Goal: Information Seeking & Learning: Get advice/opinions

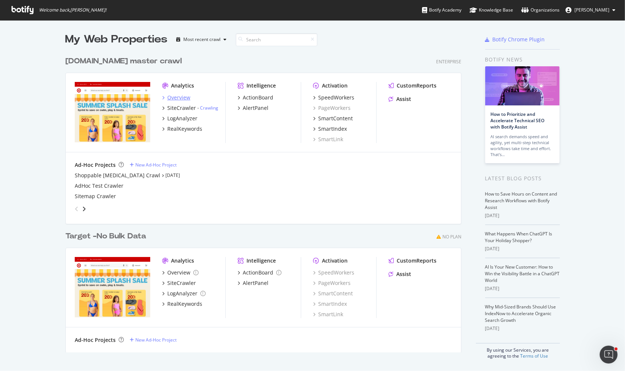
click at [189, 98] on div "Overview" at bounding box center [178, 97] width 23 height 7
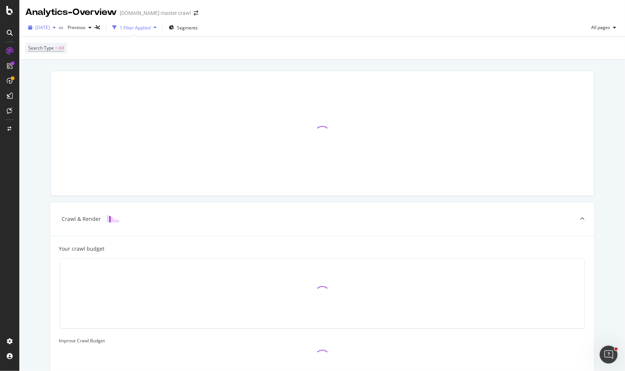
click at [50, 29] on span "2025 Sep. 1st" at bounding box center [42, 27] width 15 height 6
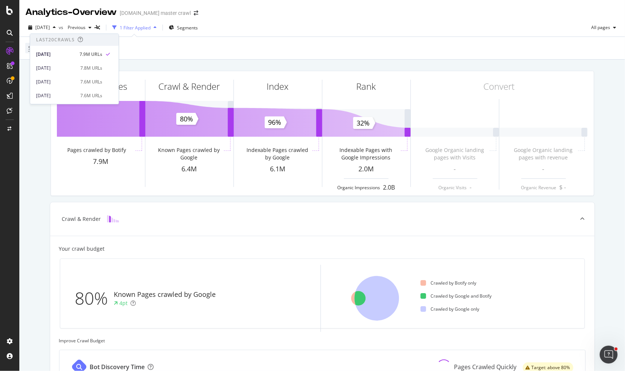
click at [227, 26] on div "2025 Sep. 1st vs Previous 1 Filter Applied Segments All pages" at bounding box center [322, 29] width 606 height 15
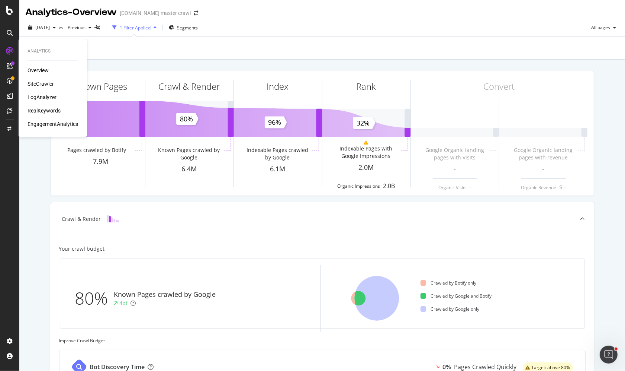
click at [54, 114] on div "RealKeywords" at bounding box center [44, 110] width 33 height 7
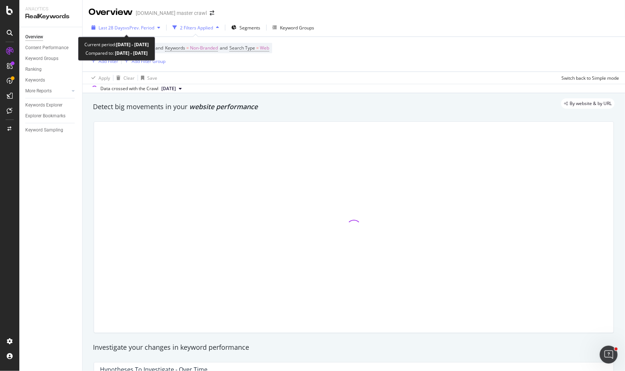
click at [138, 26] on span "vs Prev. Period" at bounding box center [139, 28] width 29 height 6
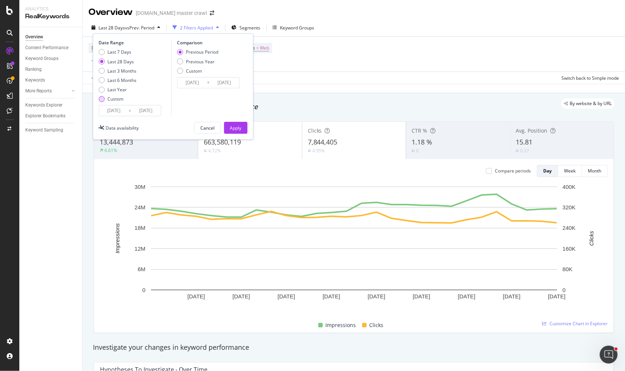
click at [108, 100] on div "Custom" at bounding box center [116, 99] width 16 height 6
click at [115, 111] on input "2025/08/09" at bounding box center [114, 110] width 30 height 10
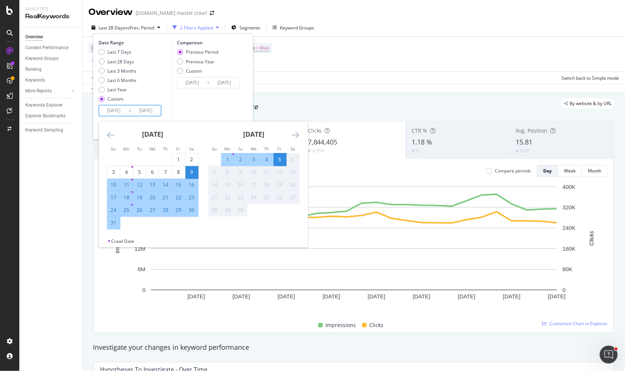
click at [117, 223] on div "31" at bounding box center [114, 222] width 13 height 7
type input "2025/08/31"
type input "2025/08/25"
type input "2025/08/30"
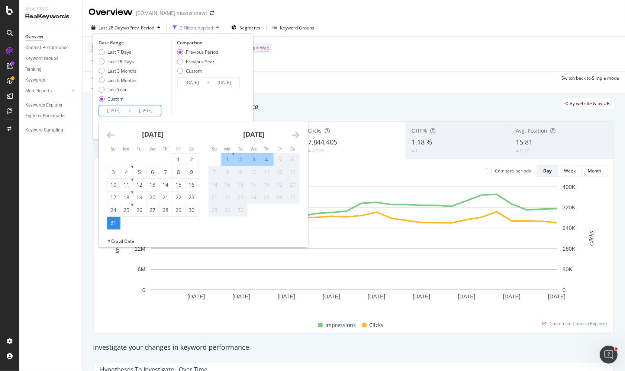
click at [266, 163] on div "4" at bounding box center [267, 159] width 13 height 7
type input "2025/09/04"
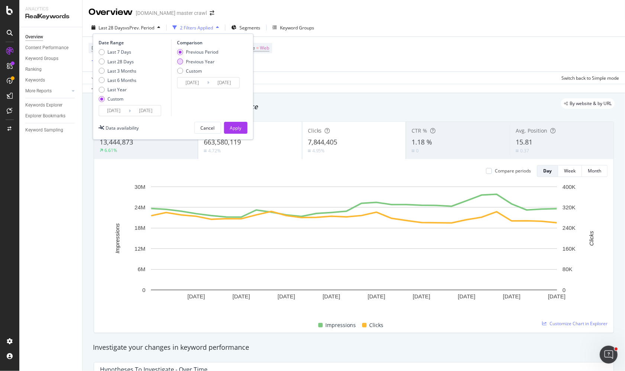
click at [211, 61] on div "Previous Year" at bounding box center [200, 61] width 29 height 6
type input "2024/09/01"
type input "2024/09/05"
click at [233, 126] on div "Apply" at bounding box center [236, 128] width 12 height 6
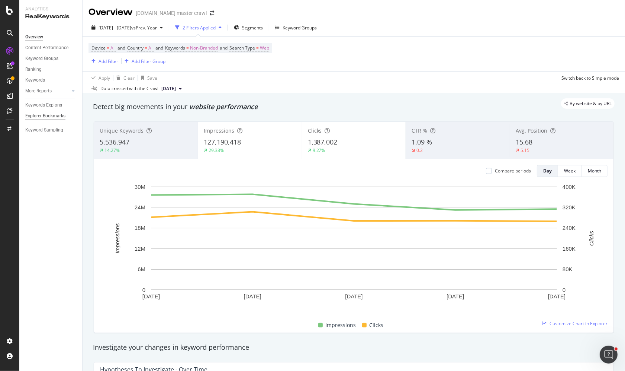
click at [58, 116] on div "Explorer Bookmarks" at bounding box center [45, 116] width 40 height 8
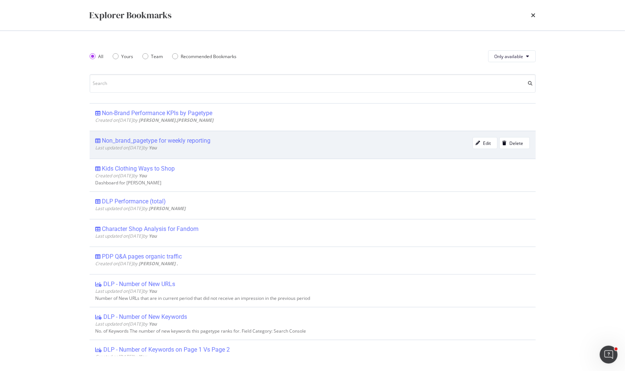
click at [222, 142] on div "Non_brand_pagetype for weekly reporting" at bounding box center [284, 140] width 377 height 7
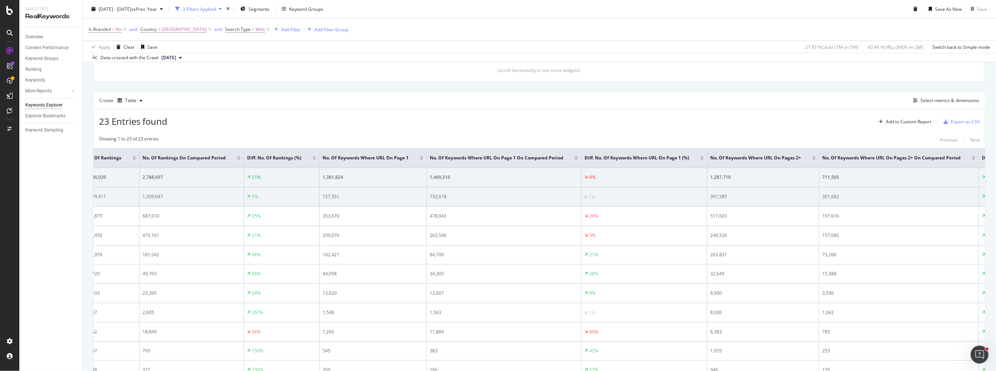
scroll to position [0, 1053]
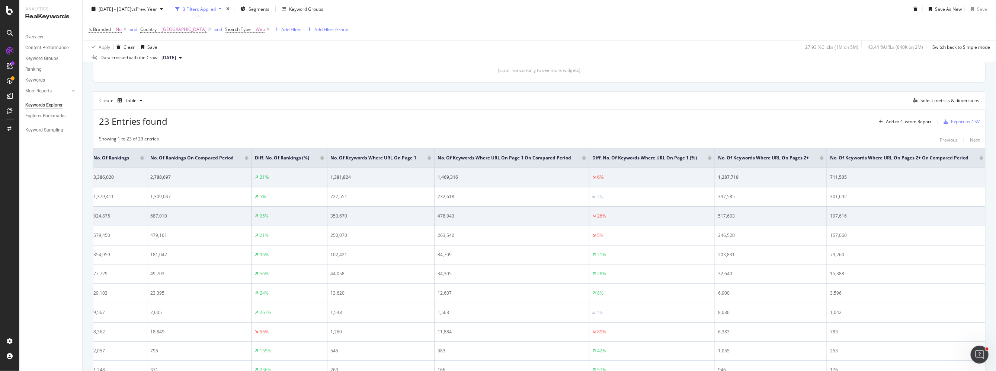
click at [297, 208] on td "35%" at bounding box center [290, 215] width 76 height 19
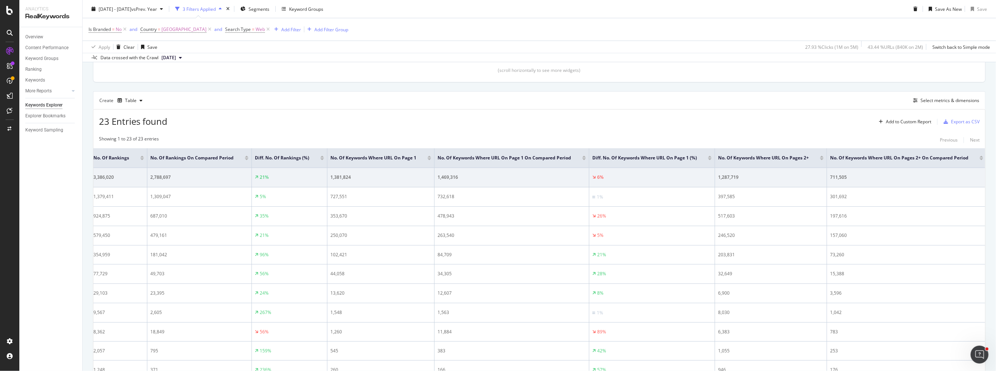
click at [371, 144] on div "Showing 1 to 23 of 23 entries Previous Next" at bounding box center [539, 139] width 892 height 9
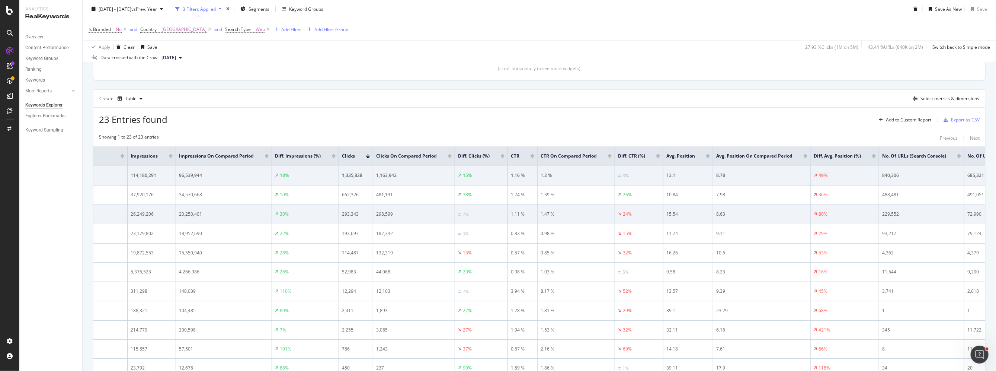
scroll to position [0, 0]
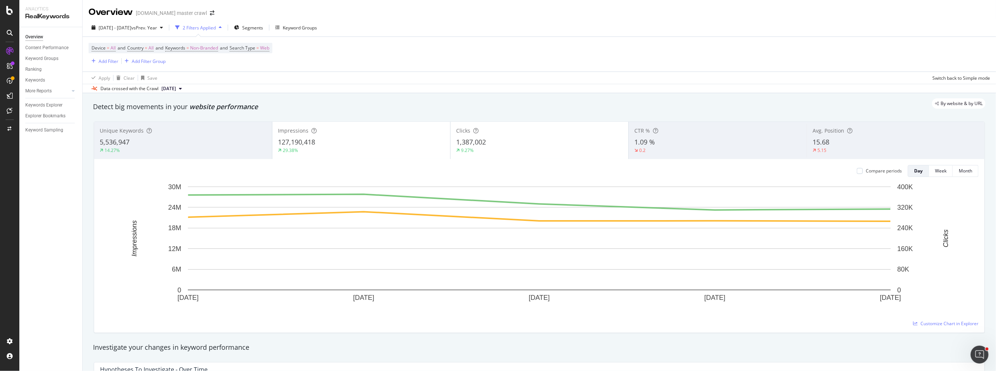
click at [381, 114] on div "Detect big movements in your website performance" at bounding box center [539, 106] width 900 height 17
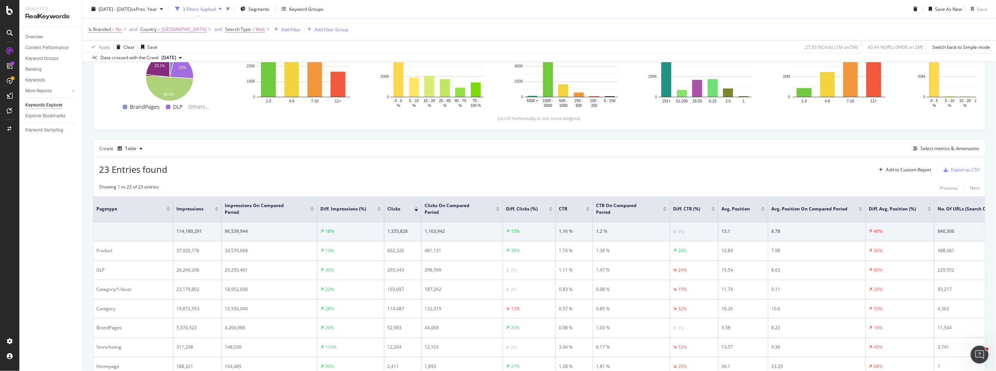
scroll to position [157, 0]
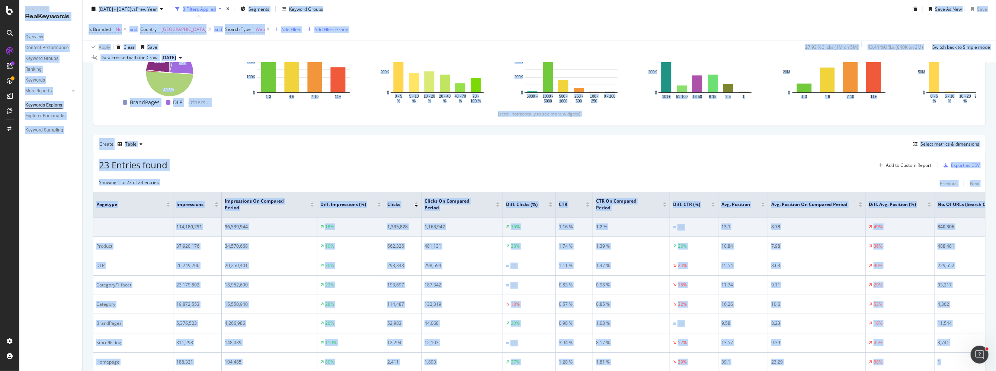
copy div "Analytics RealKeywords Overview Content Performance Keyword Groups Ranking Keyw…"
click at [625, 141] on div "Select metrics & dimensions" at bounding box center [949, 144] width 59 height 6
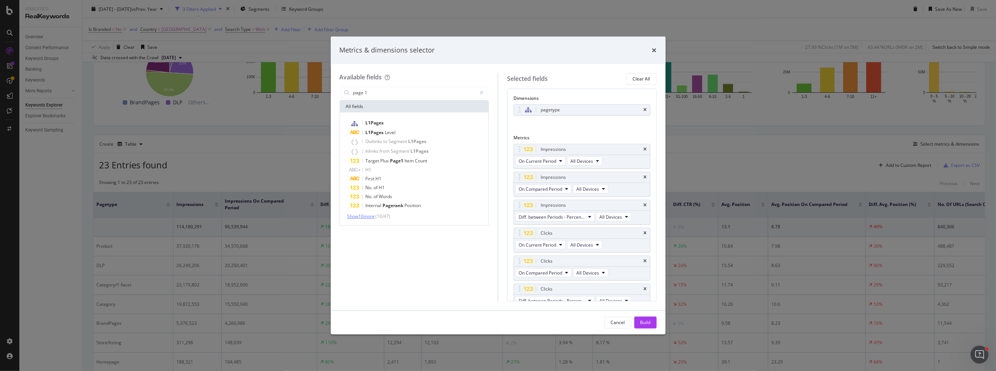
type input "page 1"
click at [372, 217] on span "Show 10 more" at bounding box center [361, 216] width 28 height 6
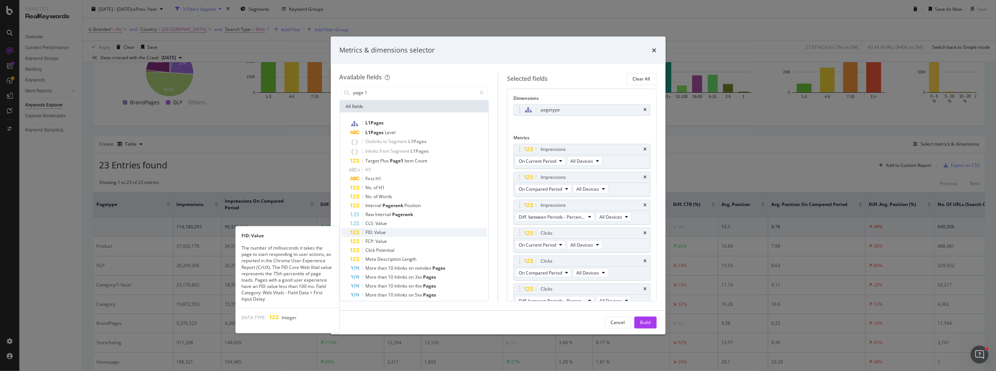
scroll to position [13, 0]
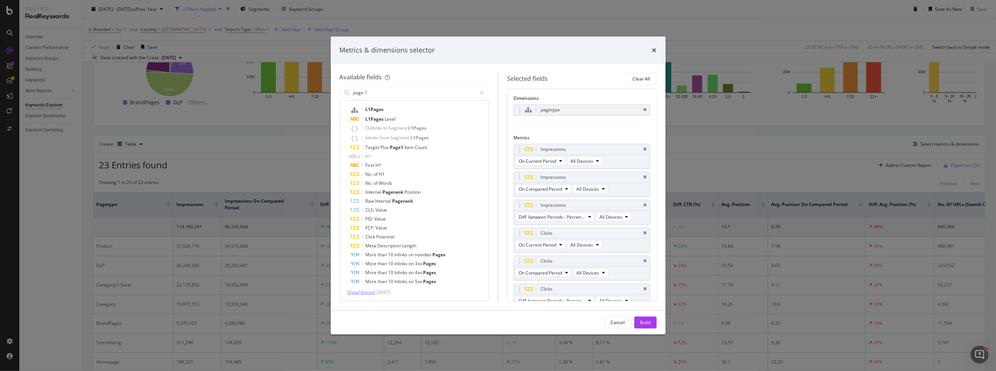
click at [369, 292] on span "Show 10 more" at bounding box center [361, 292] width 28 height 6
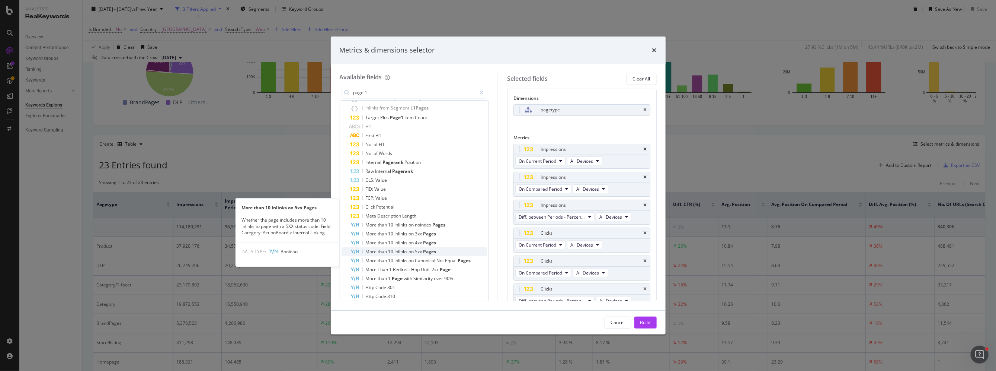
scroll to position [103, 0]
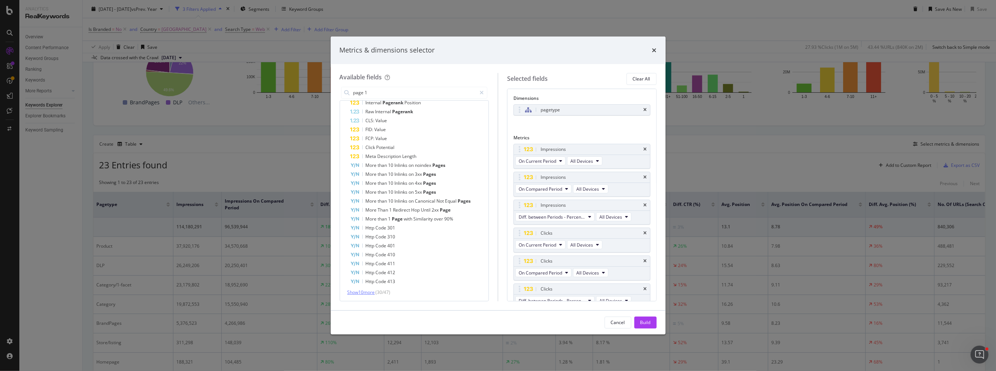
click at [366, 293] on span "Show 10 more" at bounding box center [361, 292] width 28 height 6
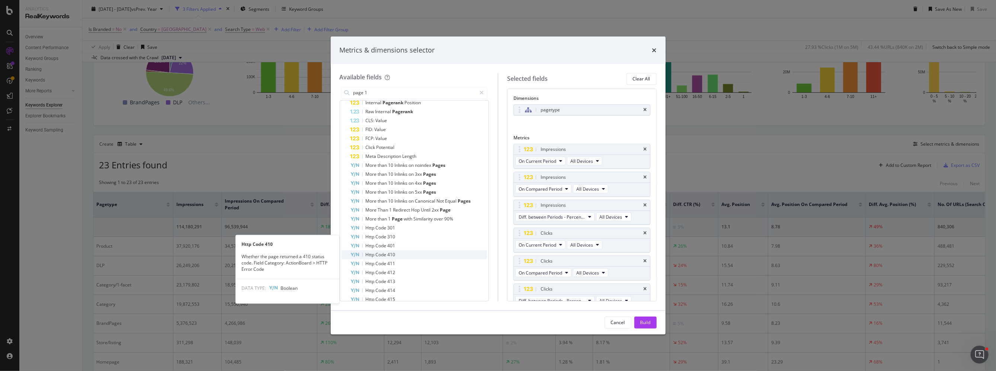
scroll to position [192, 0]
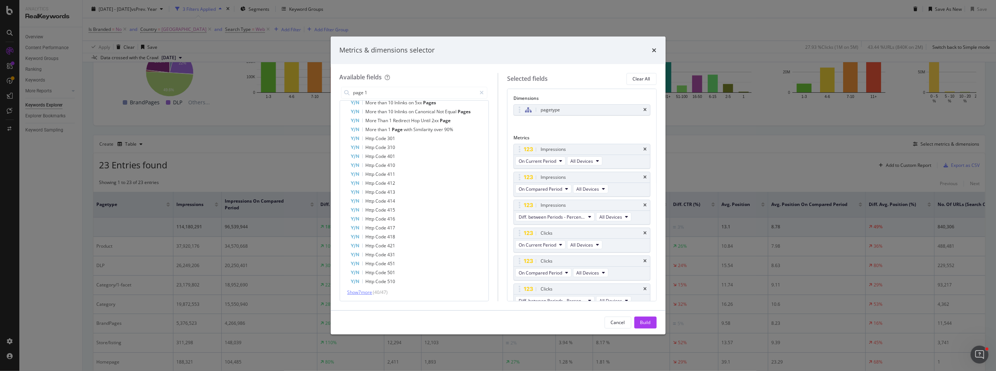
click at [359, 292] on span "Show 7 more" at bounding box center [359, 292] width 25 height 6
click at [625, 167] on div "Metrics & dimensions selector Available fields page 1 All fields L1Pages L1Page…" at bounding box center [498, 185] width 996 height 371
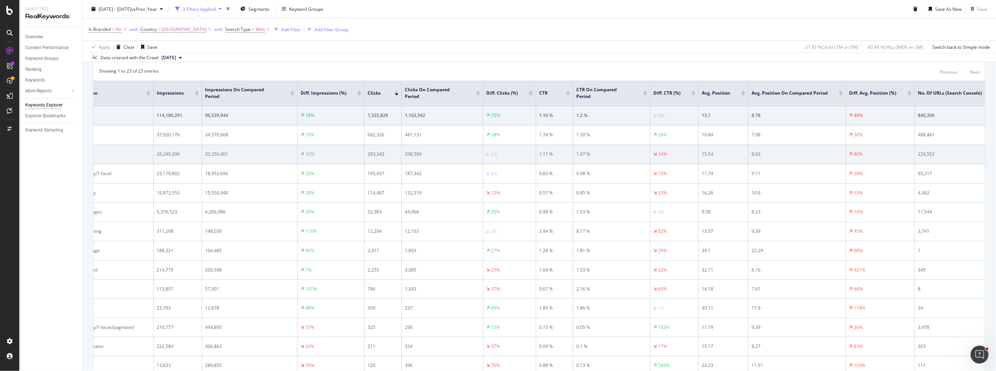
scroll to position [0, 0]
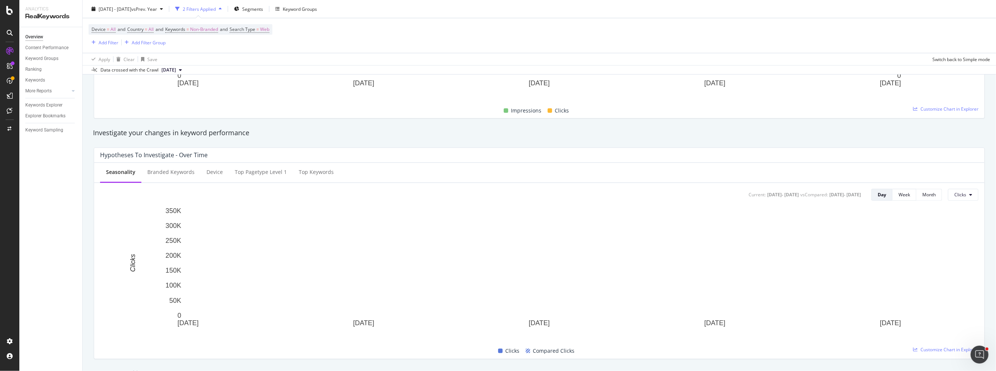
scroll to position [214, 0]
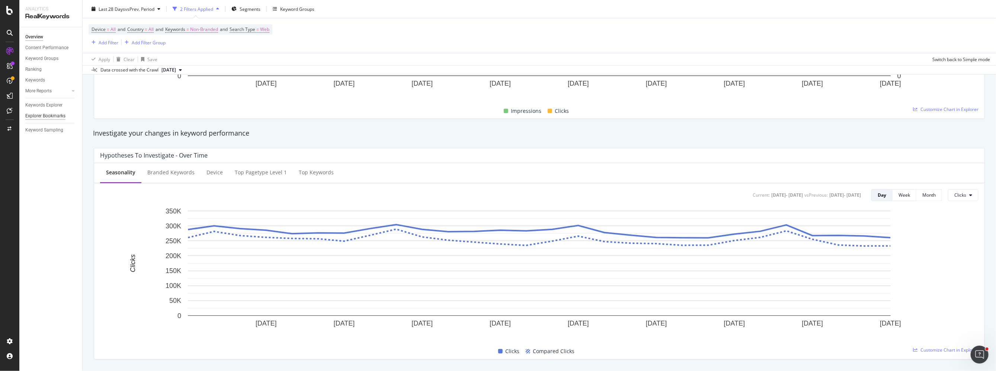
click at [48, 112] on div "Explorer Bookmarks" at bounding box center [45, 116] width 40 height 8
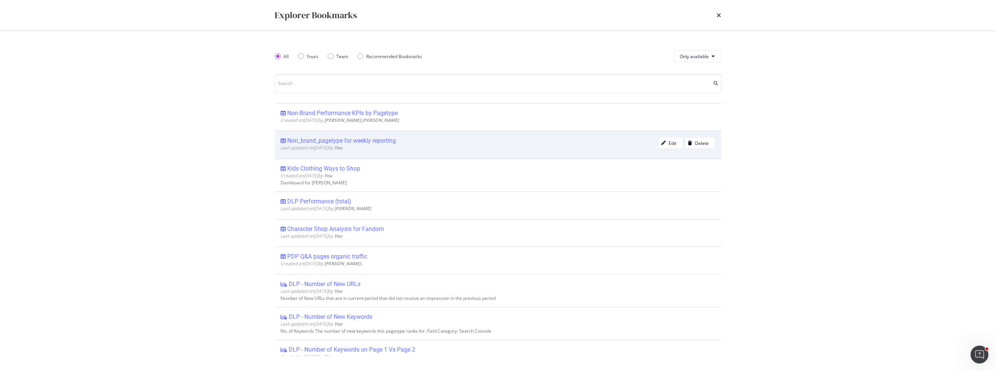
click at [365, 142] on div "Non_brand_pagetype for weekly reporting" at bounding box center [342, 140] width 109 height 7
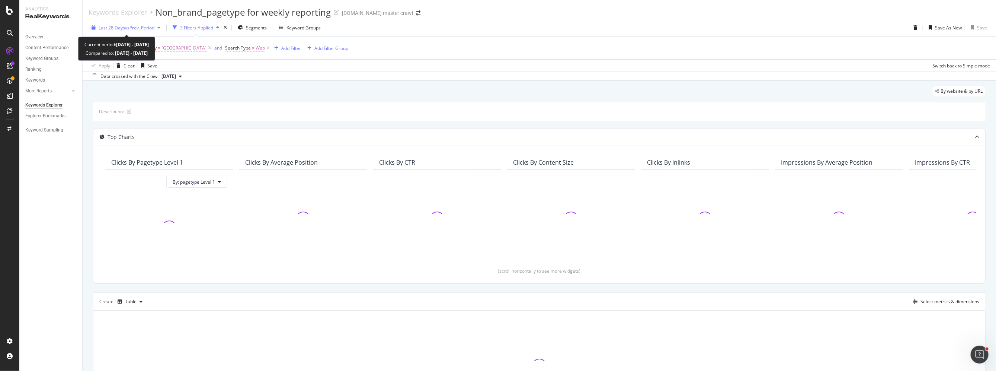
click at [141, 28] on span "vs Prev. Period" at bounding box center [139, 28] width 29 height 6
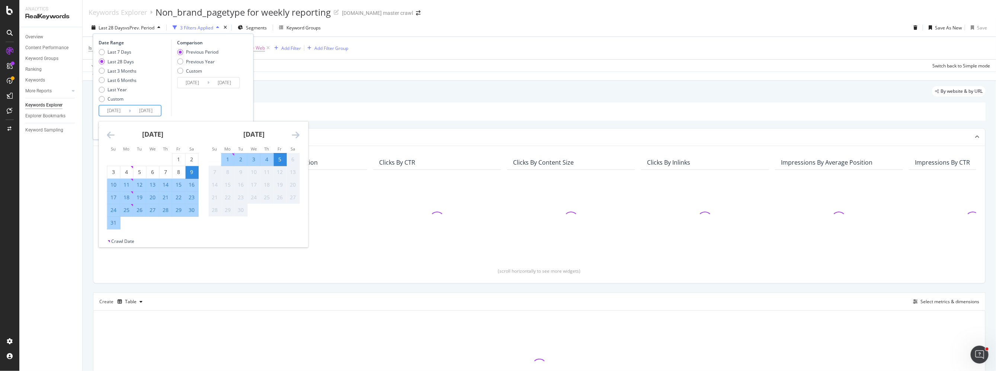
click at [118, 108] on input "2025/08/09" at bounding box center [114, 110] width 30 height 10
click at [116, 224] on div "31" at bounding box center [114, 222] width 13 height 7
type input "2025/08/31"
type input "2025/08/25"
type input "2025/08/30"
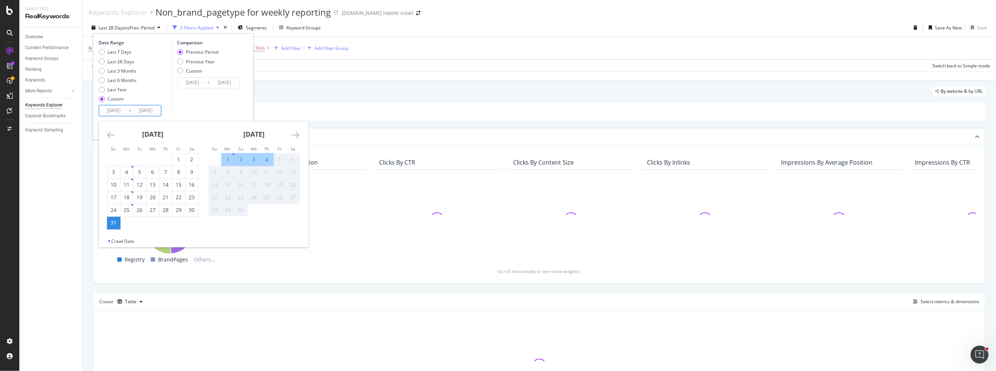
click at [264, 162] on div "4" at bounding box center [267, 159] width 13 height 7
type input "2025/09/04"
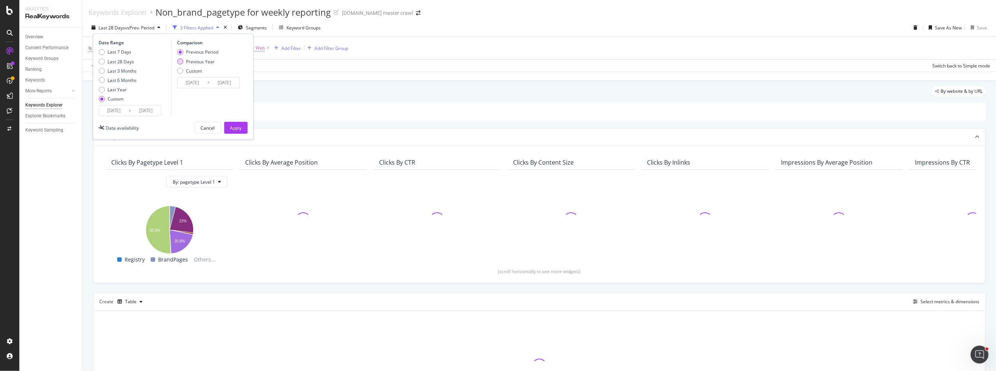
click at [213, 62] on div "Previous Year" at bounding box center [200, 61] width 29 height 6
type input "2024/09/01"
type input "2024/09/05"
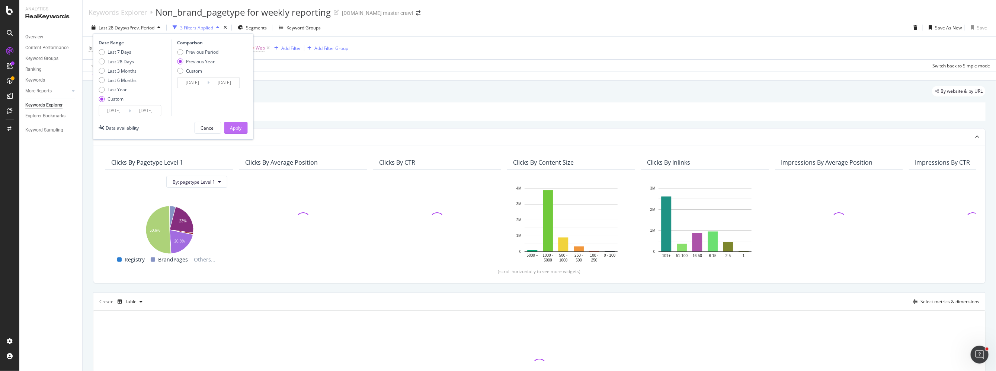
click at [234, 127] on div "Apply" at bounding box center [236, 128] width 12 height 6
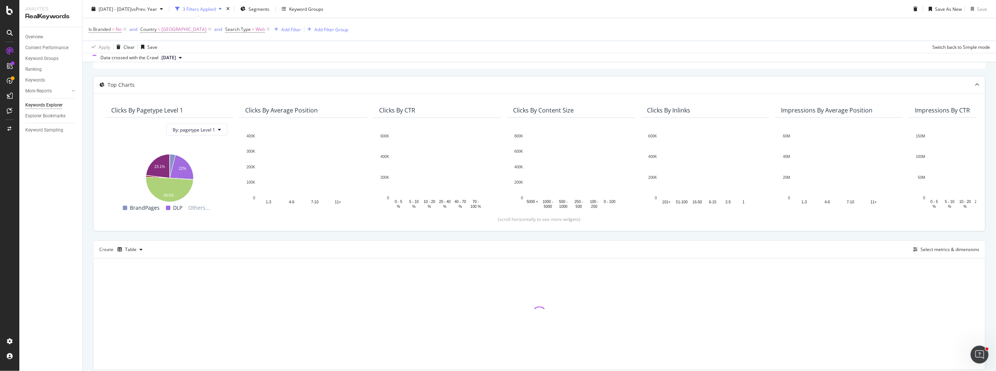
scroll to position [77, 0]
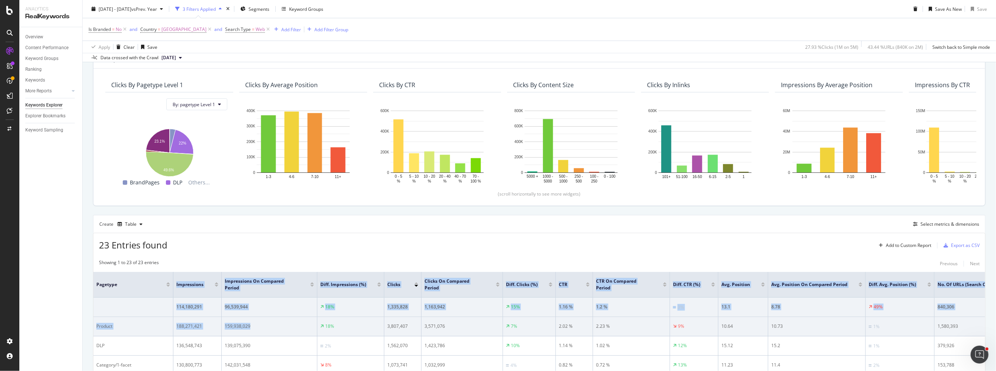
drag, startPoint x: 121, startPoint y: 283, endPoint x: 269, endPoint y: 326, distance: 154.3
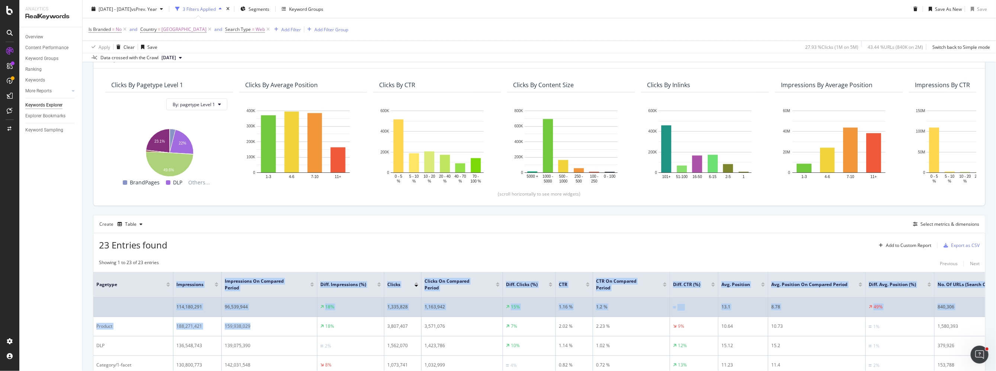
click at [259, 315] on td "96,539,944" at bounding box center [270, 306] width 96 height 19
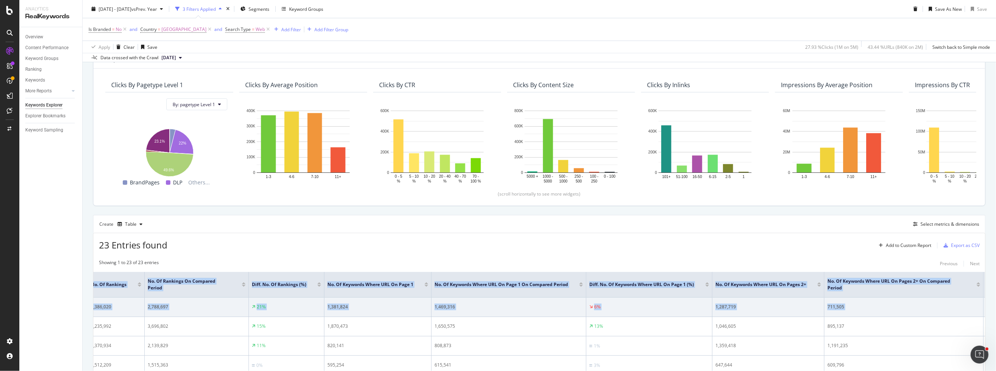
scroll to position [0, 1435]
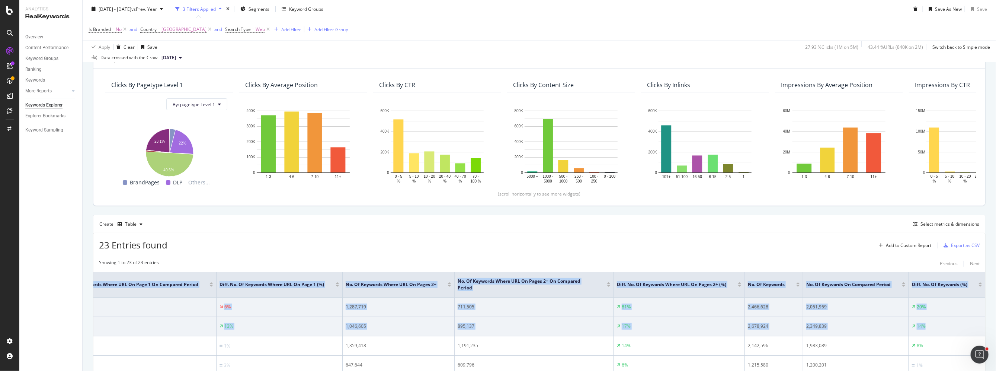
drag, startPoint x: 150, startPoint y: 285, endPoint x: 937, endPoint y: 327, distance: 787.9
copy table "Impressions Impressions On Compared Period Diff. Impressions (%) Clicks Clicks …"
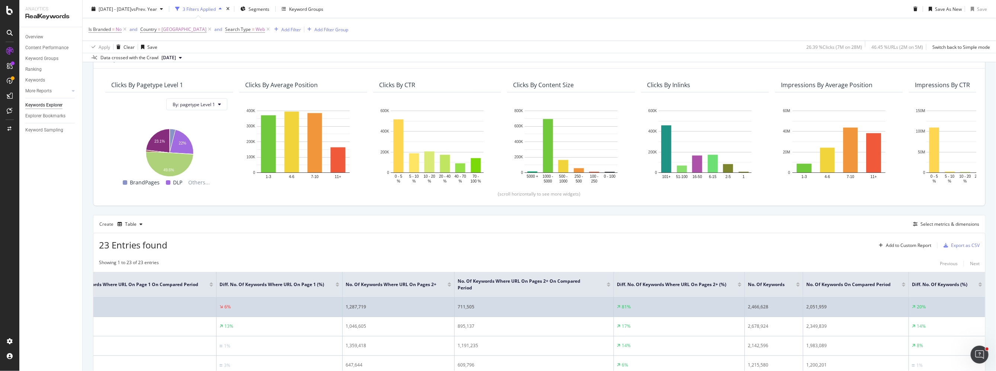
click at [625, 304] on div "81%" at bounding box center [679, 306] width 125 height 7
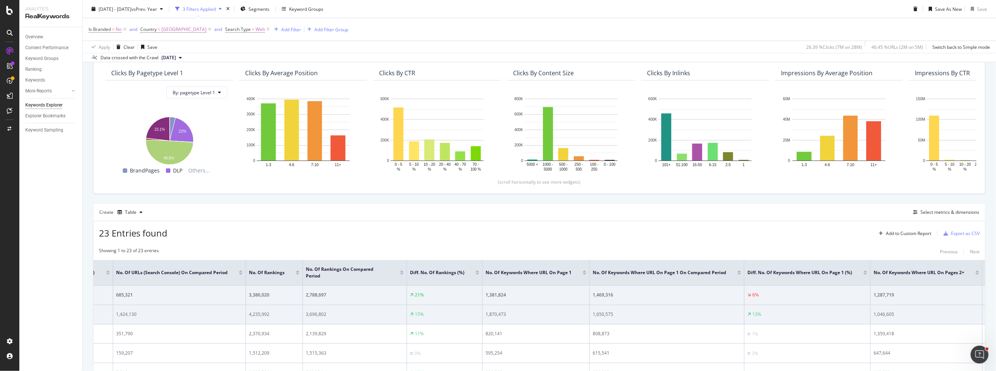
scroll to position [0, 901]
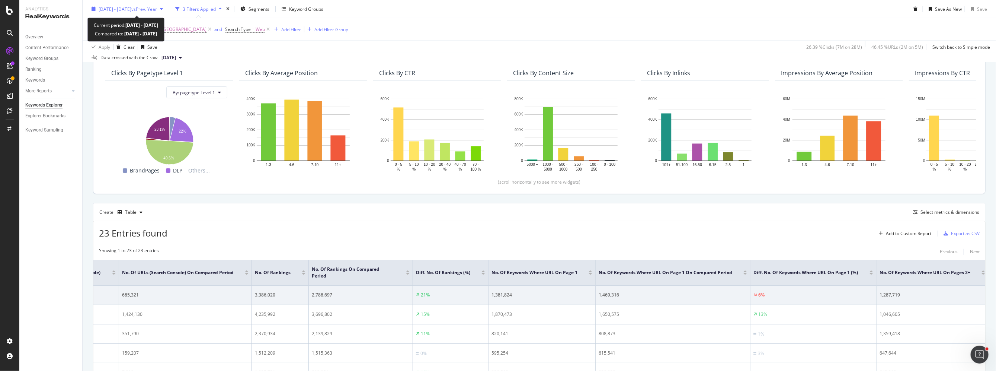
click at [157, 10] on span "vs Prev. Year" at bounding box center [144, 9] width 26 height 6
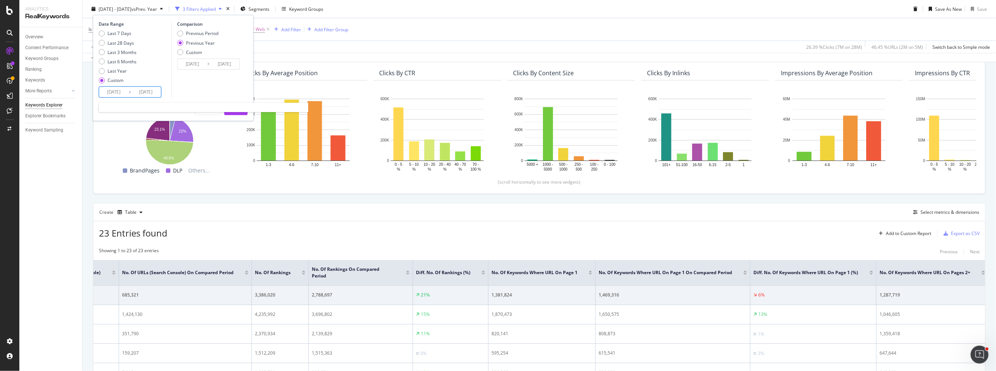
click at [114, 89] on input "2025/08/31" at bounding box center [114, 92] width 30 height 10
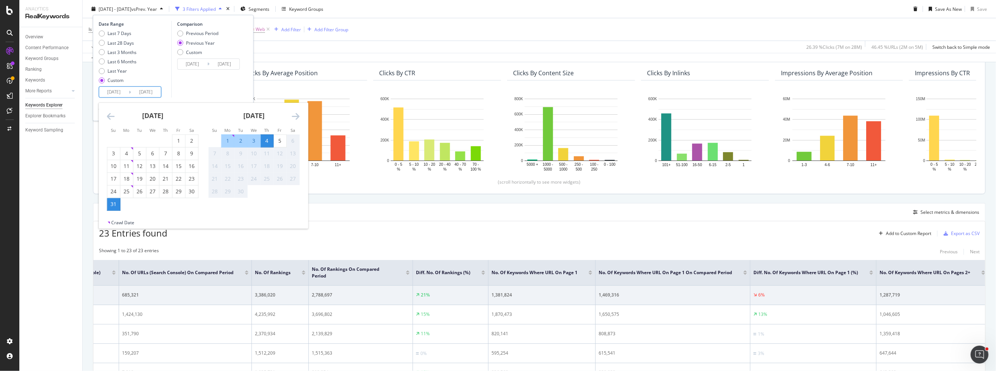
click at [115, 205] on div "31" at bounding box center [114, 203] width 13 height 7
click at [269, 143] on div "4" at bounding box center [267, 140] width 13 height 7
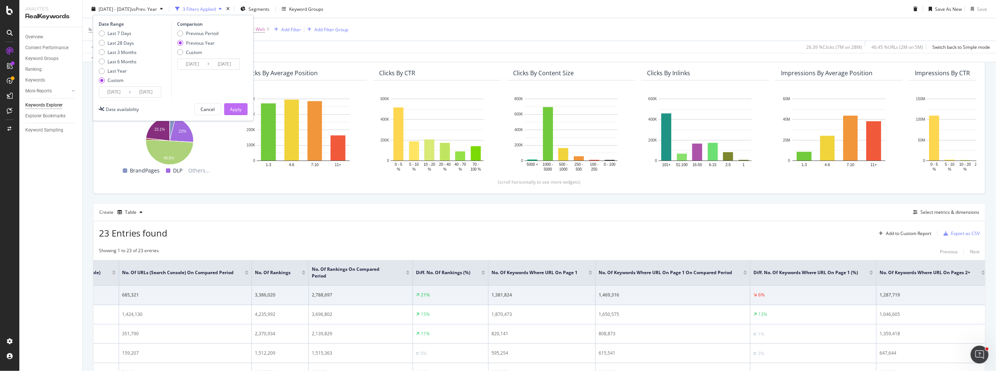
click at [235, 109] on div "Apply" at bounding box center [236, 109] width 12 height 6
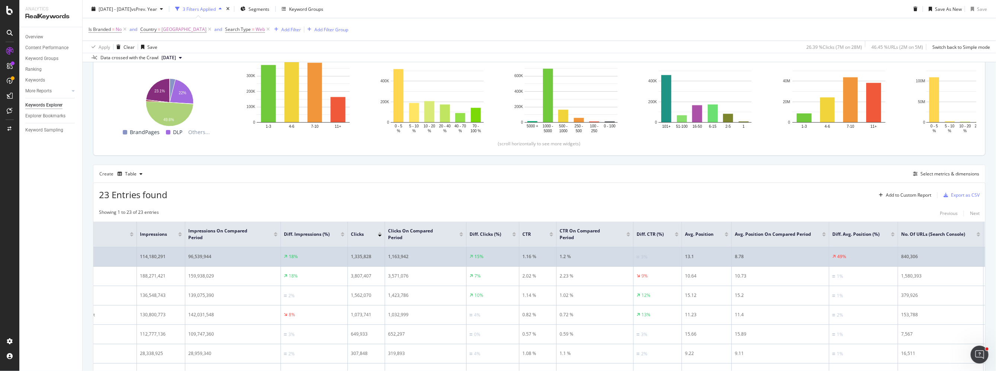
scroll to position [0, 0]
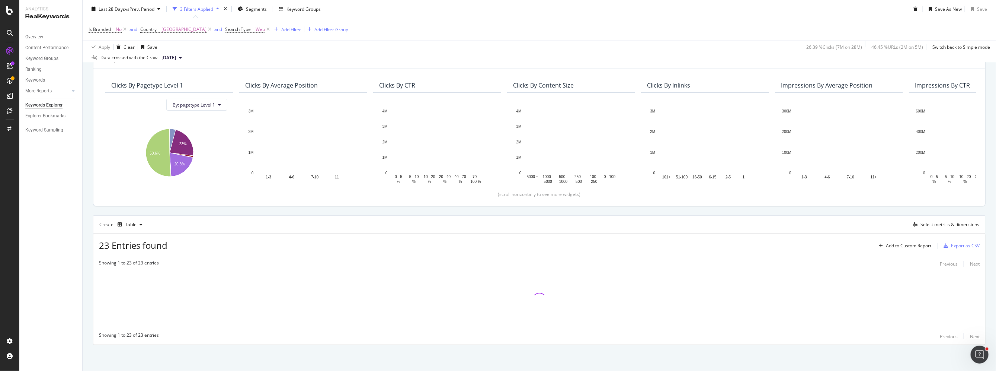
scroll to position [77, 0]
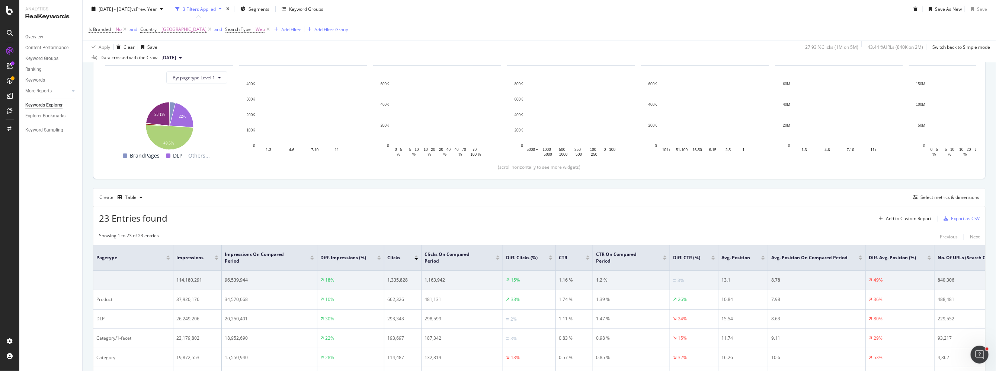
scroll to position [129, 0]
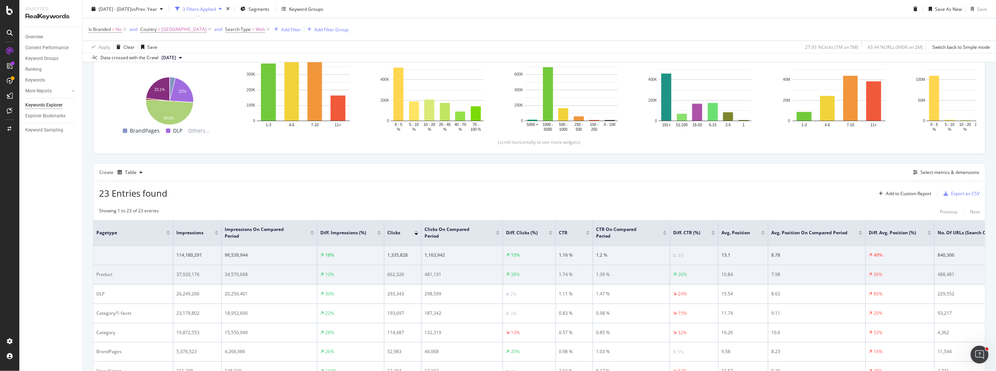
click at [625, 273] on td "36%" at bounding box center [900, 274] width 69 height 19
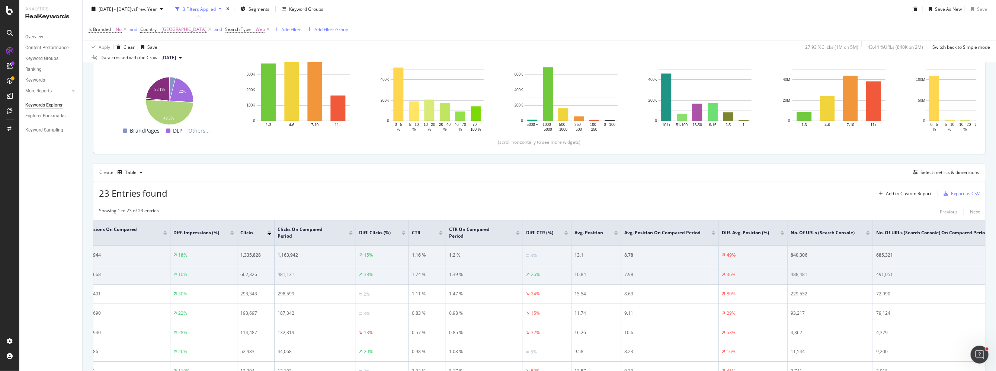
scroll to position [0, 149]
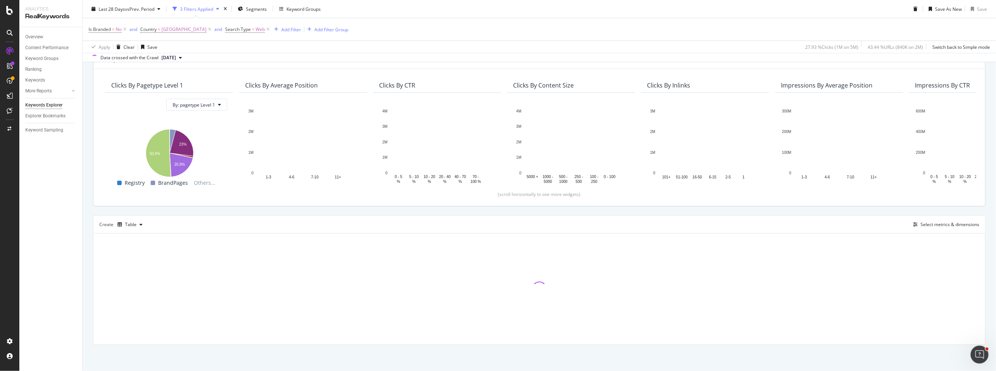
scroll to position [74, 0]
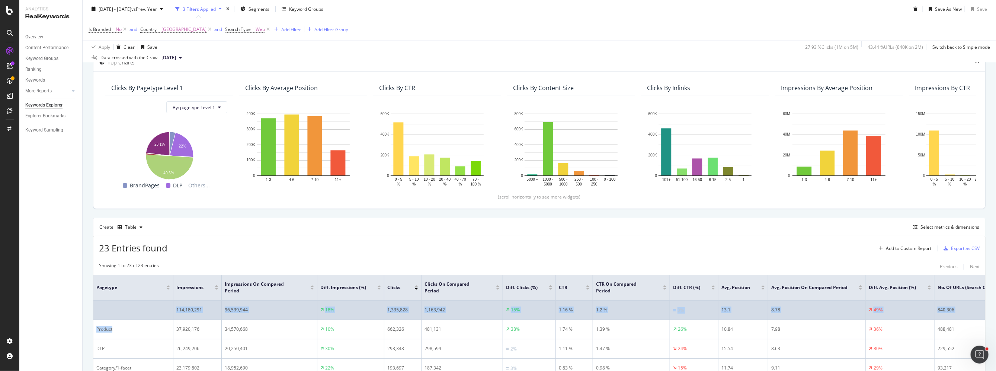
drag, startPoint x: 151, startPoint y: 332, endPoint x: 210, endPoint y: 304, distance: 65.6
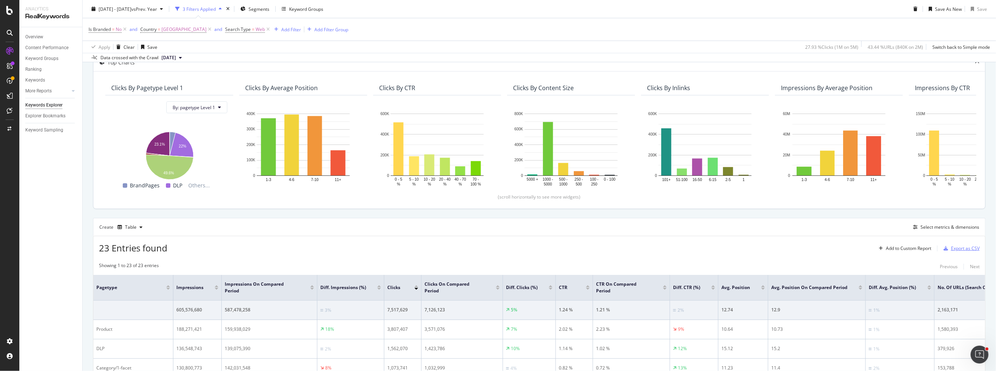
click at [625, 250] on div "Export as CSV" at bounding box center [965, 248] width 29 height 6
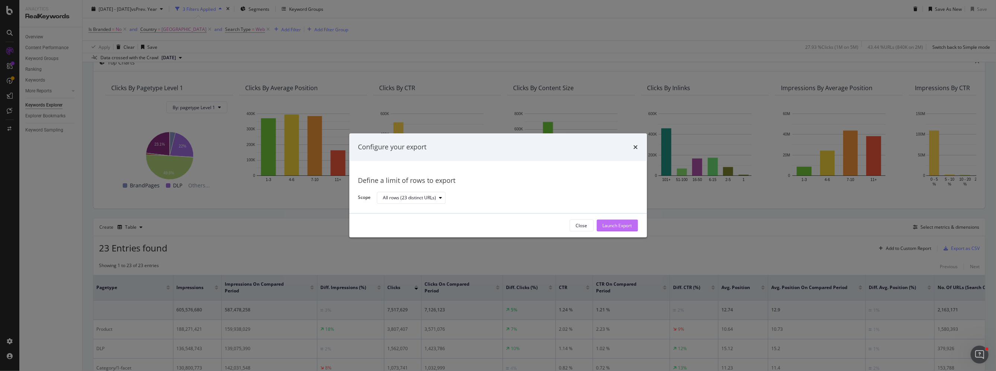
click at [619, 223] on div "Launch Export" at bounding box center [617, 225] width 29 height 6
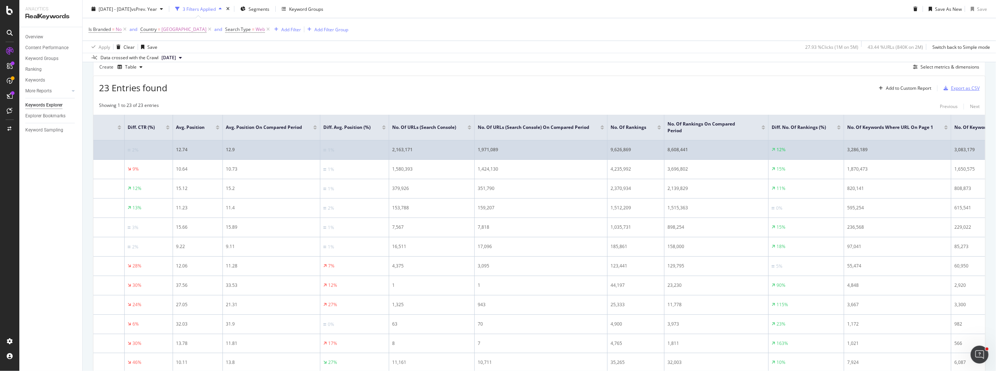
scroll to position [0, 529]
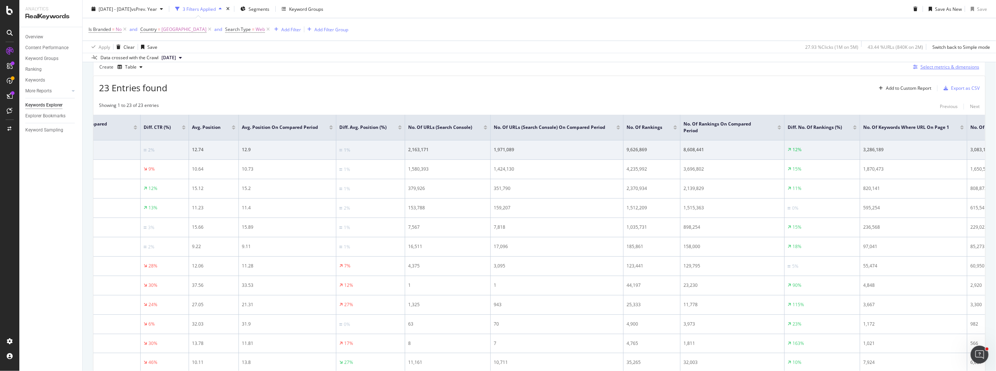
click at [625, 65] on div "Select metrics & dimensions" at bounding box center [949, 67] width 59 height 6
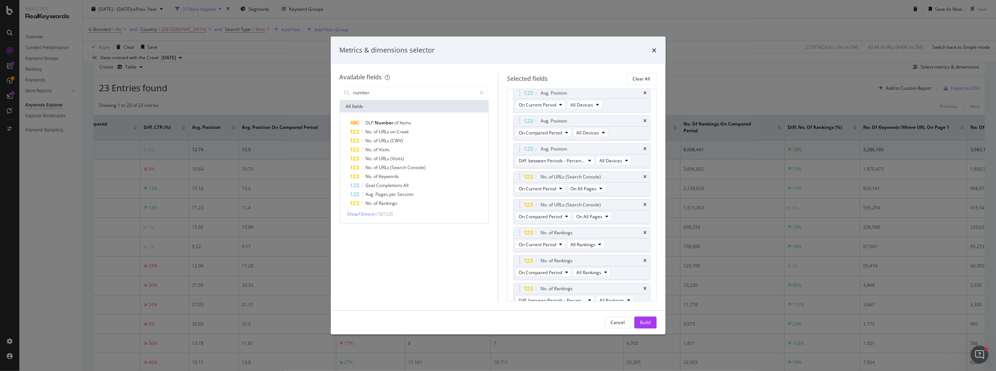
scroll to position [313, 0]
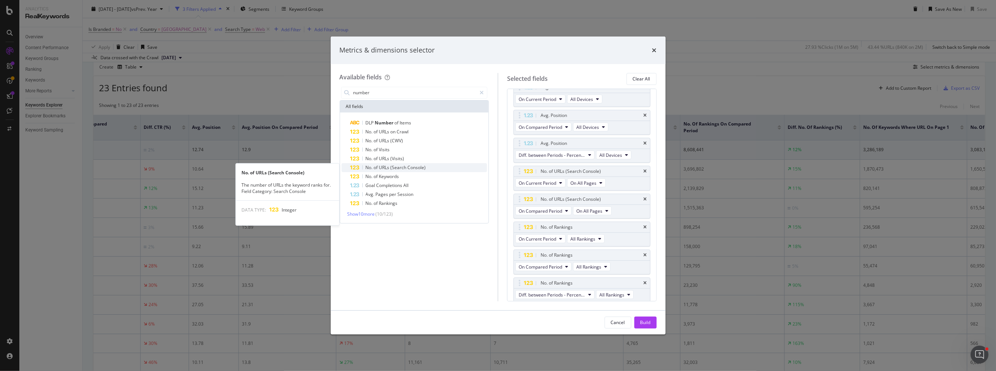
type input "number"
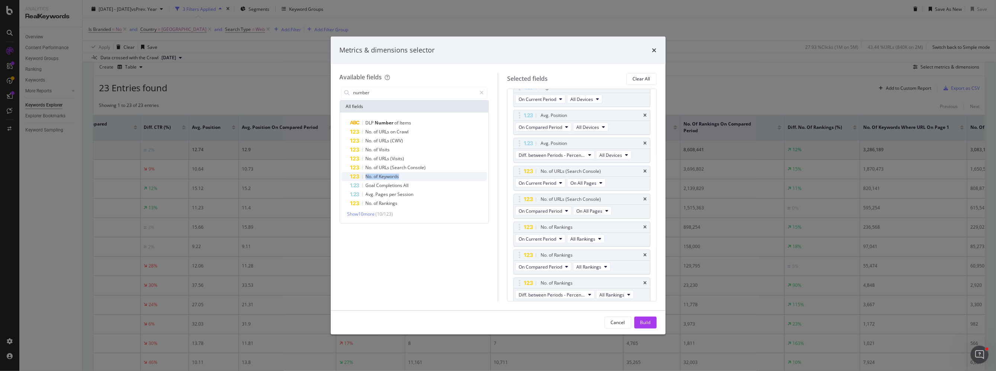
drag, startPoint x: 454, startPoint y: 166, endPoint x: 462, endPoint y: 179, distance: 15.2
click at [462, 179] on div "DLP Number of Items No. of URLs on Crawl No. of URLs (CWV) No. of Visits No. of…" at bounding box center [415, 162] width 146 height 89
drag, startPoint x: 432, startPoint y: 166, endPoint x: 480, endPoint y: 156, distance: 49.4
click at [480, 156] on div "DLP Number of Items No. of URLs on Crawl No. of URLs (CWV) No. of Visits No. of…" at bounding box center [415, 162] width 146 height 89
click at [519, 203] on icon "modal" at bounding box center [520, 198] width 2 height 7
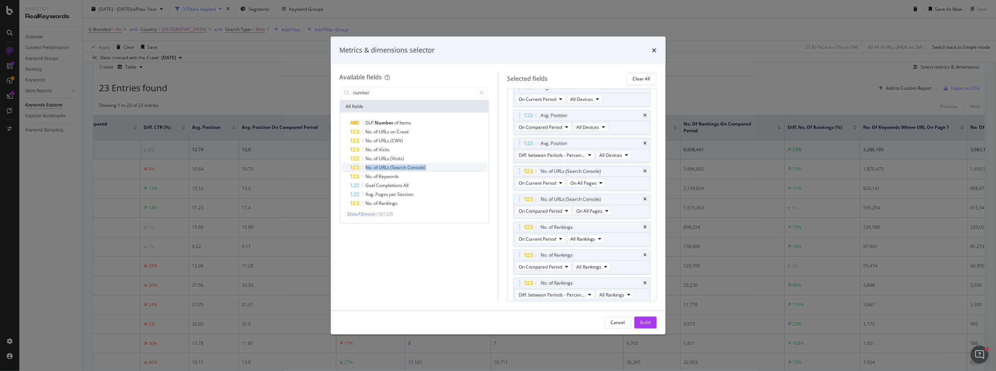
click at [417, 166] on span "Console)" at bounding box center [417, 167] width 18 height 6
drag, startPoint x: 519, startPoint y: 281, endPoint x: 513, endPoint y: 176, distance: 105.4
click at [513, 176] on body "Analytics RealKeywords Overview Content Performance Keyword Groups Ranking Keyw…" at bounding box center [498, 185] width 996 height 371
click at [576, 186] on span "Diff. between Periods - Percentage" at bounding box center [552, 182] width 67 height 6
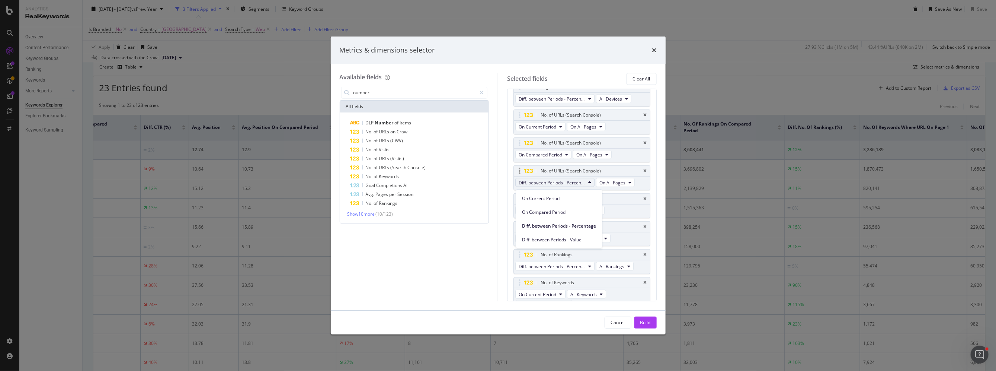
click at [577, 186] on span "Diff. between Periods - Percentage" at bounding box center [552, 182] width 67 height 6
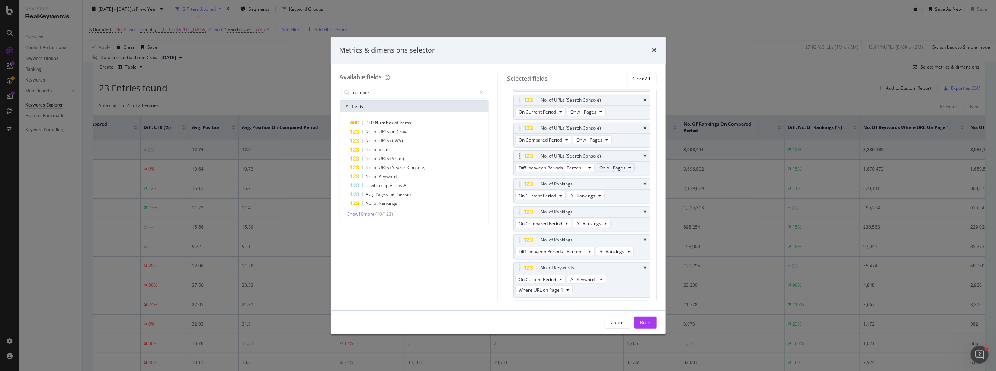
scroll to position [381, 0]
click at [625, 172] on icon "modal" at bounding box center [629, 170] width 3 height 4
click at [625, 322] on div "Build" at bounding box center [645, 322] width 10 height 6
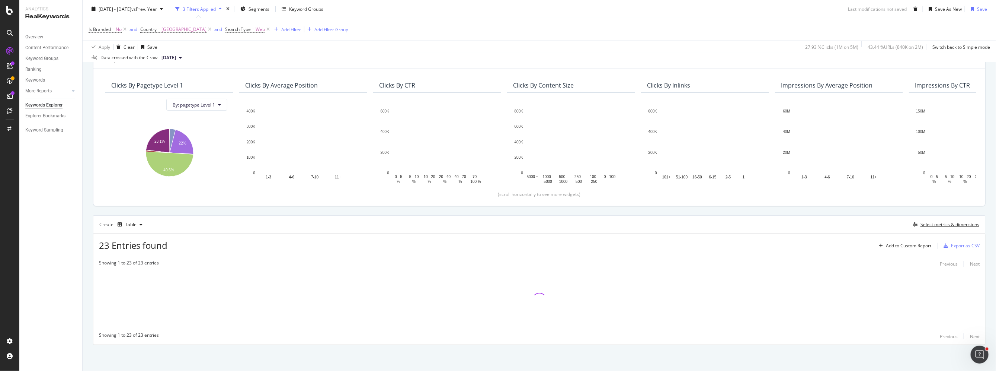
scroll to position [77, 0]
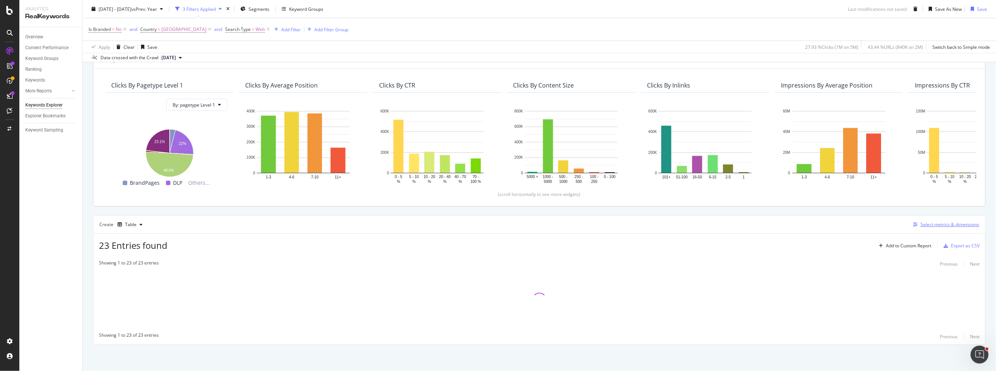
click at [625, 224] on div "Select metrics & dimensions" at bounding box center [949, 224] width 59 height 6
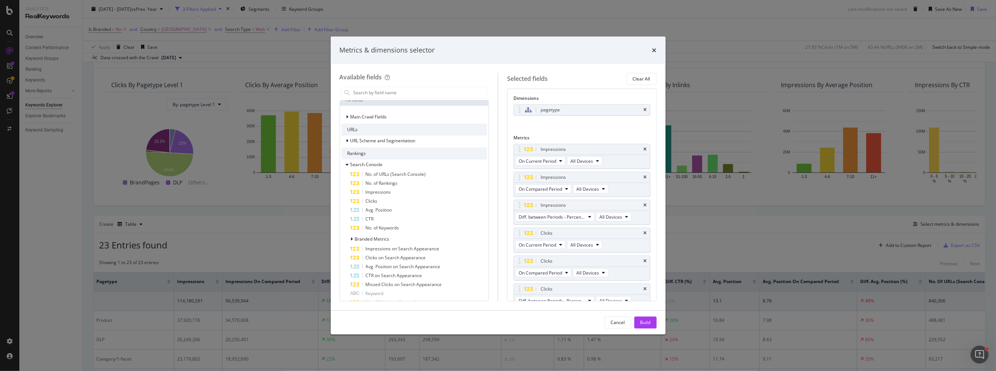
scroll to position [54, 0]
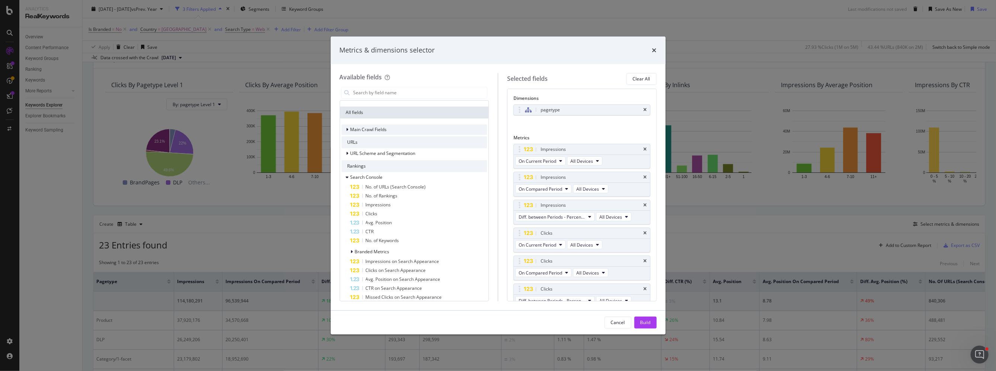
click at [426, 131] on div "Main Crawl Fields" at bounding box center [415, 129] width 146 height 10
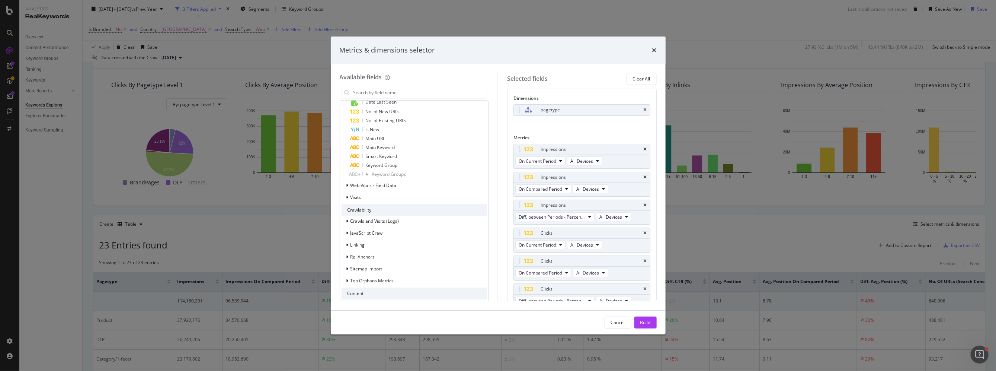
scroll to position [836, 0]
click at [426, 195] on div "Visits" at bounding box center [415, 197] width 146 height 10
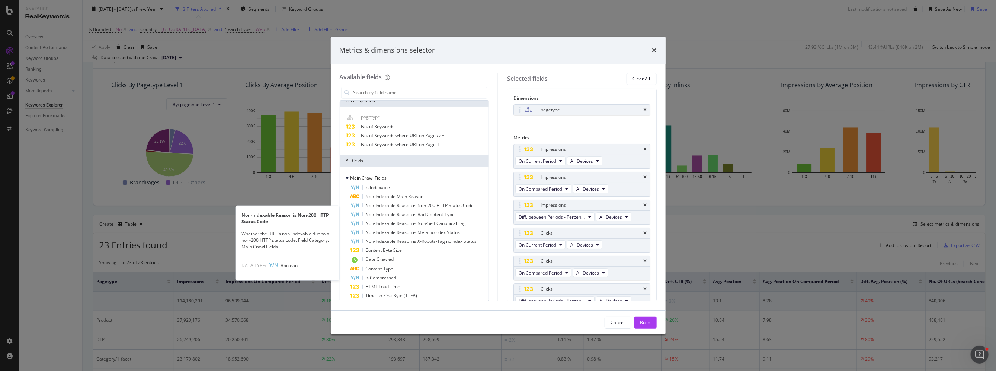
scroll to position [0, 0]
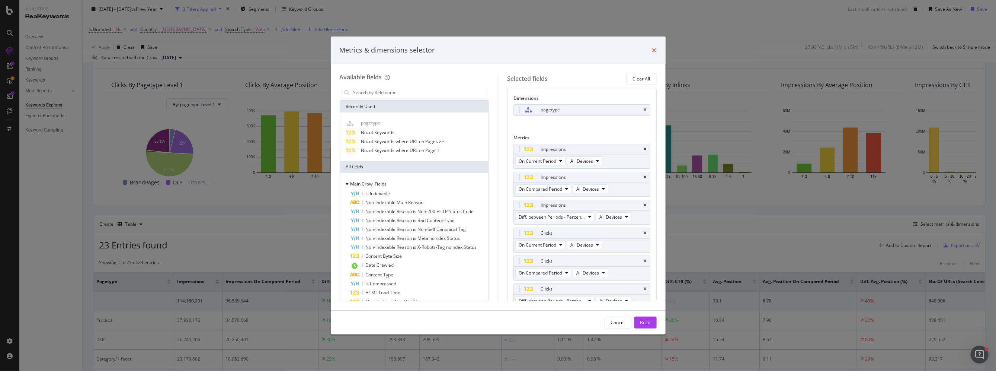
click at [625, 51] on icon "times" at bounding box center [654, 50] width 4 height 6
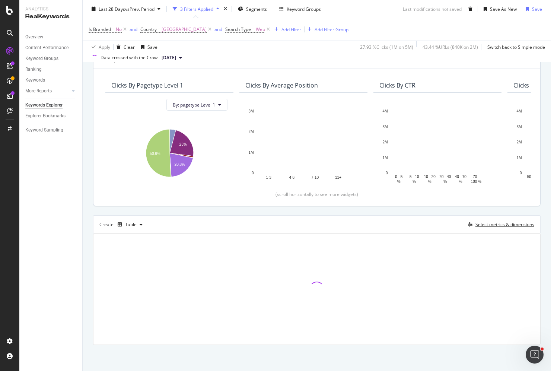
scroll to position [77, 0]
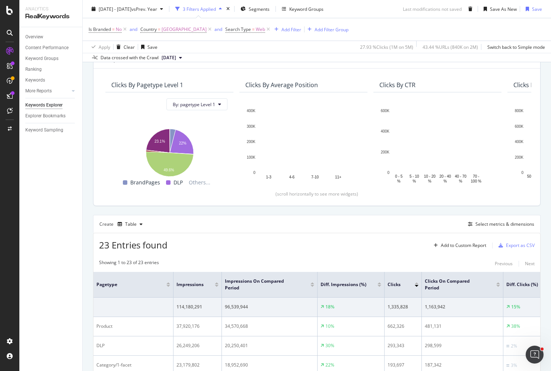
scroll to position [195, 0]
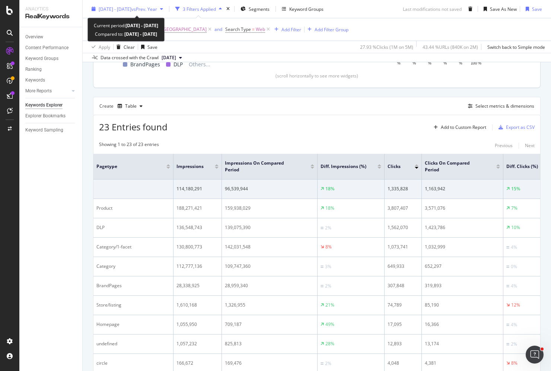
click at [142, 13] on div "2025 Aug. 31st - Sep. 4th vs Prev. Year" at bounding box center [127, 8] width 77 height 11
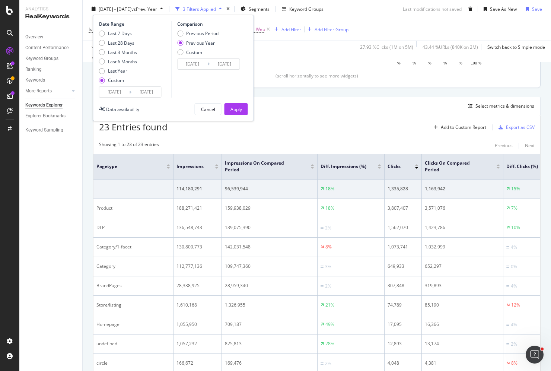
click at [117, 95] on input "2025/08/31" at bounding box center [114, 92] width 30 height 10
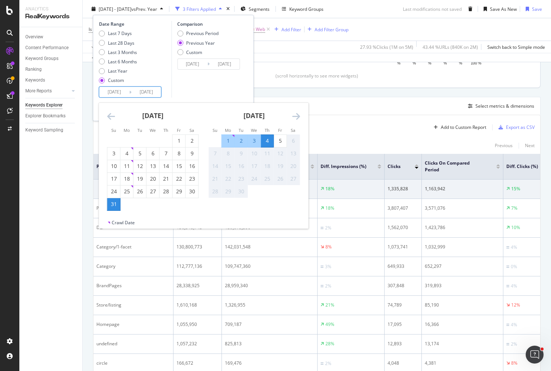
click at [115, 207] on div "31" at bounding box center [114, 203] width 13 height 7
click at [269, 142] on div "4" at bounding box center [267, 140] width 13 height 7
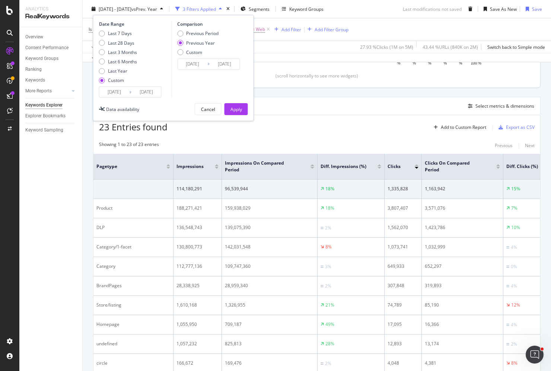
click at [293, 119] on div "23 Entries found Add to Custom Report Export as CSV" at bounding box center [316, 124] width 446 height 18
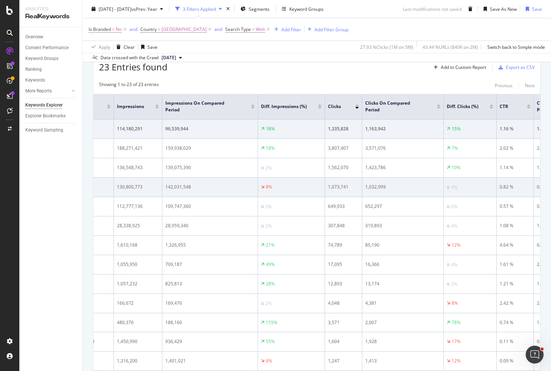
scroll to position [0, 0]
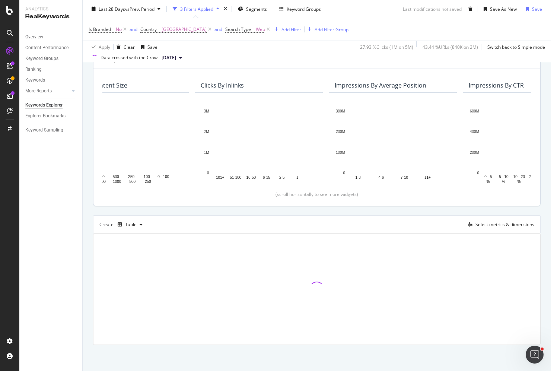
scroll to position [0, 643]
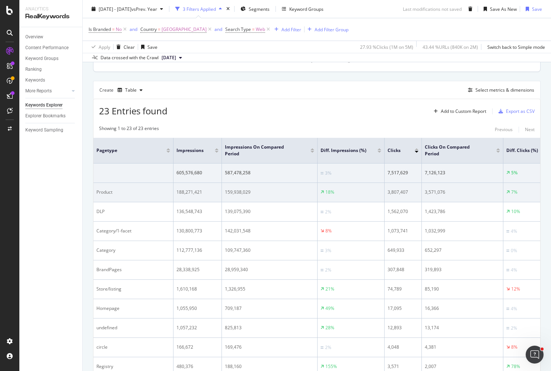
click at [164, 183] on td "Product" at bounding box center [133, 192] width 80 height 19
click at [156, 193] on div "Product" at bounding box center [133, 192] width 74 height 7
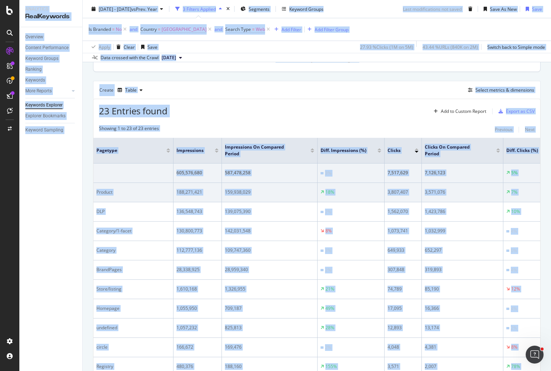
copy div "Analytics RealKeywords Overview Content Performance Keyword Groups Ranking Keyw…"
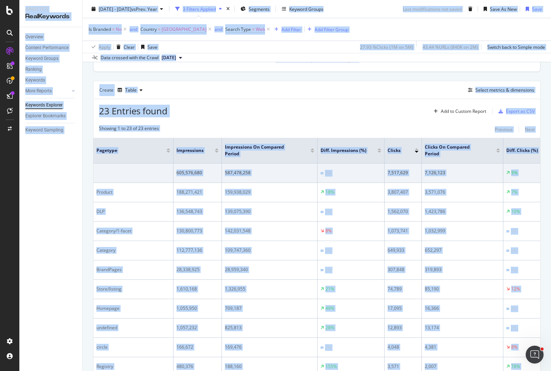
click at [84, 81] on div "By website & by URL Description: Top Charts Clicks By pagetype Level 1 By: page…" at bounding box center [317, 271] width 468 height 805
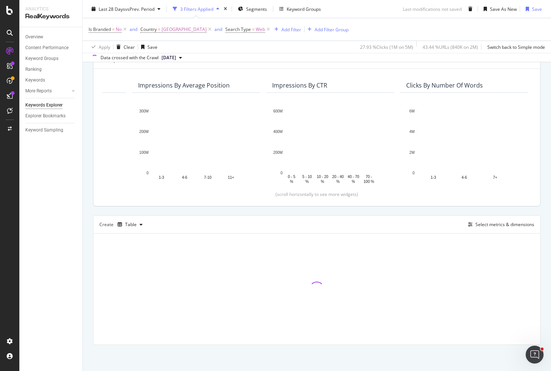
scroll to position [77, 0]
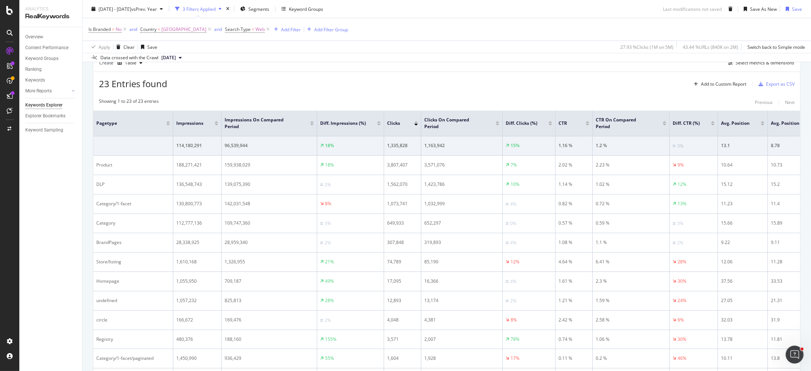
scroll to position [211, 0]
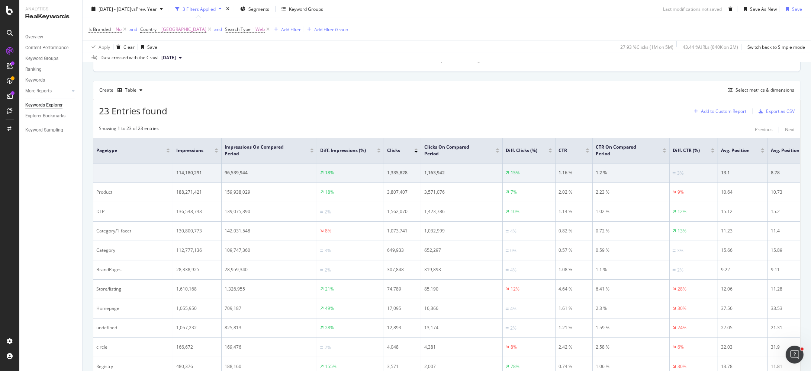
click at [625, 112] on div "Add to Custom Report" at bounding box center [723, 111] width 45 height 4
click at [625, 99] on div "23 Entries found Add to Custom Report Export as CSV Showing 1 to 23 of 23 entri…" at bounding box center [447, 374] width 708 height 550
click at [625, 93] on div "Select metrics & dimensions" at bounding box center [759, 90] width 69 height 8
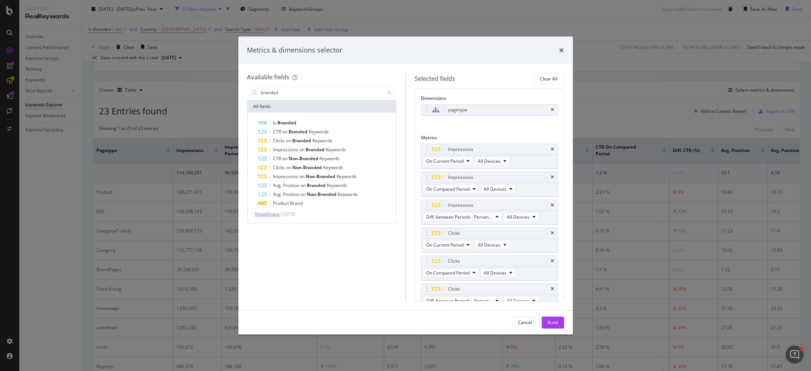
type input "branded"
click at [279, 213] on span "Show 3 more" at bounding box center [267, 214] width 25 height 6
click at [350, 140] on div "Clicks on Branded Keywords" at bounding box center [326, 140] width 137 height 9
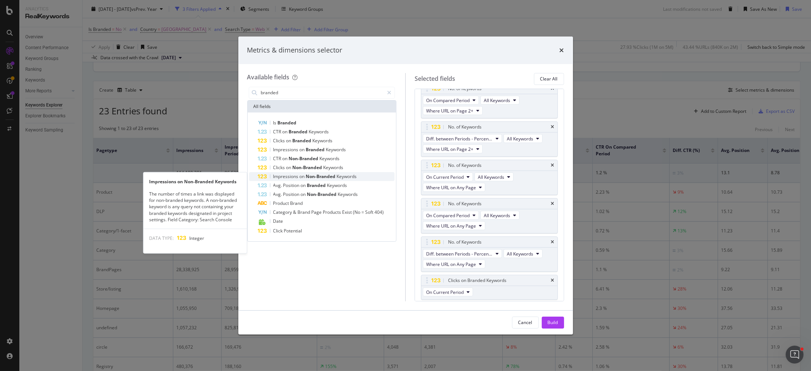
scroll to position [719, 0]
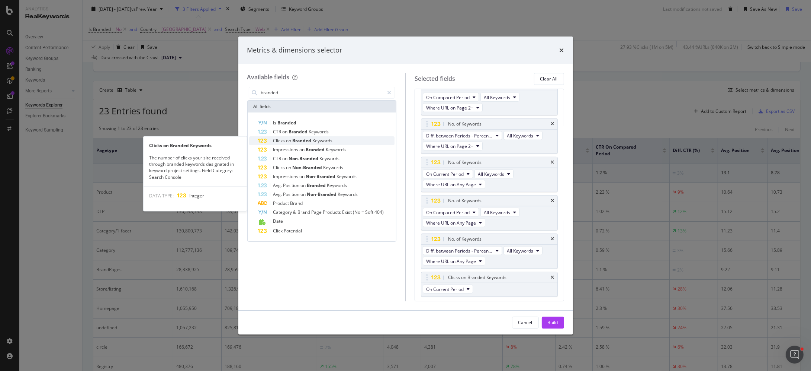
click at [354, 139] on div "Clicks on Branded Keywords" at bounding box center [326, 140] width 137 height 9
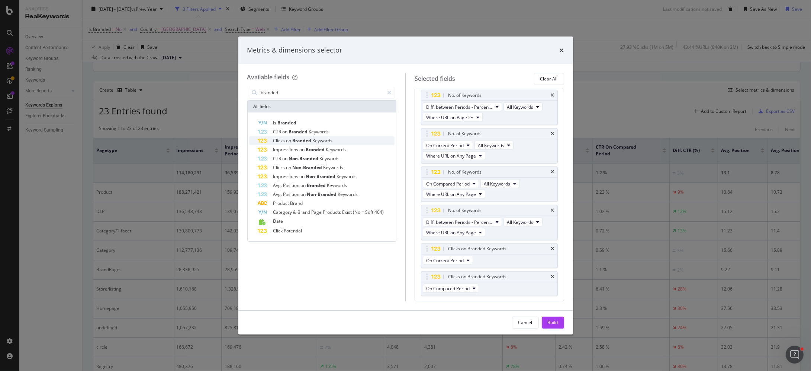
click at [342, 136] on div "Clicks on Branded Keywords" at bounding box center [326, 140] width 137 height 9
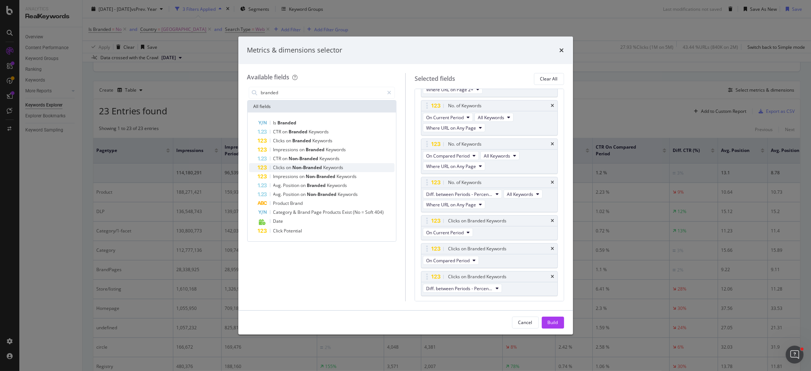
click at [349, 169] on div "Clicks on Non-Branded Keywords" at bounding box center [326, 167] width 137 height 9
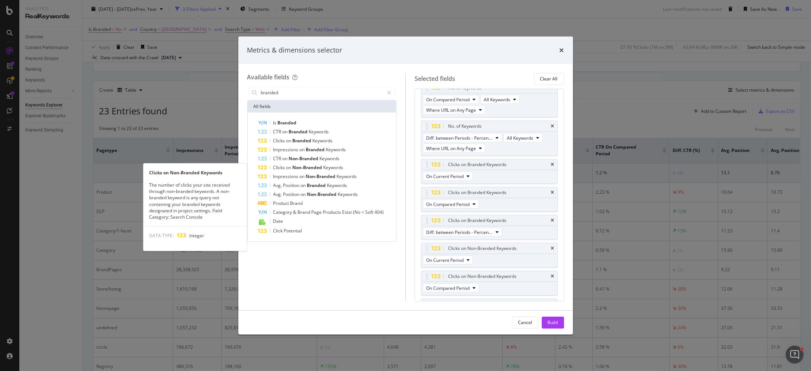
scroll to position [860, 0]
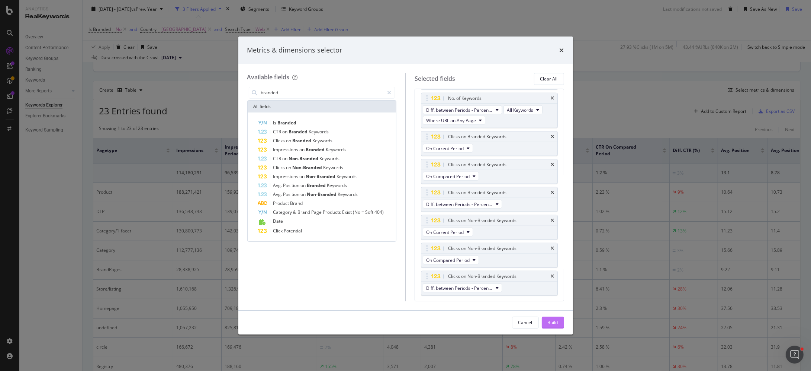
click at [554, 325] on div "Build" at bounding box center [553, 322] width 10 height 6
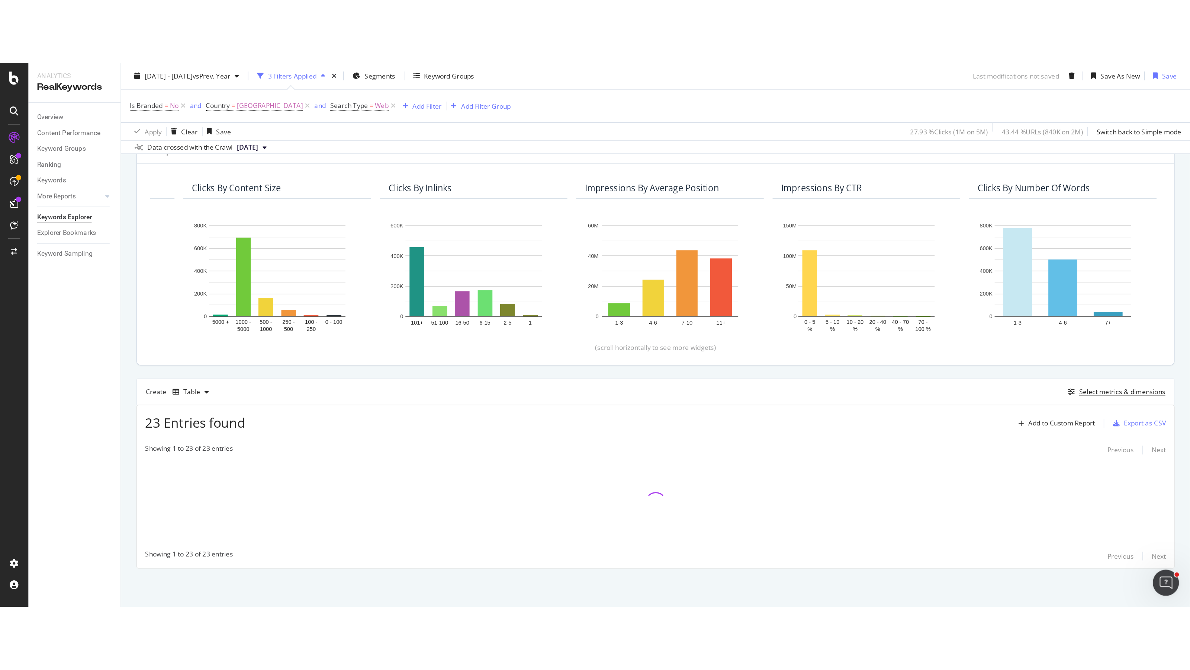
scroll to position [77, 0]
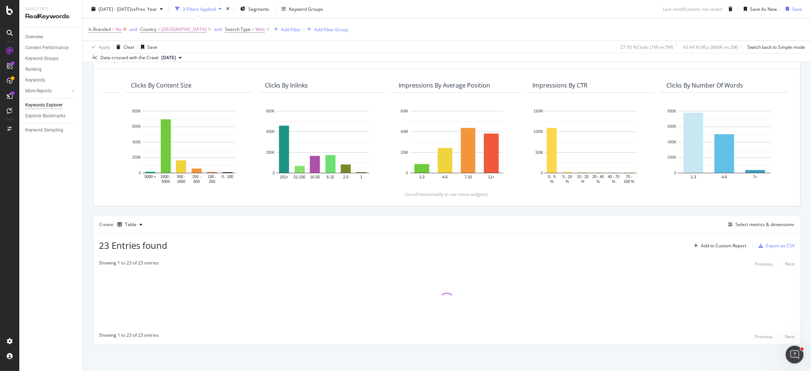
click at [124, 29] on icon at bounding box center [125, 29] width 6 height 7
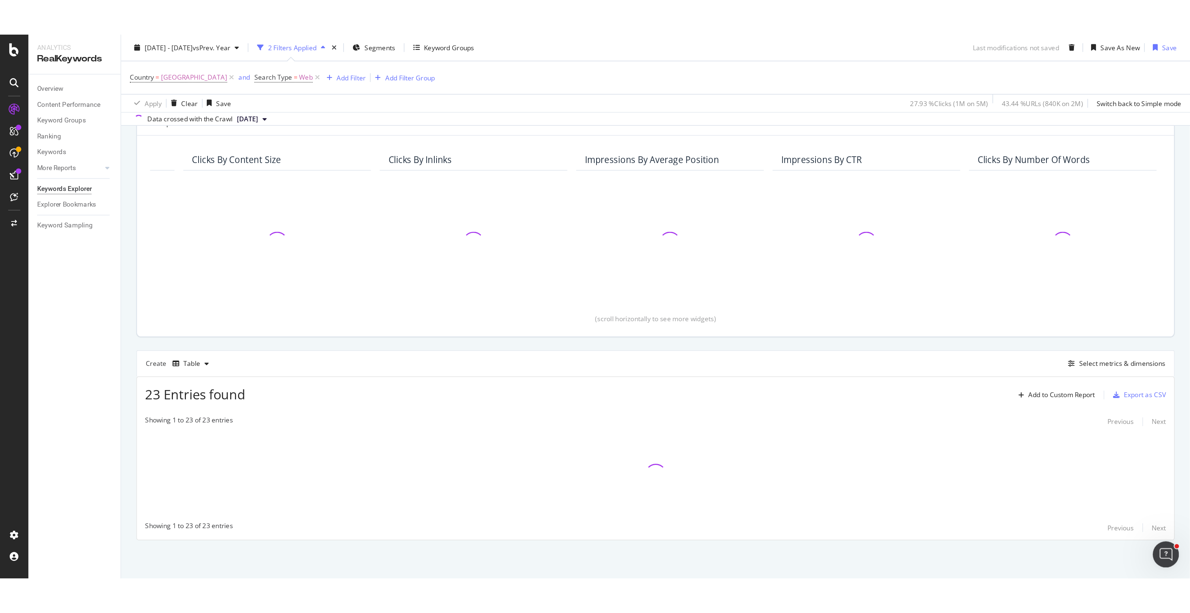
scroll to position [0, 3]
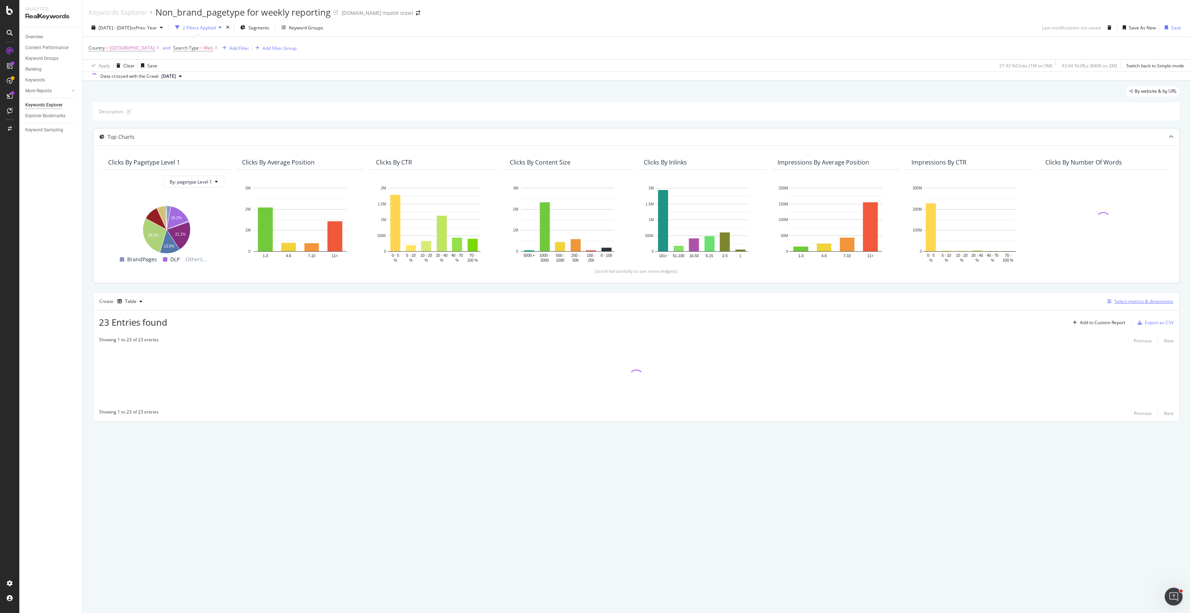
click at [625, 301] on div "Select metrics & dimensions" at bounding box center [1144, 301] width 59 height 6
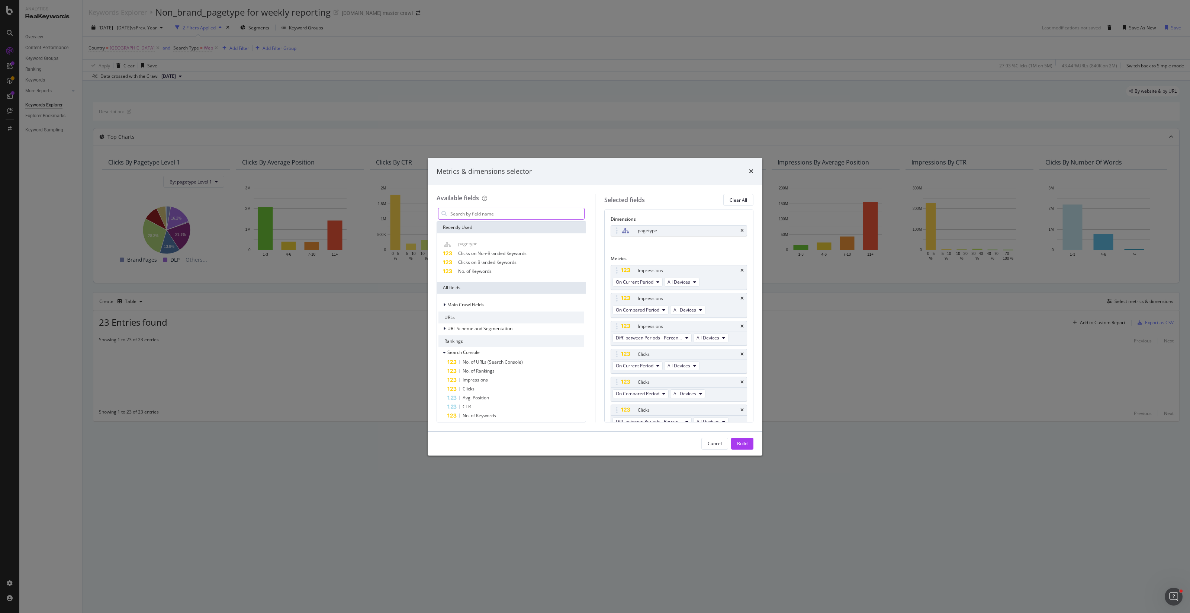
click at [525, 211] on input "modal" at bounding box center [517, 213] width 135 height 11
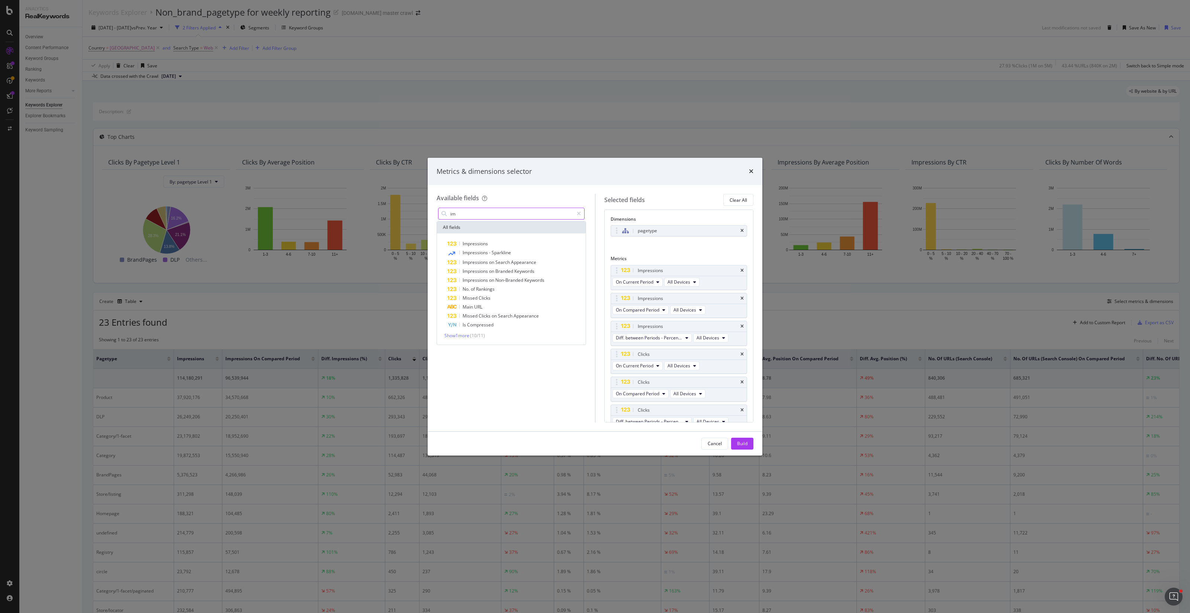
type input "i"
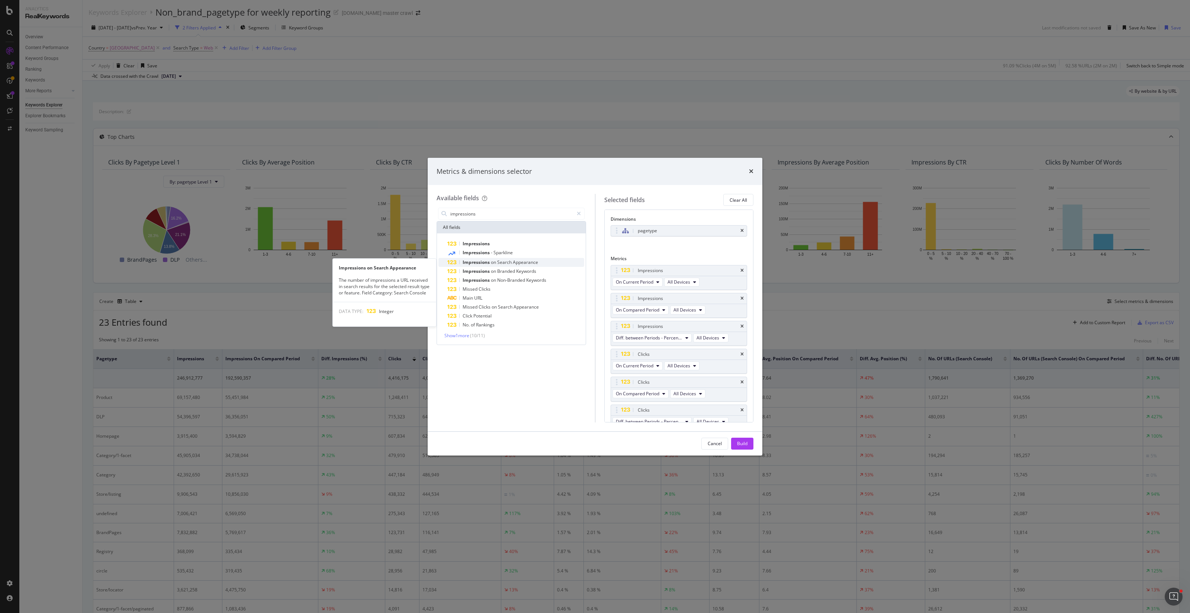
click at [529, 263] on span "Appearance" at bounding box center [525, 262] width 25 height 6
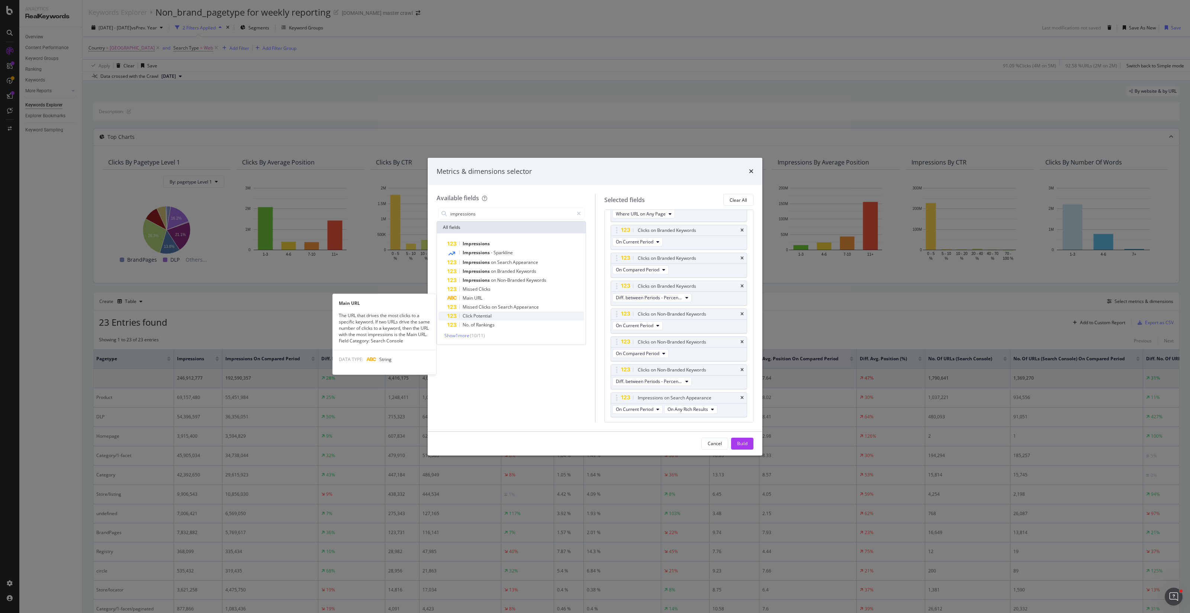
scroll to position [888, 0]
click at [625, 370] on span "On Current Period" at bounding box center [635, 408] width 38 height 6
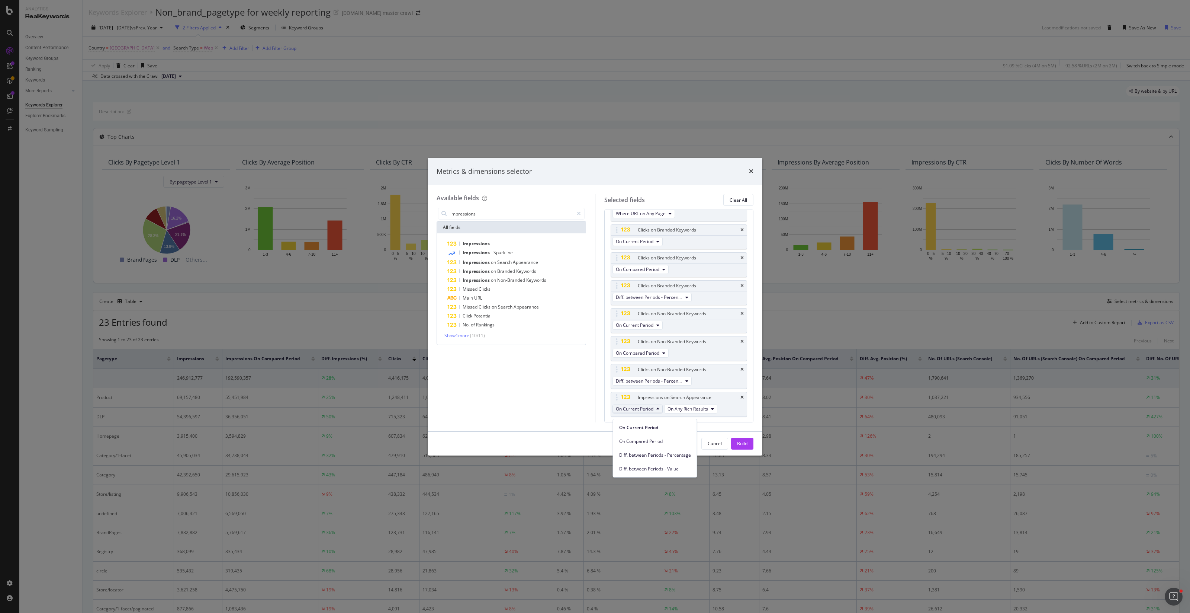
click at [625, 370] on div "On Current Period On Compared Period Diff. between Periods - Percentage Diff. b…" at bounding box center [655, 448] width 84 height 59
click at [625, 370] on button "On Any Rich Results" at bounding box center [690, 408] width 53 height 9
click at [625, 370] on icon "times" at bounding box center [742, 397] width 3 height 4
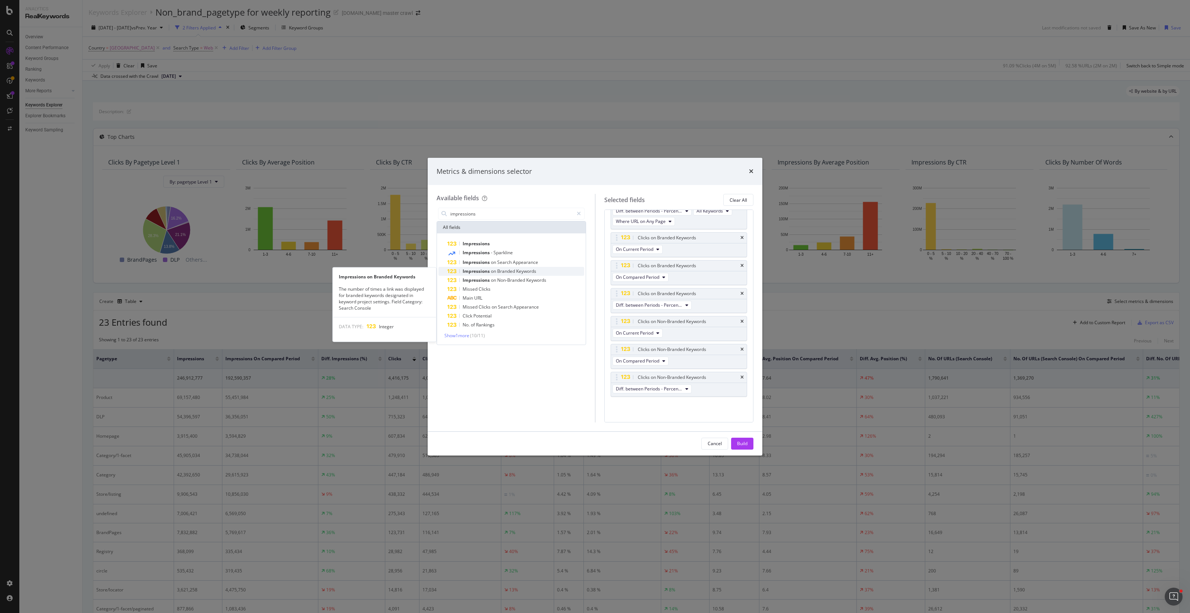
click at [553, 272] on div "Impressions on Branded Keywords" at bounding box center [516, 271] width 137 height 9
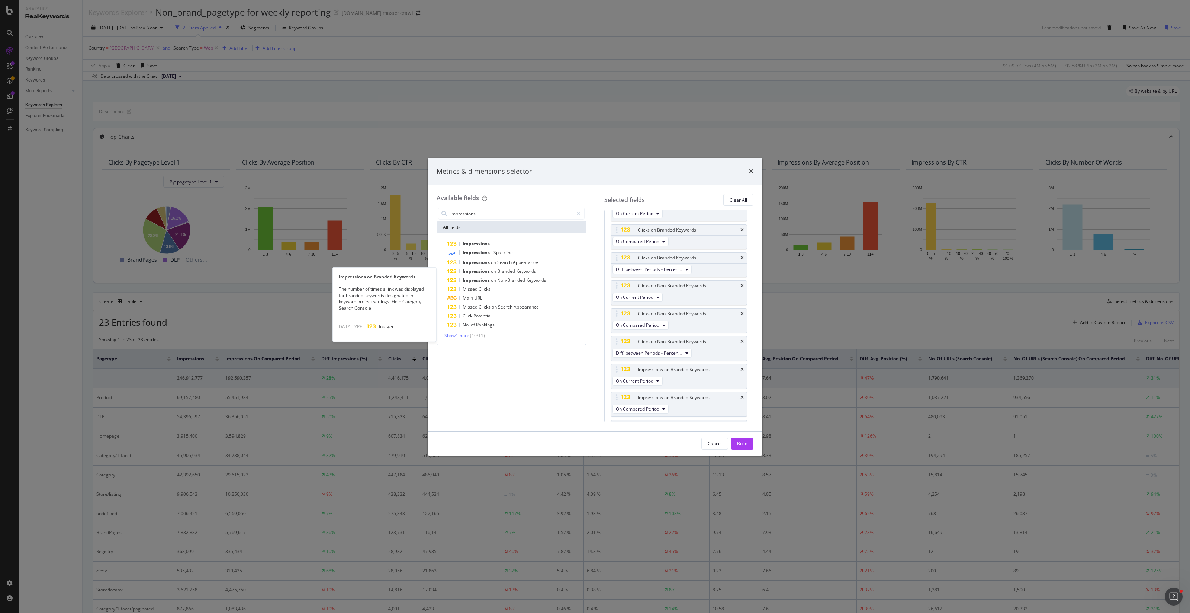
scroll to position [944, 0]
click at [549, 280] on div "Impressions on Non-Branded Keywords" at bounding box center [516, 280] width 137 height 9
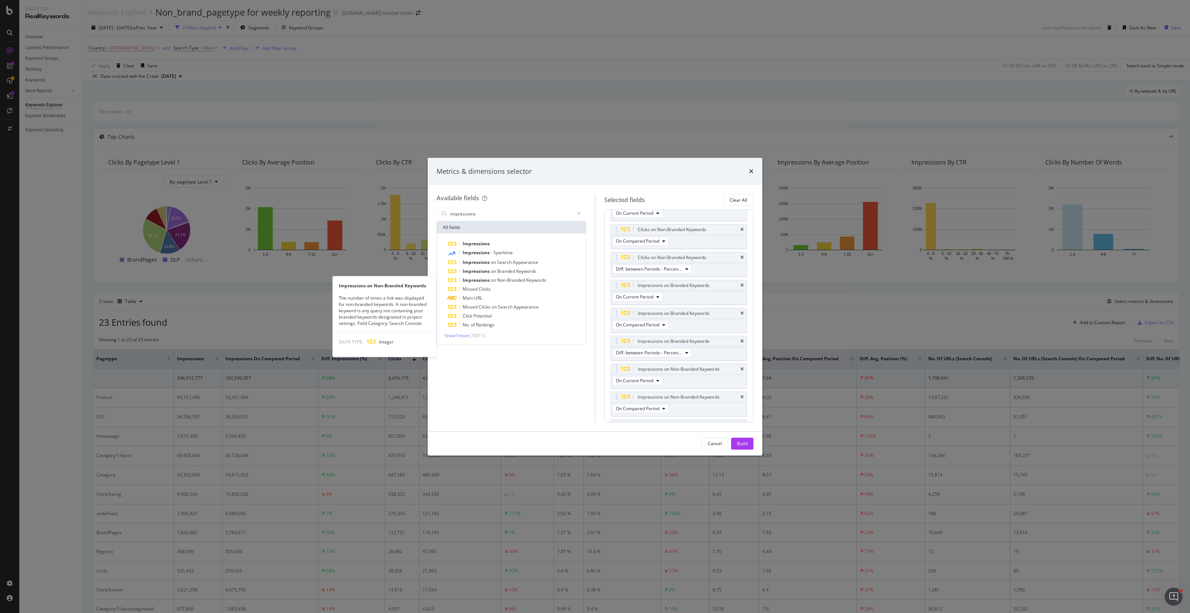
scroll to position [1028, 0]
click at [503, 215] on input "impressions" at bounding box center [512, 213] width 124 height 11
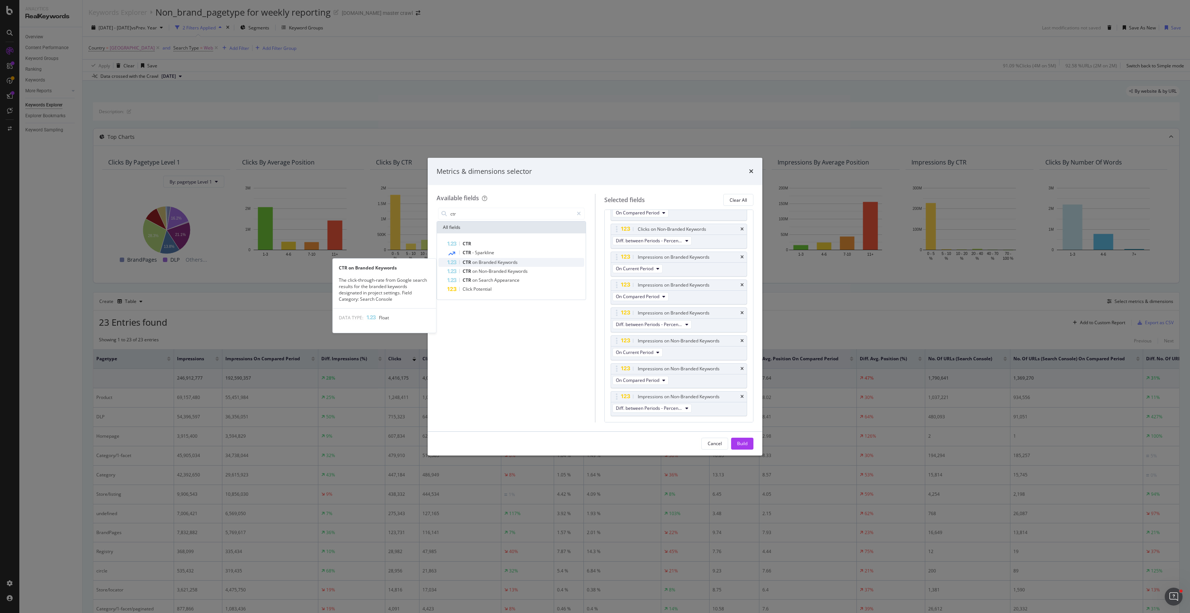
click at [495, 259] on span "Branded" at bounding box center [488, 262] width 19 height 6
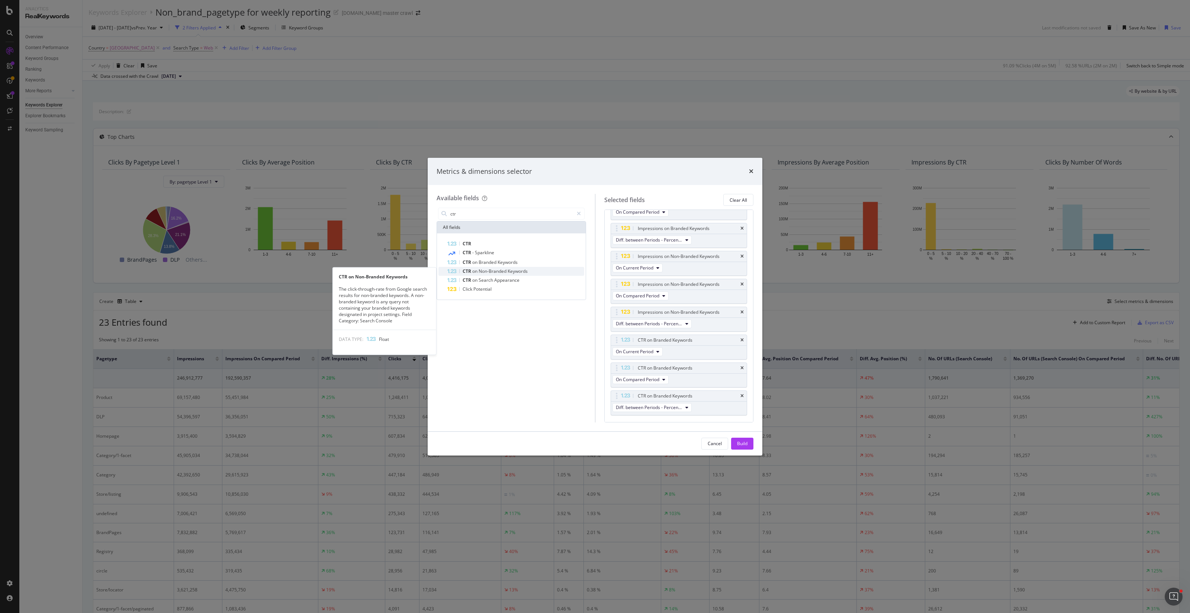
click at [495, 268] on span "Non-Branded" at bounding box center [493, 271] width 29 height 6
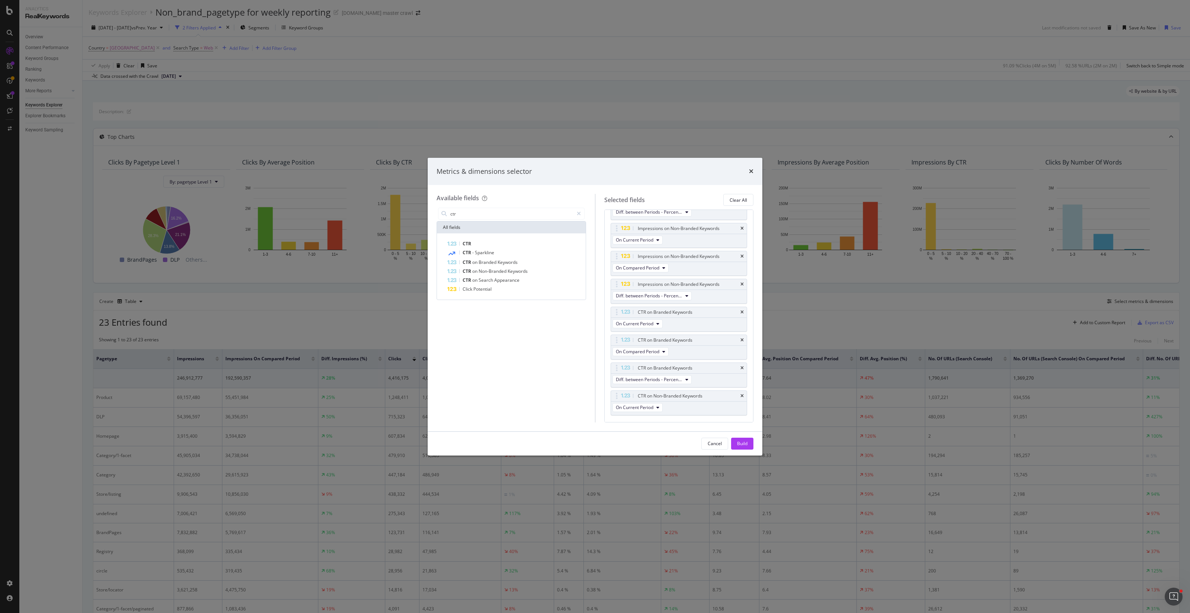
click at [495, 268] on span "Non-Branded" at bounding box center [493, 271] width 29 height 6
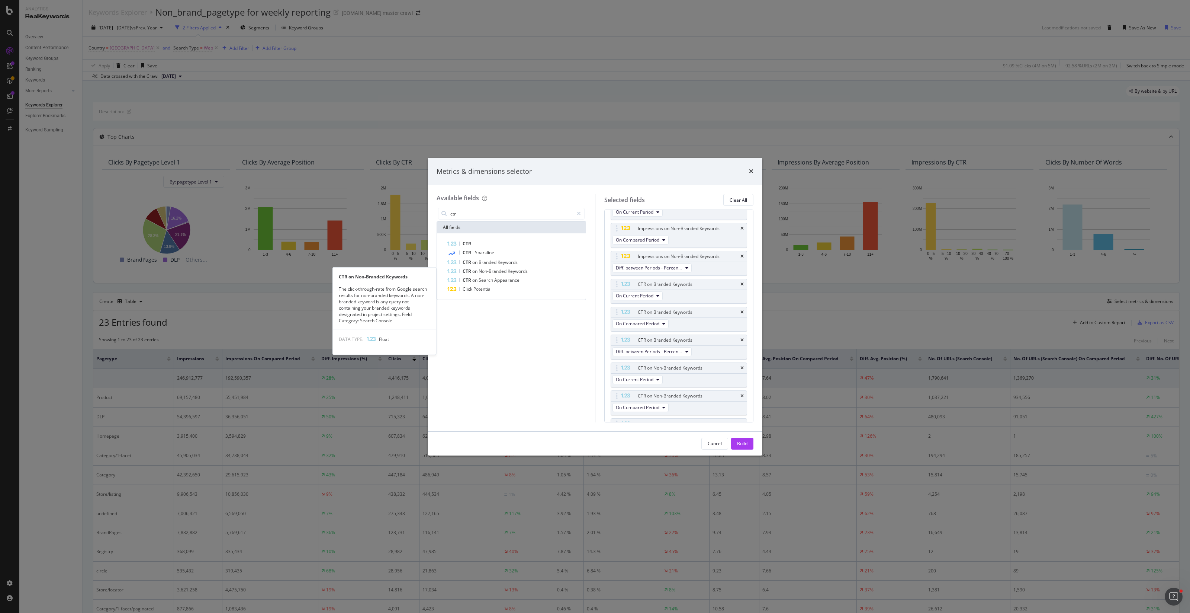
scroll to position [1196, 0]
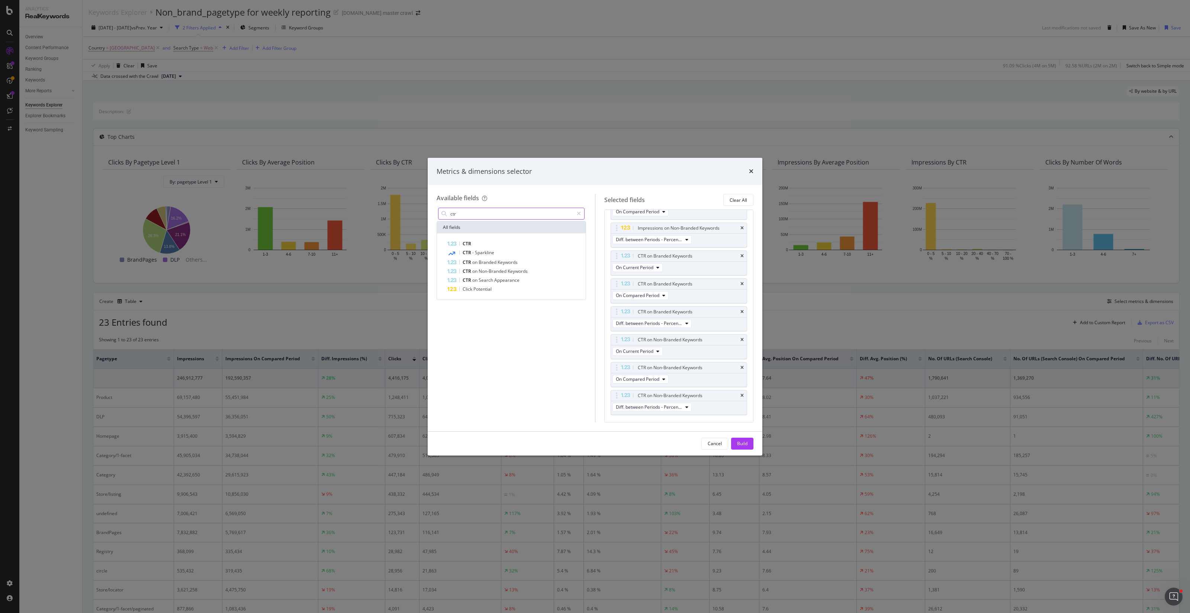
click at [503, 214] on input "ctr" at bounding box center [512, 213] width 124 height 11
type input "a"
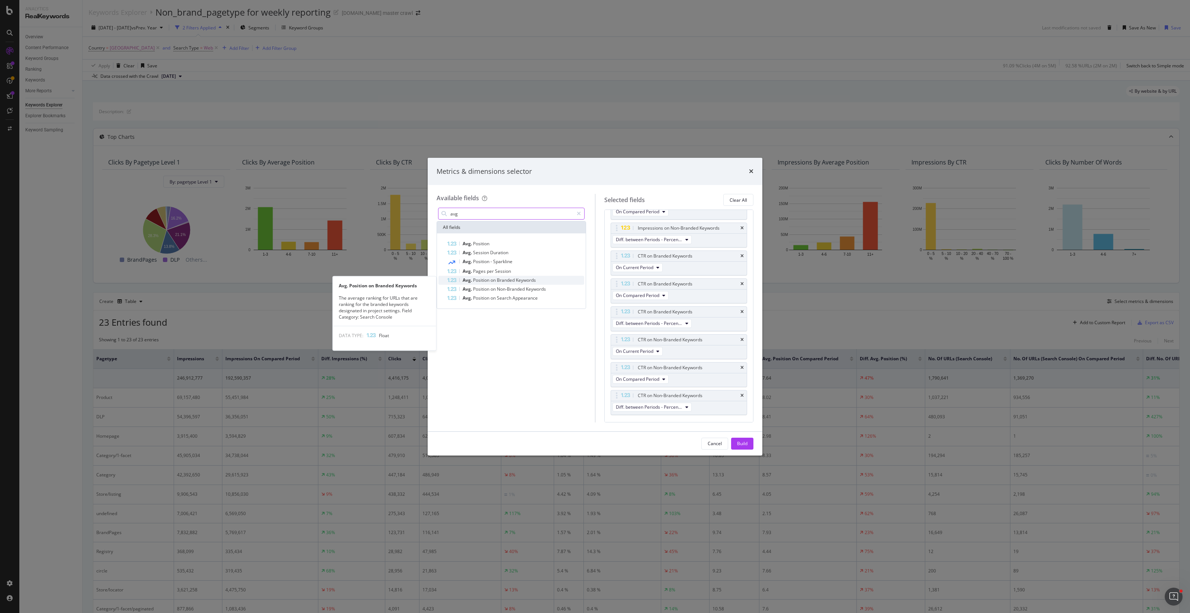
type input "avg"
click at [516, 277] on span "Branded" at bounding box center [506, 280] width 19 height 6
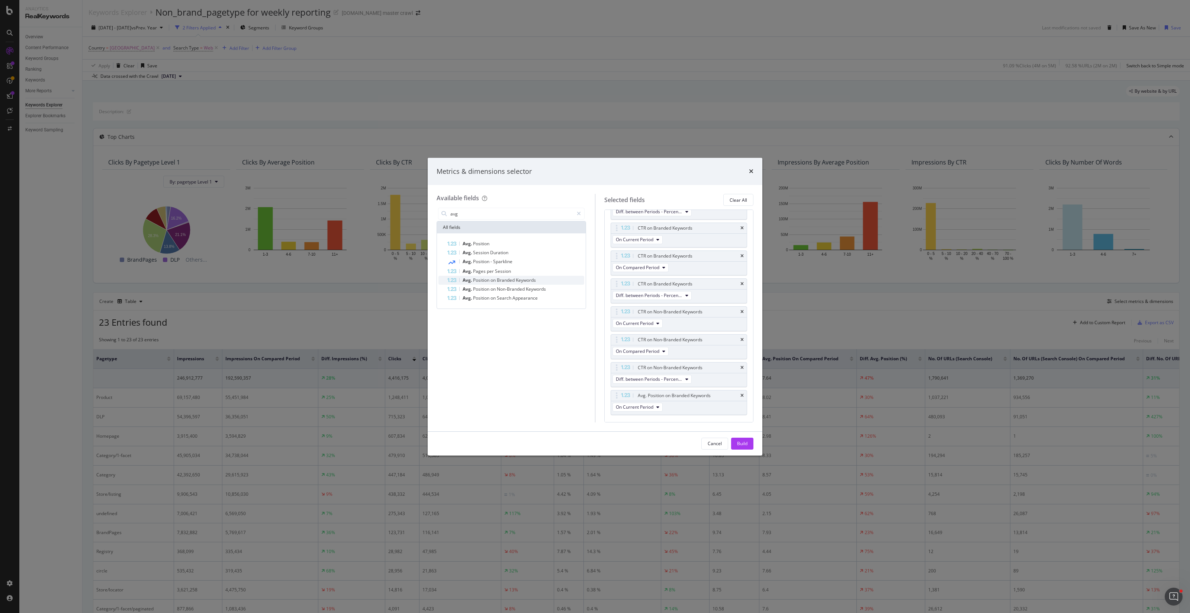
click at [516, 279] on span "Keywords" at bounding box center [526, 280] width 20 height 6
click at [516, 289] on span "Non-Branded" at bounding box center [511, 289] width 29 height 6
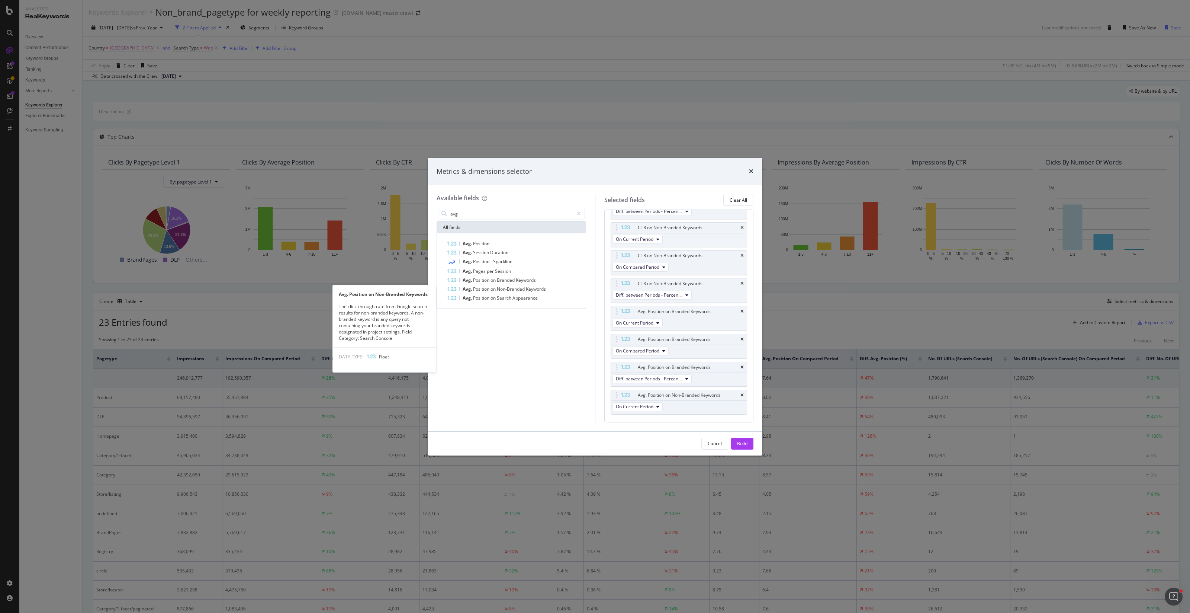
click at [516, 289] on span "Non-Branded" at bounding box center [511, 289] width 29 height 6
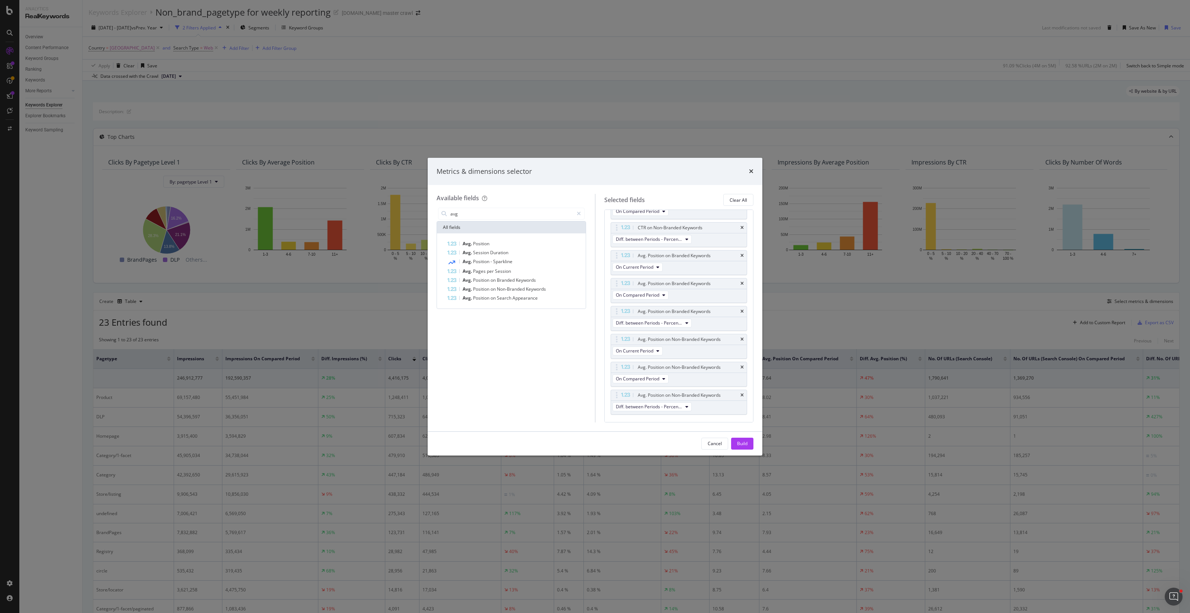
click at [404, 277] on div "Metrics & dimensions selector Available fields avg All fields Avg. Position Avg…" at bounding box center [595, 306] width 1190 height 613
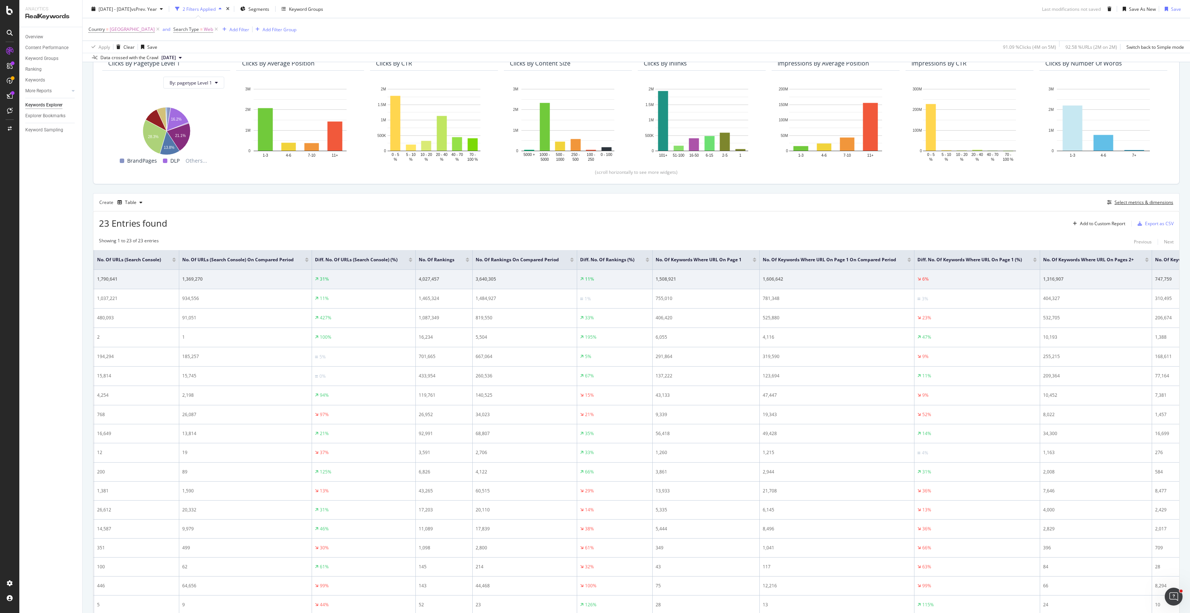
scroll to position [0, 834]
click at [625, 200] on div "Select metrics & dimensions" at bounding box center [1144, 202] width 59 height 6
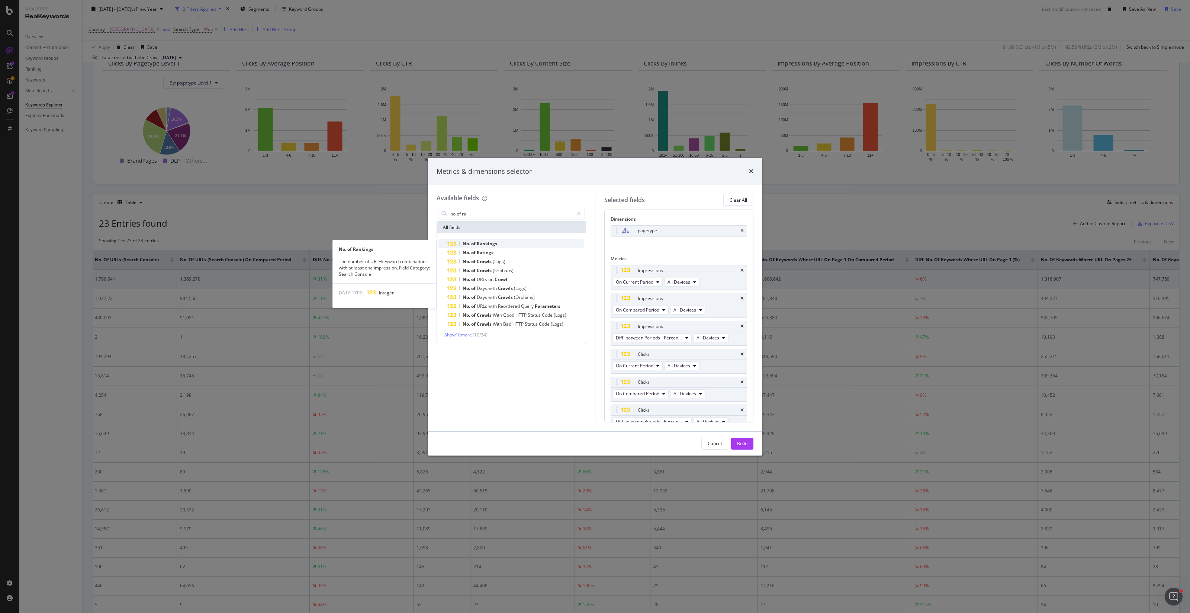
type input "no of ra"
click at [555, 243] on div "No. of Rankings" at bounding box center [516, 243] width 137 height 9
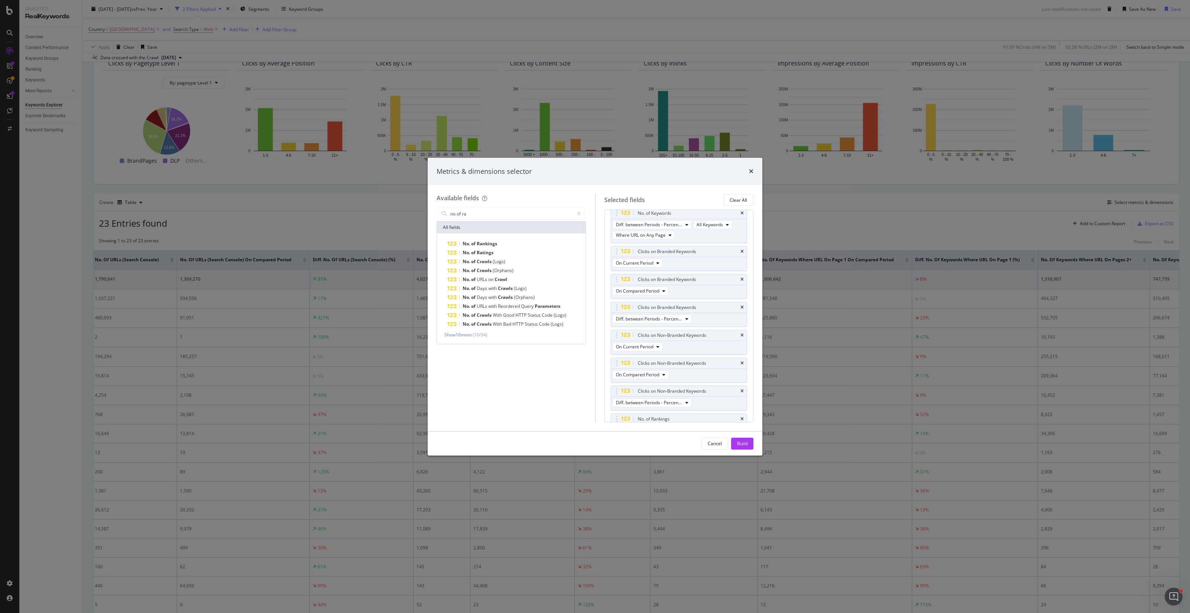
scroll to position [888, 0]
click at [625, 370] on span "All Rankings" at bounding box center [702, 408] width 25 height 6
click at [625, 370] on icon "times" at bounding box center [742, 397] width 3 height 4
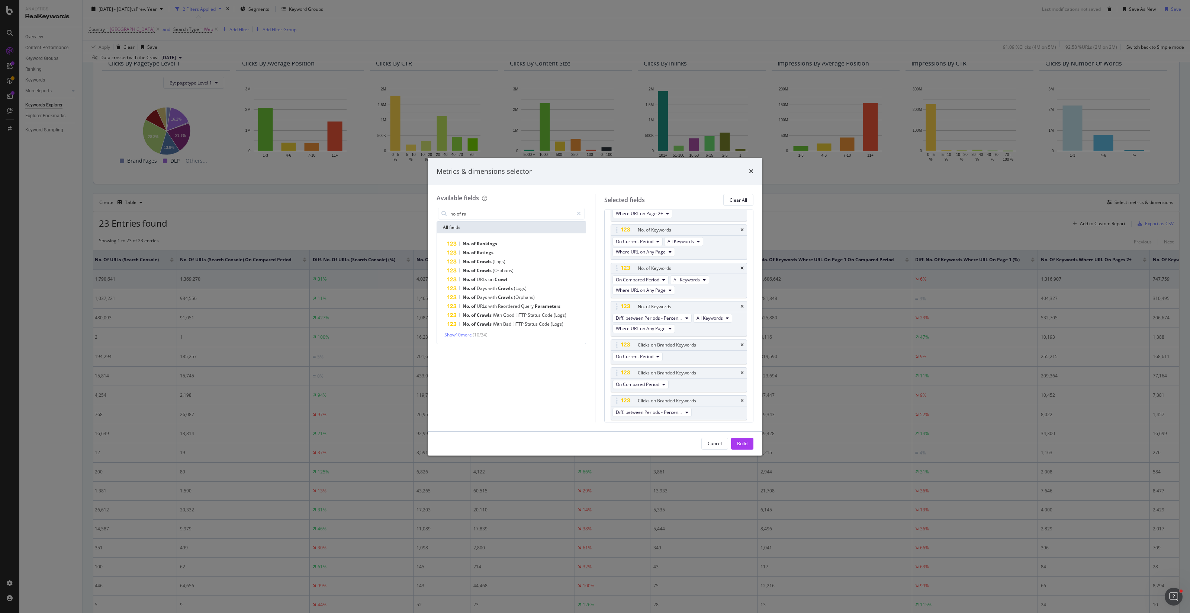
scroll to position [885, 0]
click at [469, 333] on span "Show 10 more" at bounding box center [459, 334] width 28 height 6
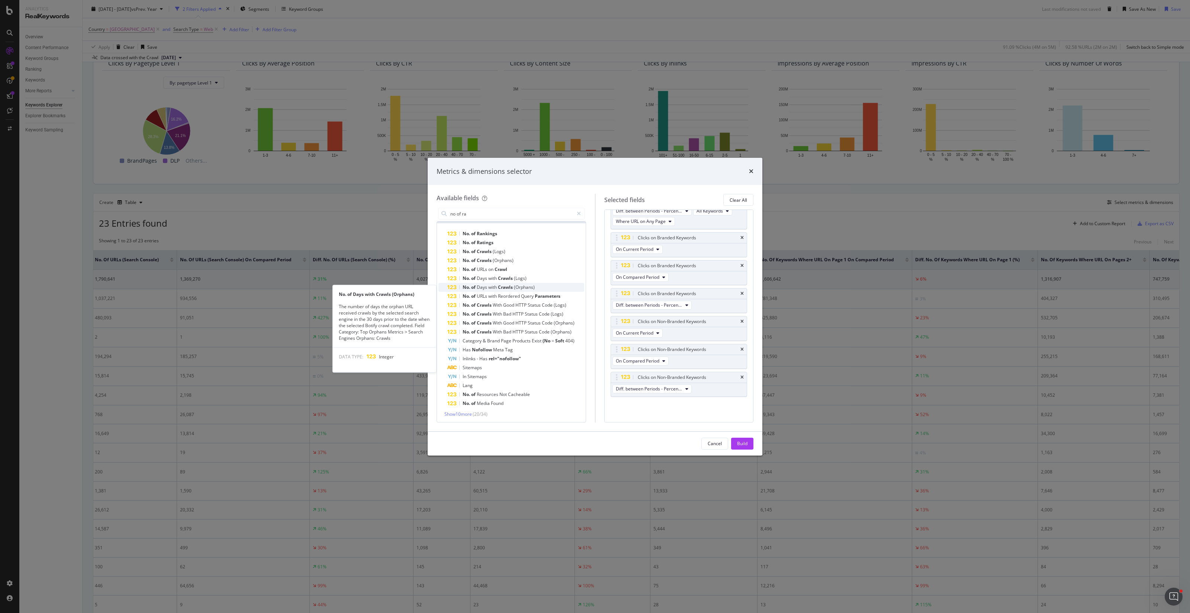
scroll to position [11, 0]
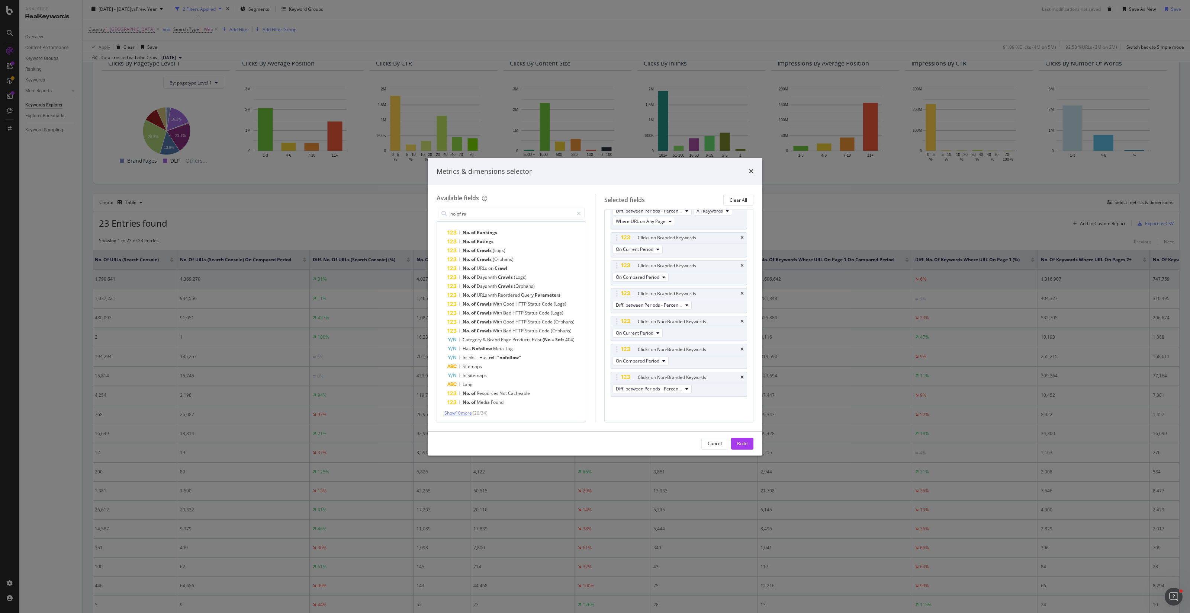
click at [456, 370] on span "Show 10 more" at bounding box center [459, 413] width 28 height 6
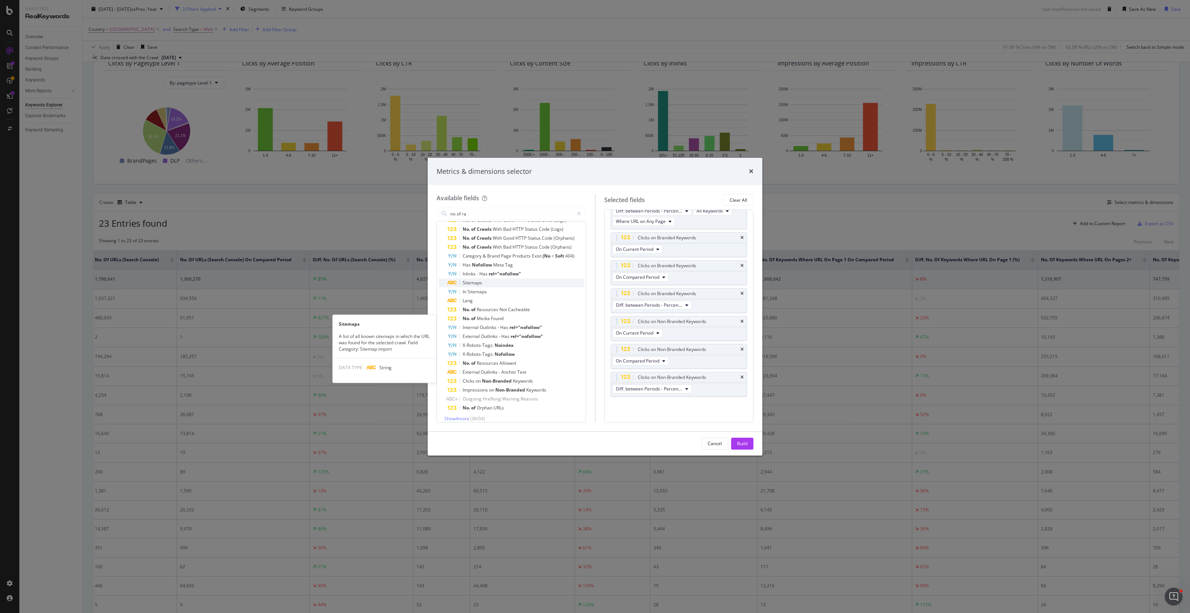
scroll to position [100, 0]
click at [456, 370] on span "Show 4 more" at bounding box center [457, 413] width 25 height 6
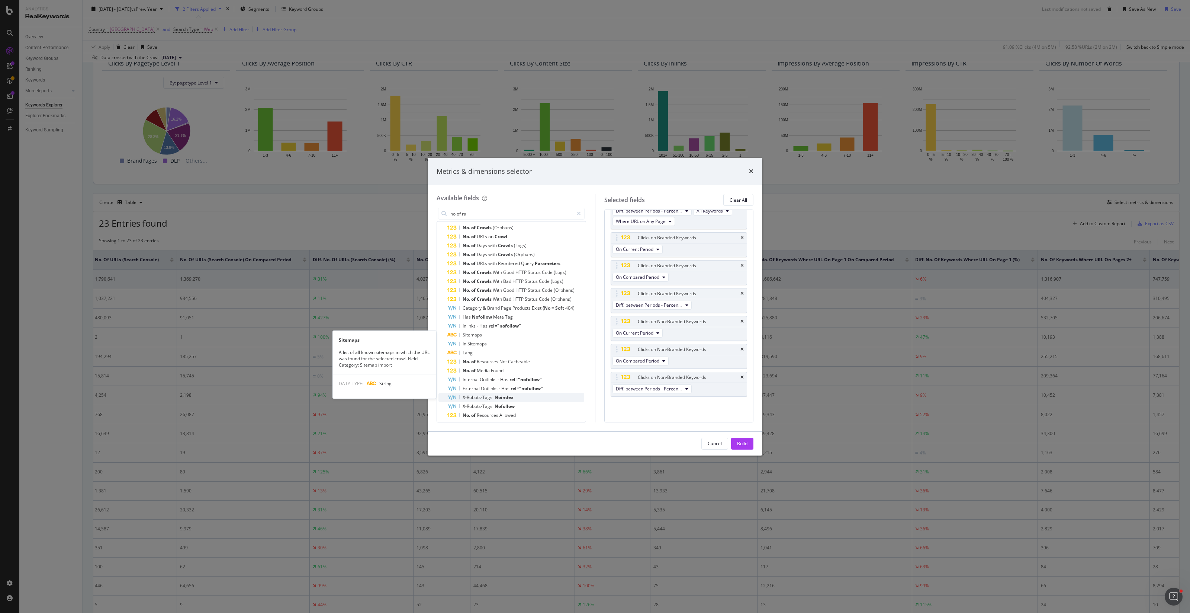
scroll to position [0, 0]
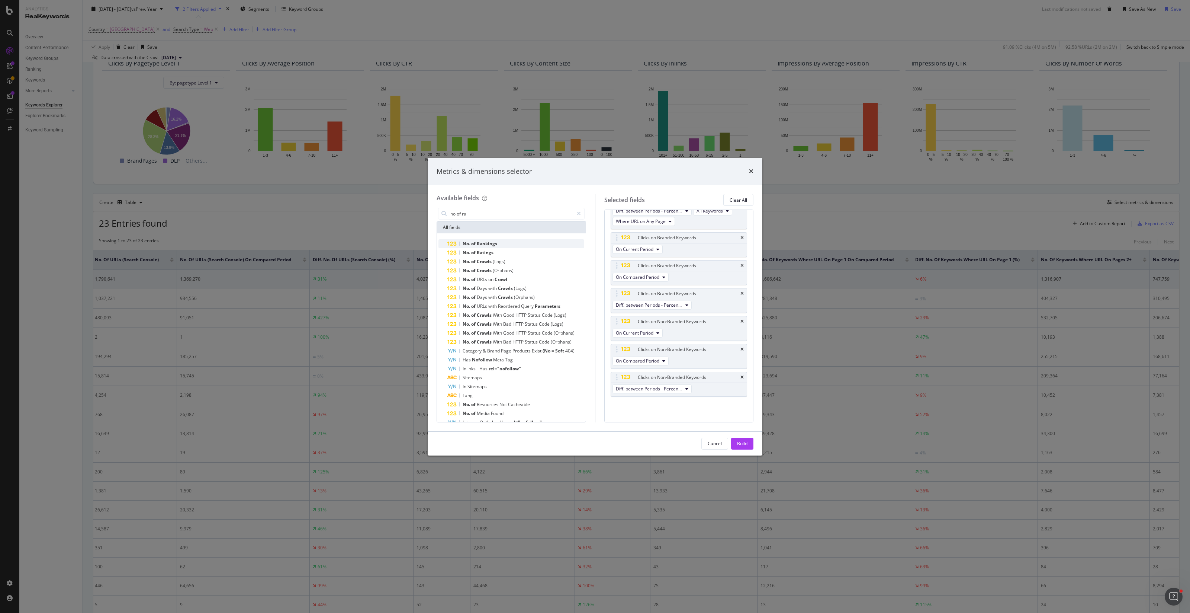
click at [539, 244] on div "No. of Rankings" at bounding box center [516, 243] width 137 height 9
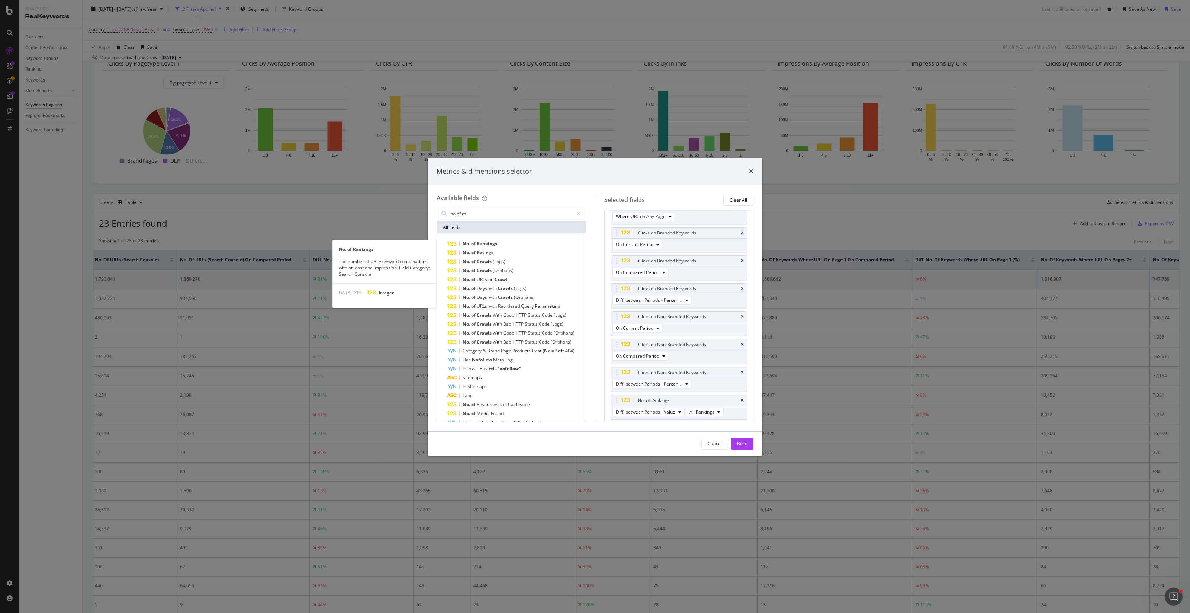
scroll to position [888, 0]
click at [625, 370] on span "All Rankings" at bounding box center [702, 408] width 25 height 6
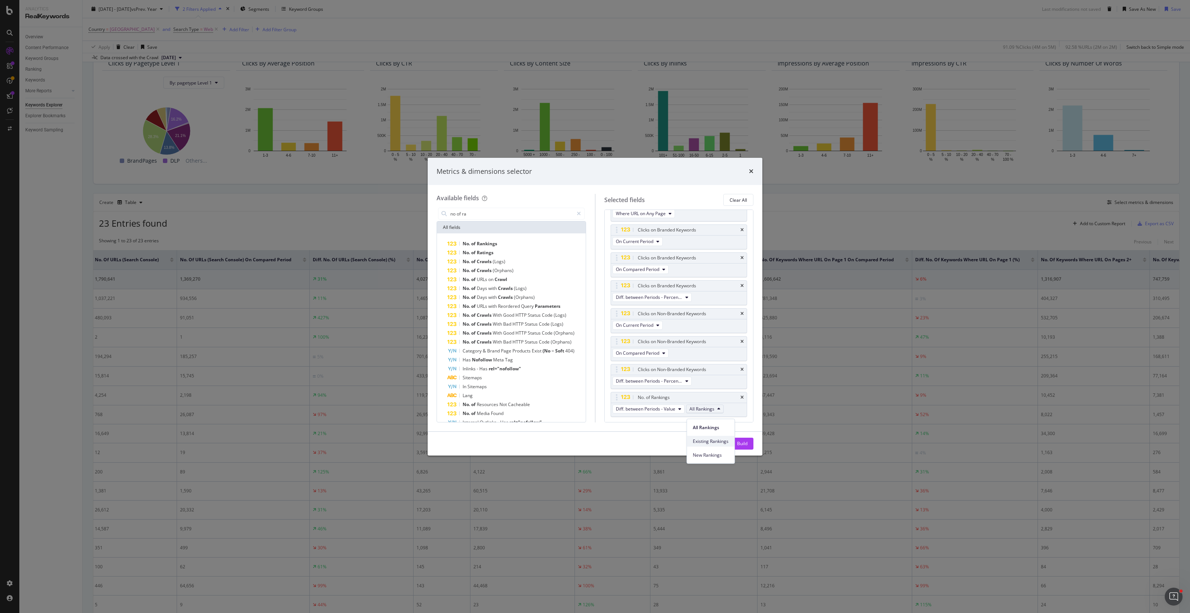
click at [625, 370] on div "Existing Rankings" at bounding box center [711, 441] width 48 height 11
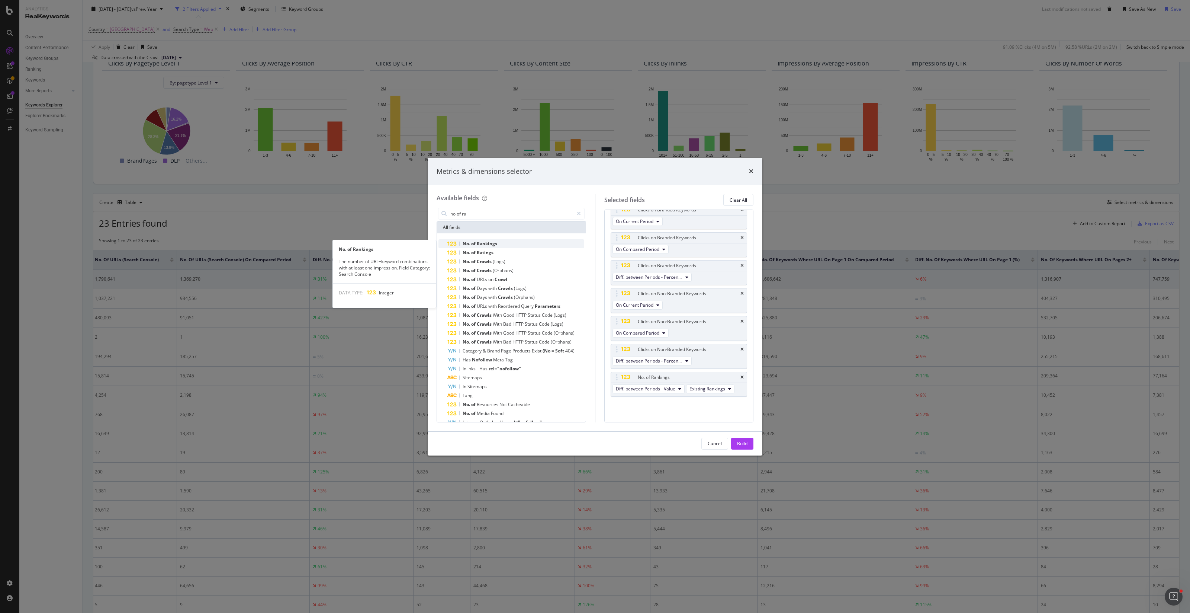
click at [516, 241] on div "No. of Rankings" at bounding box center [516, 243] width 137 height 9
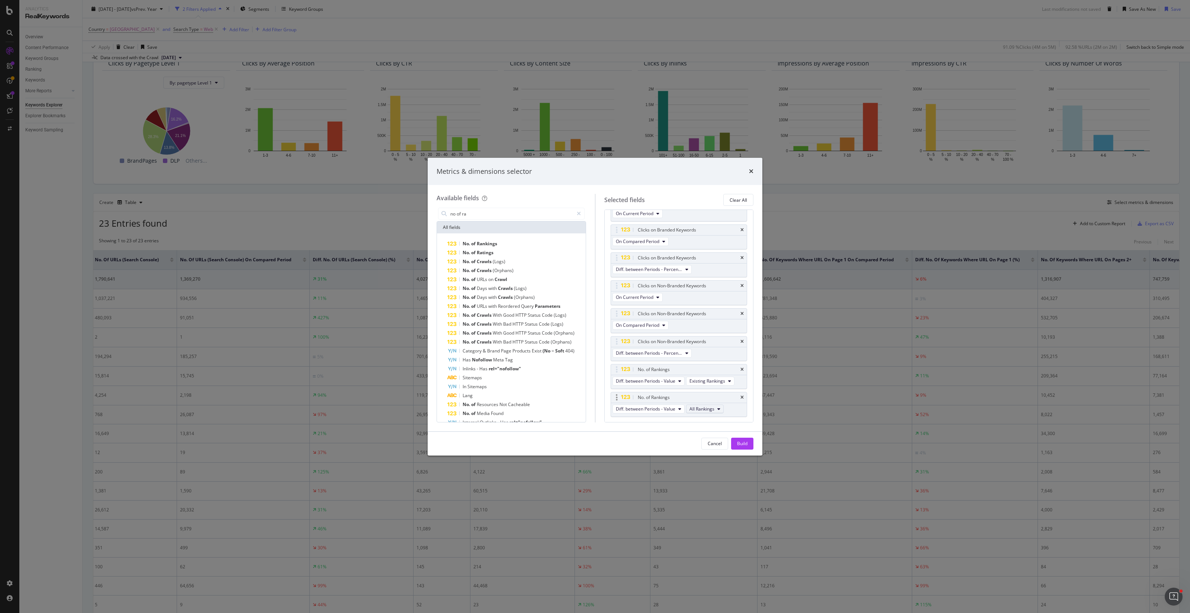
click at [625, 370] on button "All Rankings" at bounding box center [705, 408] width 38 height 9
click at [625, 370] on span "Diff. between Periods - Value" at bounding box center [646, 381] width 60 height 6
click at [625, 370] on span "On Current Period" at bounding box center [655, 399] width 72 height 7
click at [625, 370] on span "Existing Rankings" at bounding box center [686, 381] width 36 height 6
click at [625, 370] on span "Existing Rankings" at bounding box center [690, 413] width 38 height 7
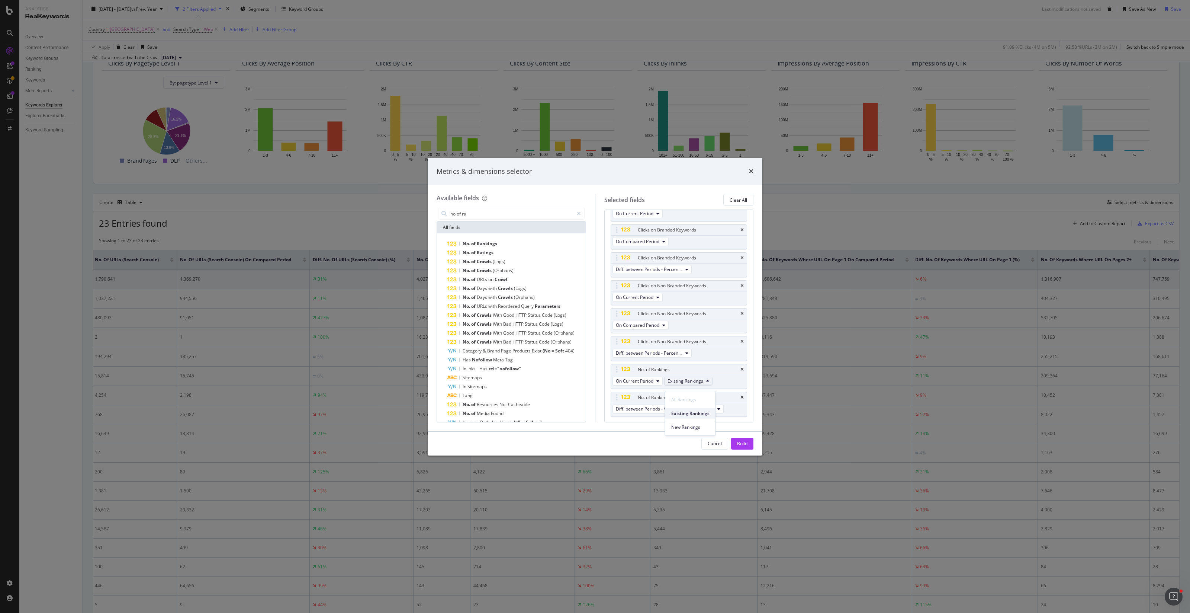
click at [625, 370] on span "Existing Rankings" at bounding box center [690, 413] width 38 height 7
click at [625, 370] on div "No. of Rankings" at bounding box center [688, 397] width 103 height 7
click at [625, 370] on span "Diff. between Periods - Value" at bounding box center [646, 408] width 60 height 6
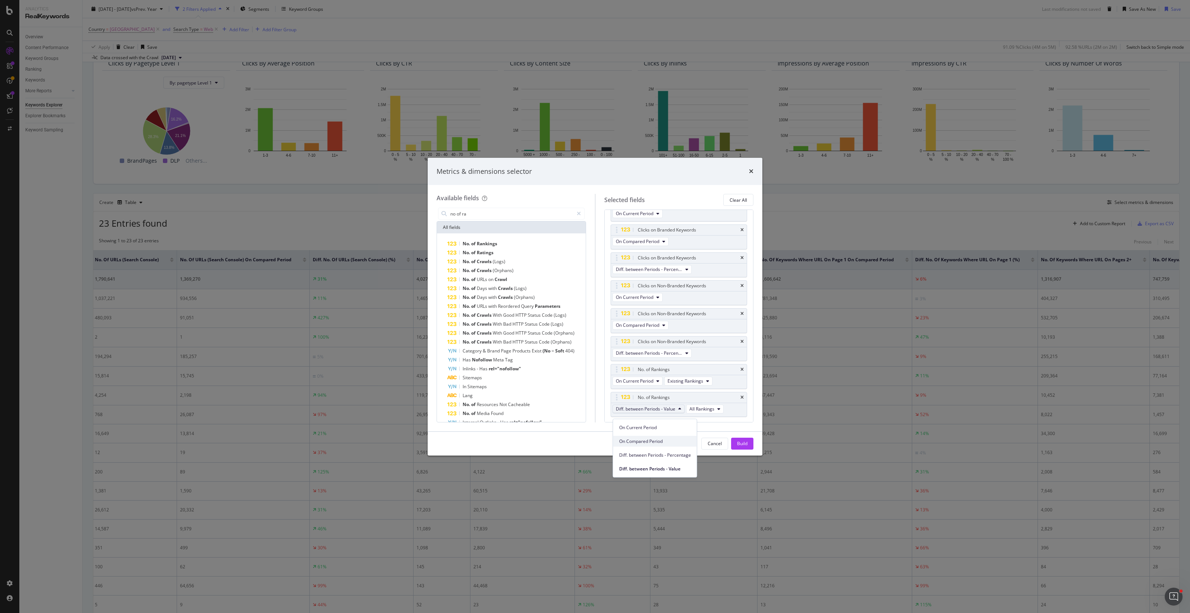
click at [625, 370] on span "On Compared Period" at bounding box center [655, 441] width 72 height 7
click at [625, 370] on span "New Rankings" at bounding box center [682, 408] width 29 height 6
click at [625, 370] on span "New Rankings" at bounding box center [689, 455] width 36 height 7
click at [625, 370] on div "Available fields no of ra All fields No. of Rankings No. of Ratings No. of Craw…" at bounding box center [595, 308] width 335 height 246
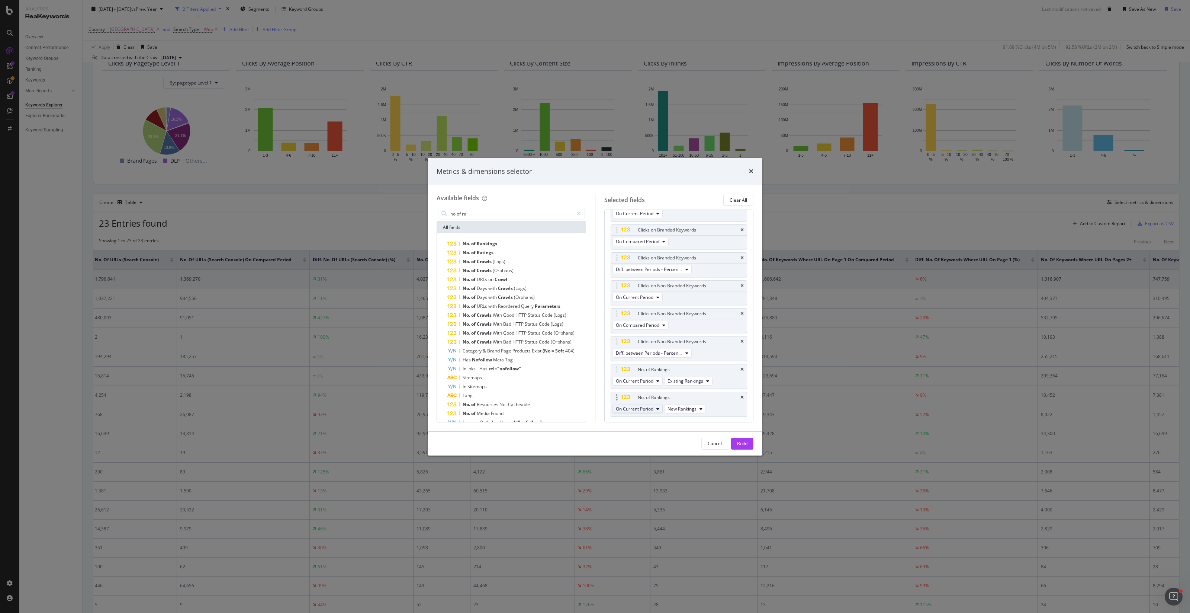
click at [625, 370] on button "On Current Period" at bounding box center [638, 408] width 50 height 9
click at [625, 370] on div "On Compared Period" at bounding box center [655, 441] width 84 height 11
click at [625, 370] on span "New Rankings" at bounding box center [688, 408] width 29 height 6
click at [625, 370] on div "Existing Rankings" at bounding box center [695, 441] width 48 height 11
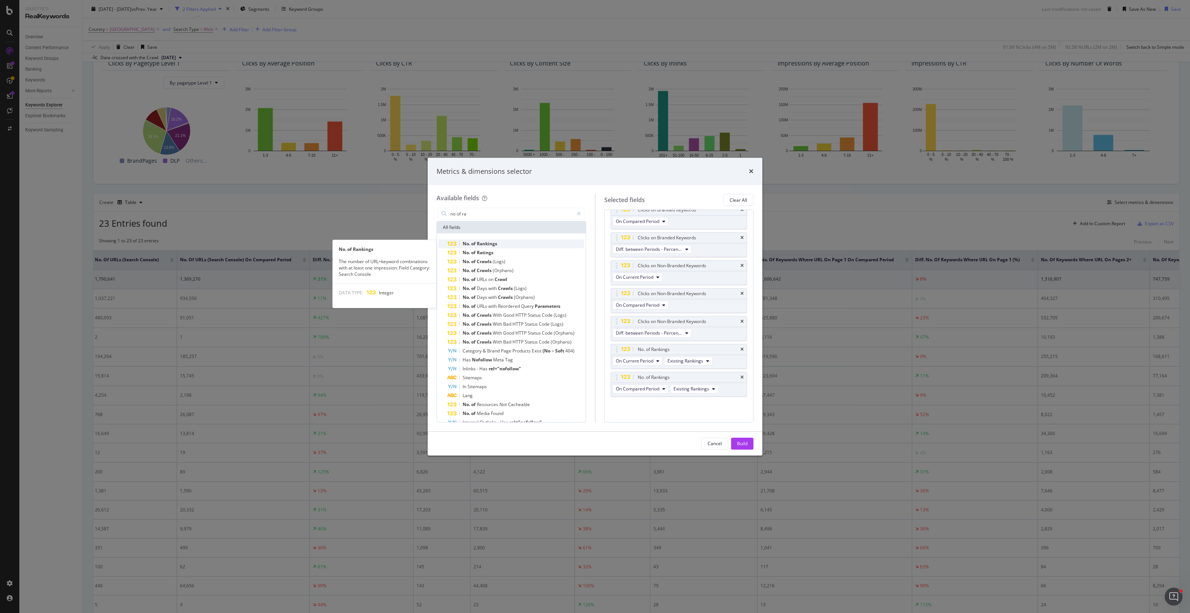
click at [518, 240] on div "No. of Rankings" at bounding box center [516, 243] width 137 height 9
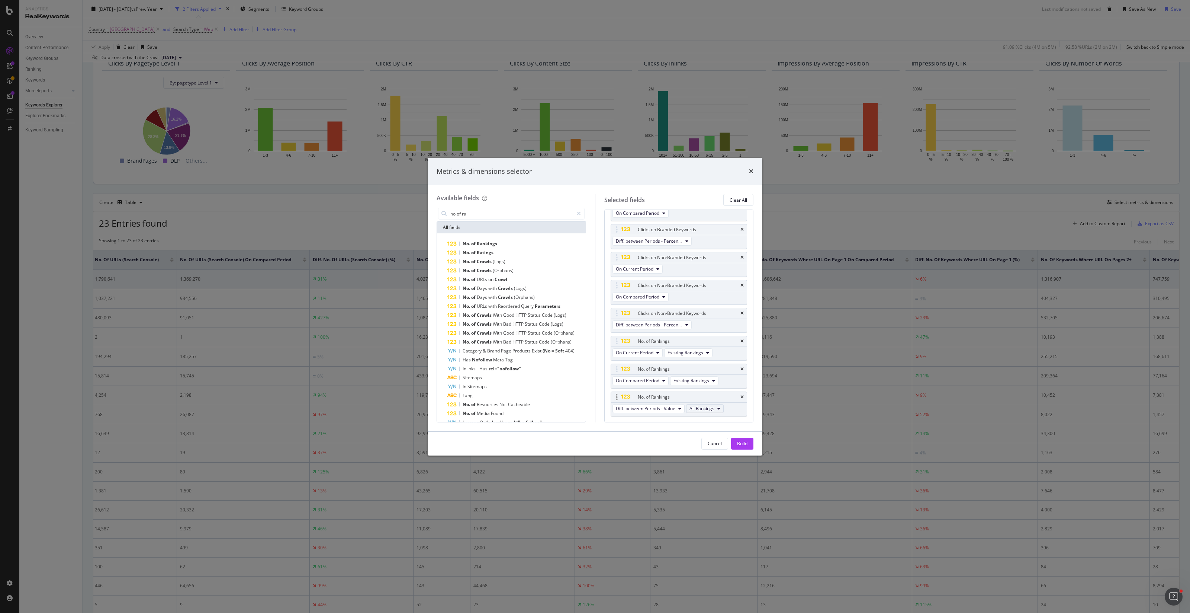
click at [625, 370] on span "All Rankings" at bounding box center [702, 408] width 25 height 6
click at [625, 370] on span "Existing Rankings" at bounding box center [711, 440] width 36 height 7
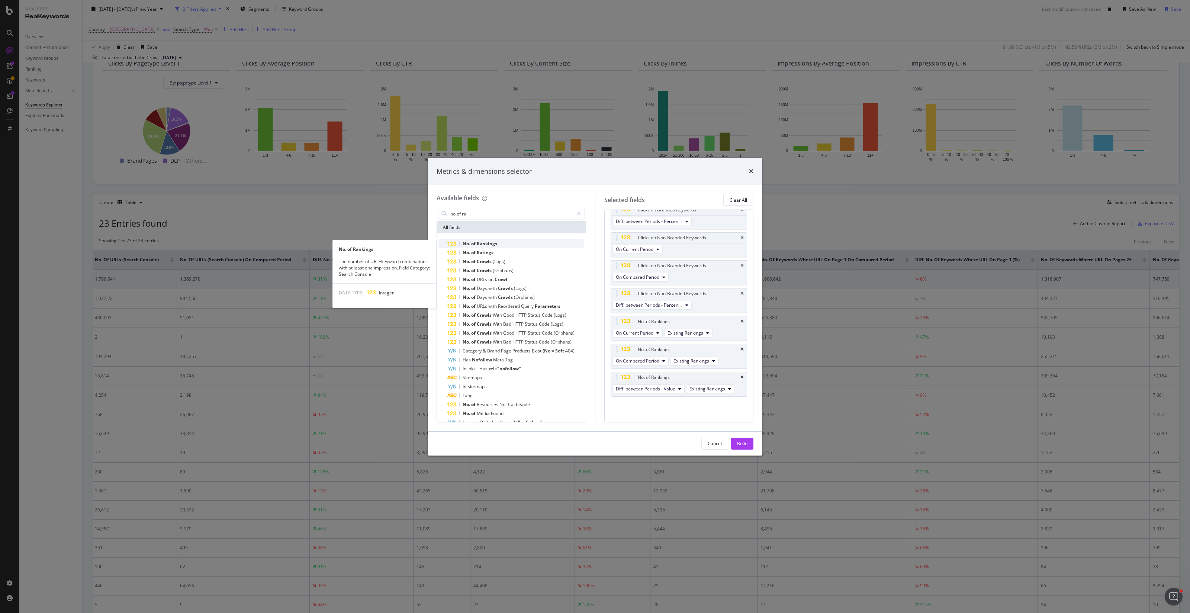
click at [501, 243] on div "No. of Rankings" at bounding box center [516, 243] width 137 height 9
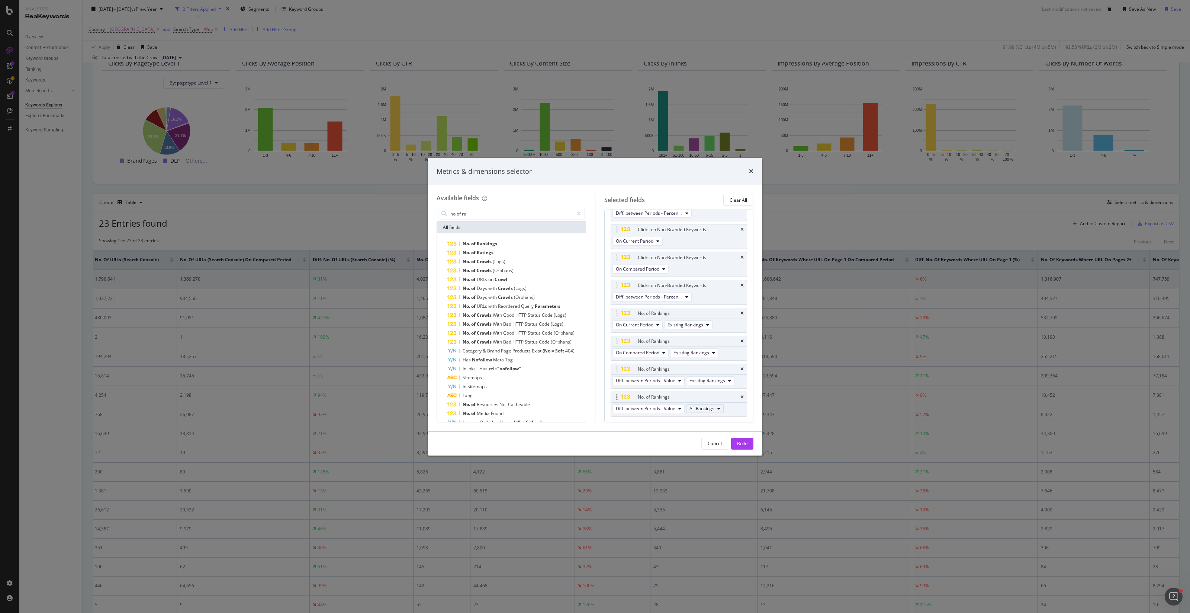
click at [625, 370] on span "All Rankings" at bounding box center [702, 408] width 25 height 6
click at [625, 370] on div "New Rankings" at bounding box center [711, 454] width 48 height 11
click at [625, 370] on span "Diff. between Periods - Value" at bounding box center [646, 408] width 60 height 6
click at [625, 370] on span "On Current Period" at bounding box center [655, 427] width 72 height 7
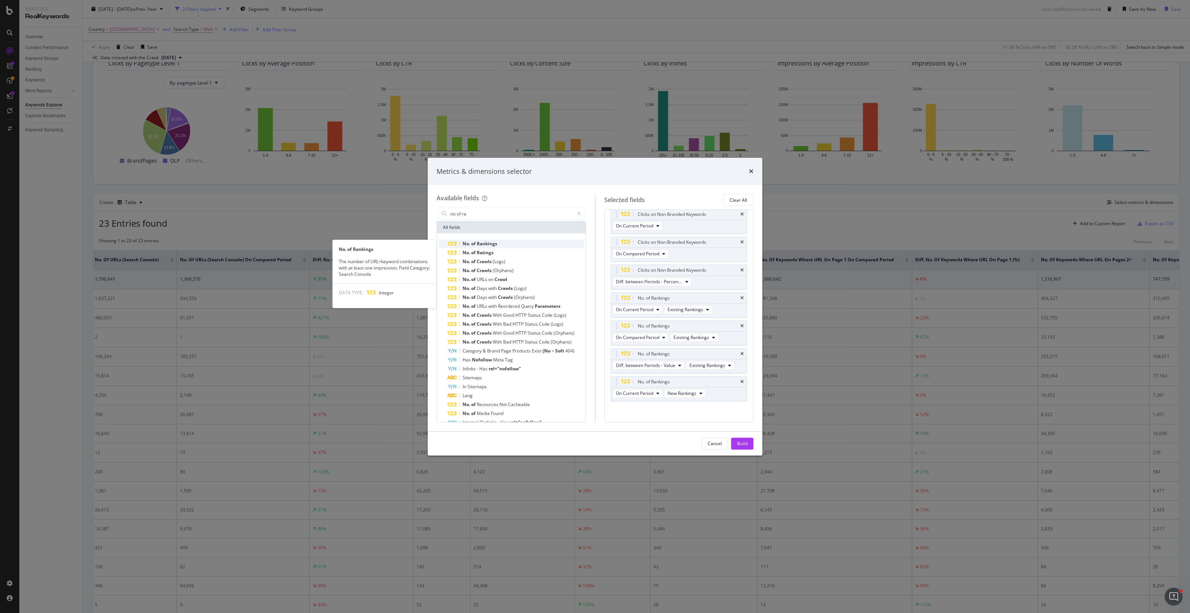
click at [523, 246] on div "No. of Rankings" at bounding box center [516, 243] width 137 height 9
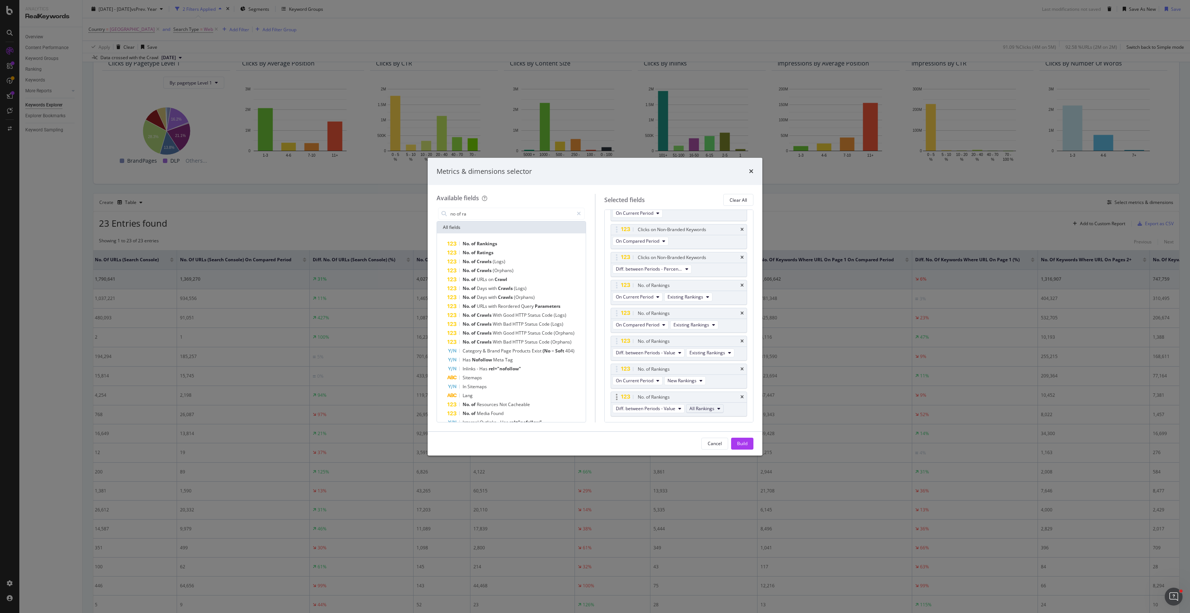
click at [625, 370] on span "All Rankings" at bounding box center [702, 408] width 25 height 6
click at [625, 370] on div "New Rankings" at bounding box center [711, 454] width 48 height 11
click at [625, 370] on span "Diff. between Periods - Value" at bounding box center [646, 408] width 60 height 6
click at [625, 370] on span "On Compared Period" at bounding box center [655, 441] width 72 height 7
click at [530, 242] on div "No. of Rankings" at bounding box center [516, 243] width 137 height 9
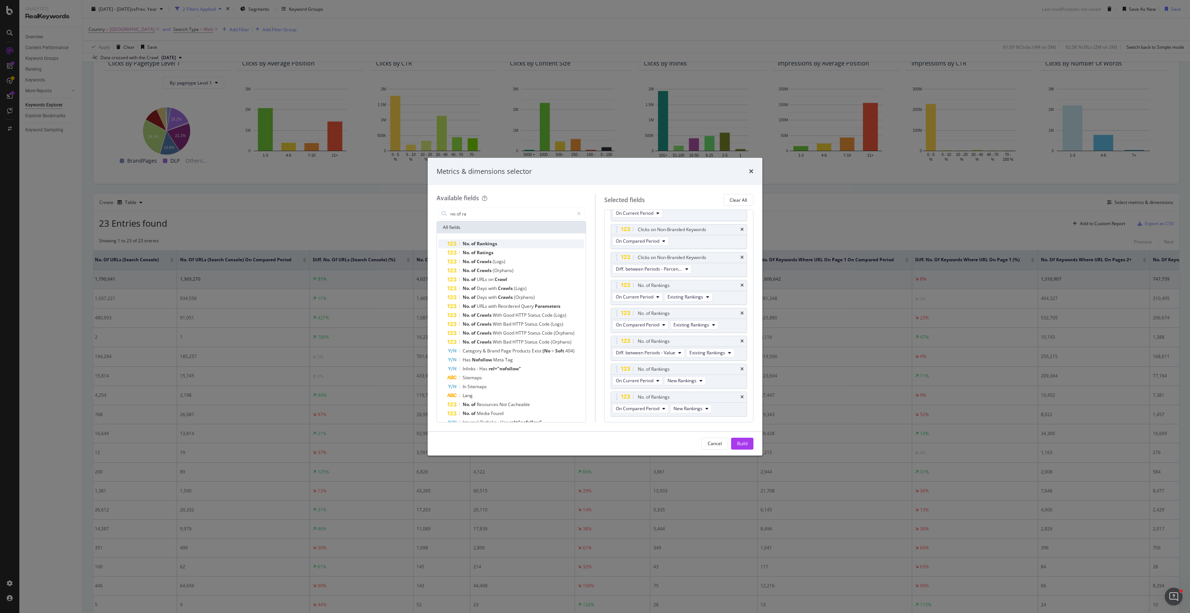
scroll to position [1028, 0]
click at [625, 370] on span "All Rankings" at bounding box center [702, 408] width 25 height 6
click at [625, 370] on span "New Rankings" at bounding box center [711, 454] width 36 height 7
click at [625, 370] on div "Build" at bounding box center [742, 443] width 10 height 6
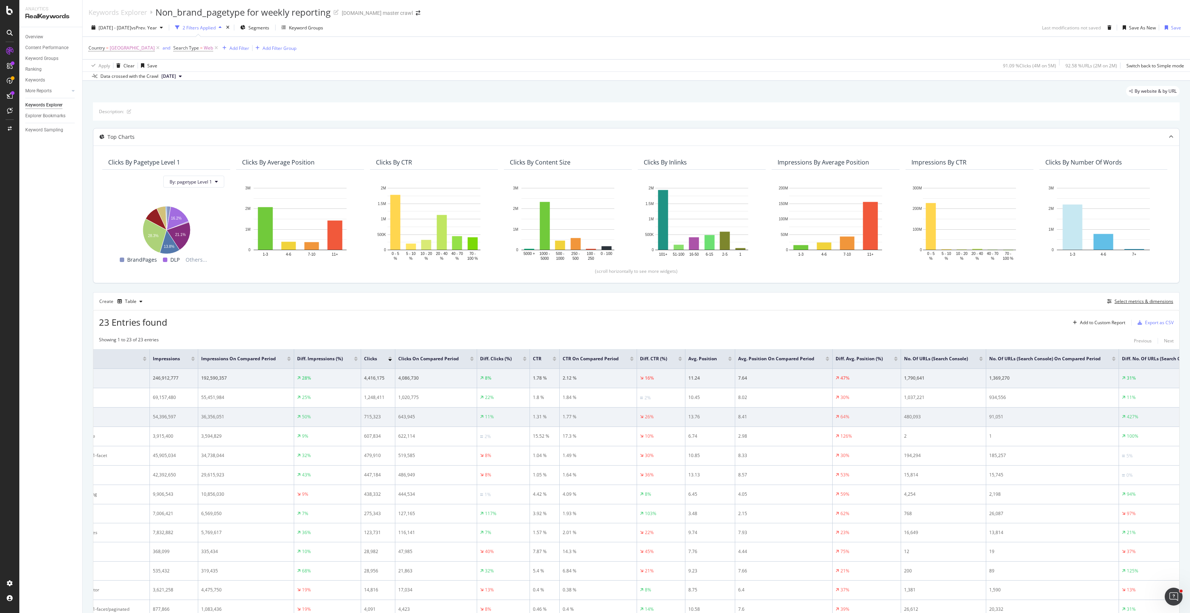
scroll to position [0, 25]
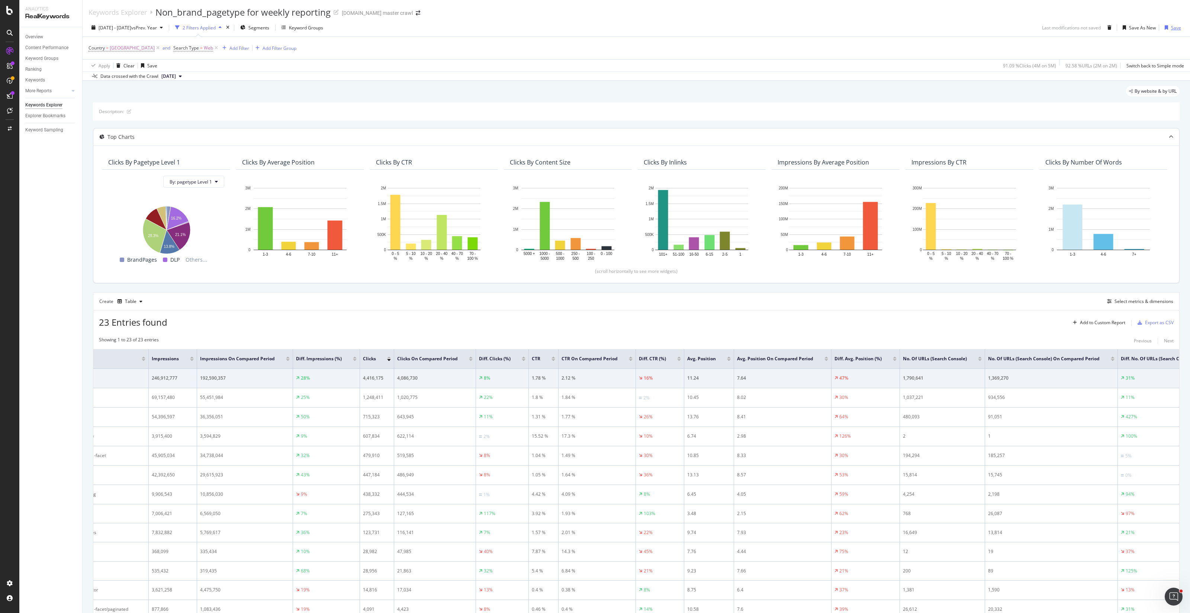
click at [625, 28] on div "button" at bounding box center [1166, 27] width 9 height 4
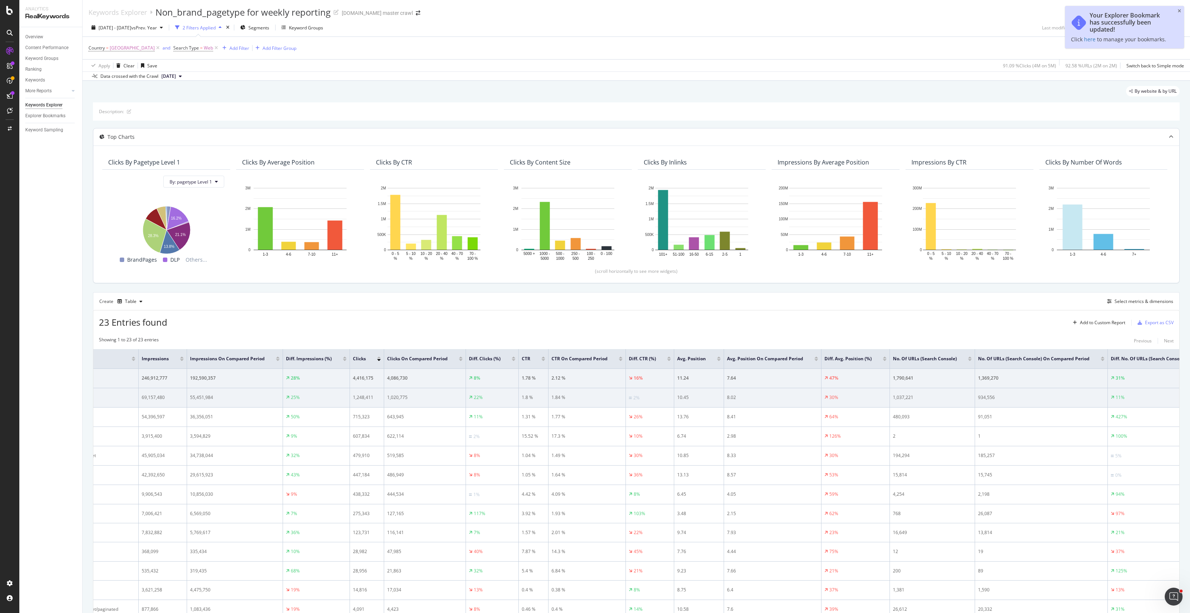
scroll to position [0, 36]
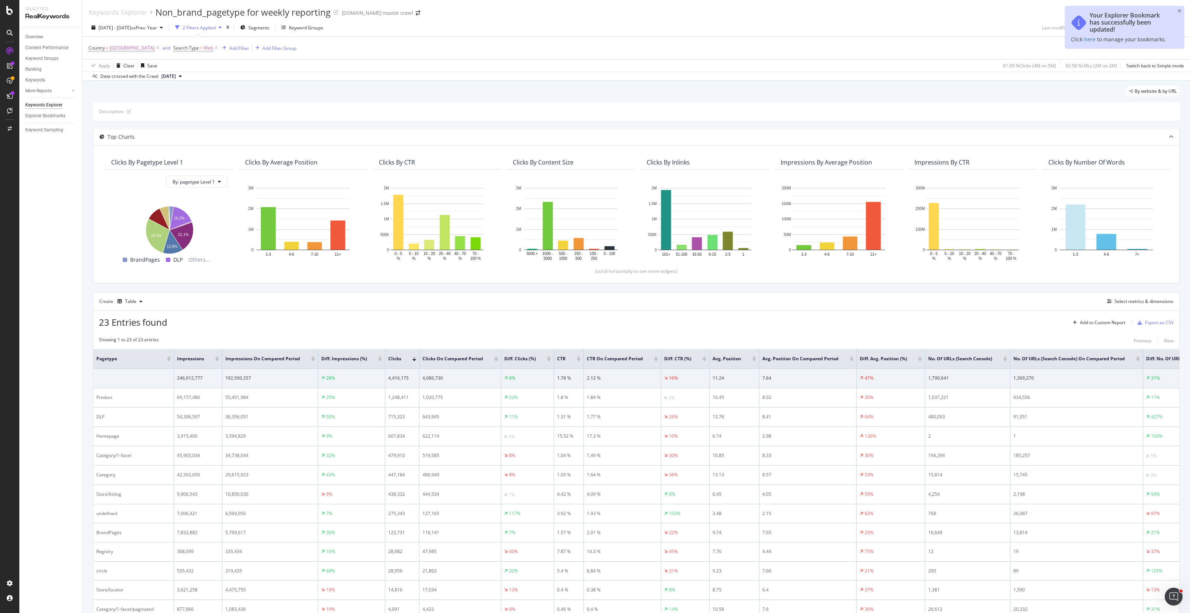
scroll to position [0, 36]
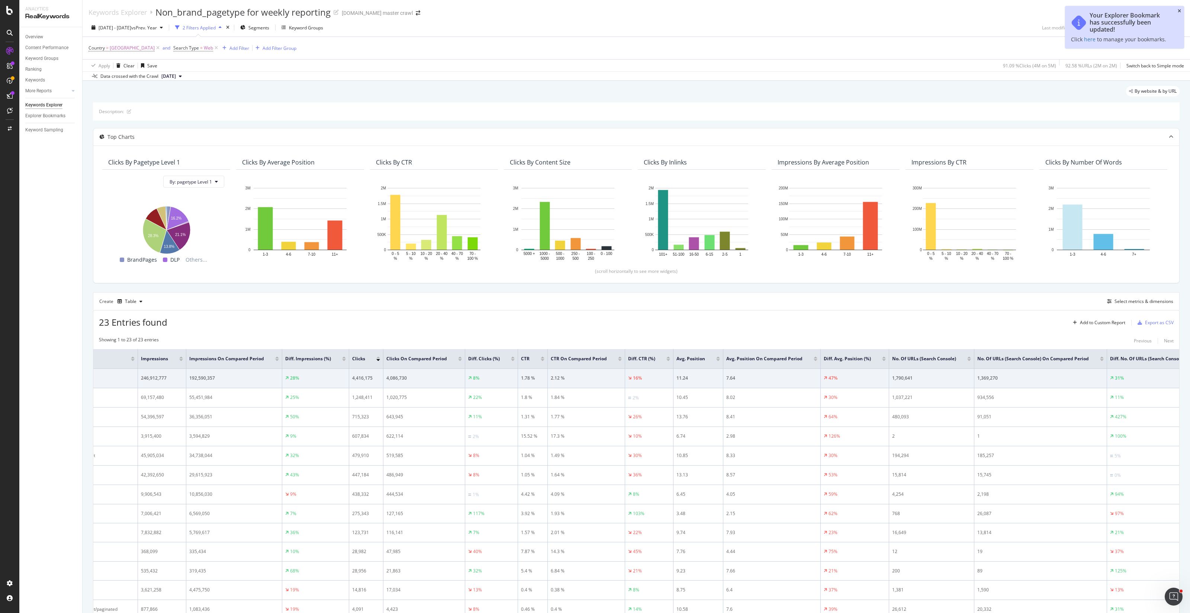
click at [1179, 9] on icon "close toast" at bounding box center [1179, 11] width 3 height 4
click at [1174, 30] on div "Save" at bounding box center [1176, 28] width 10 height 6
click at [1149, 322] on div "Export as CSV" at bounding box center [1159, 322] width 29 height 6
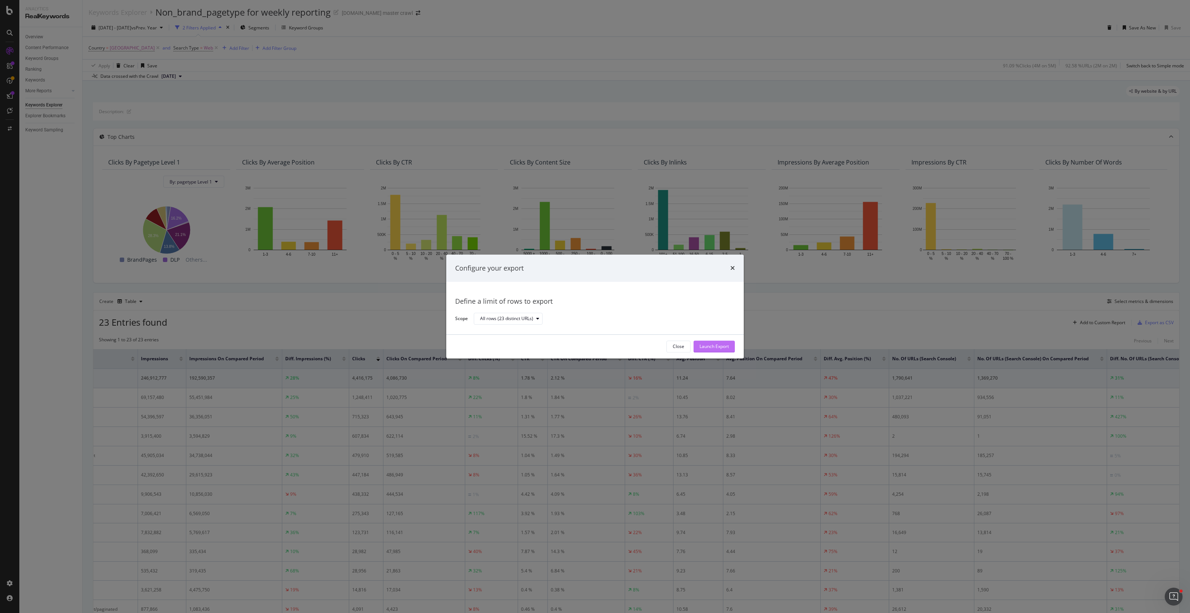
click at [710, 346] on div "Launch Export" at bounding box center [714, 346] width 29 height 6
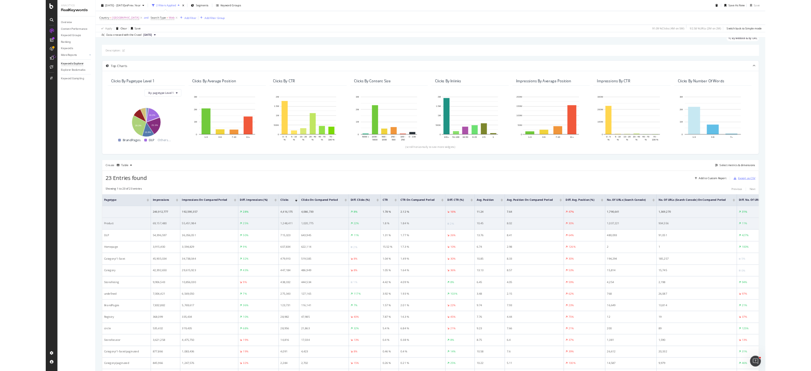
scroll to position [26, 0]
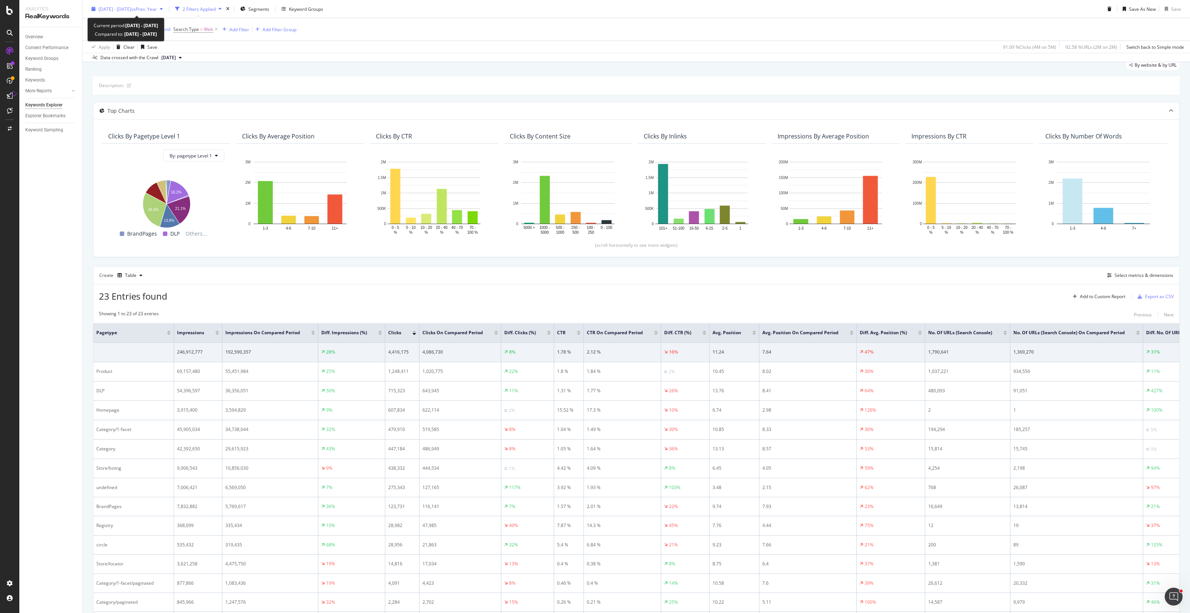
drag, startPoint x: 40, startPoint y: 128, endPoint x: 138, endPoint y: 3, distance: 159.5
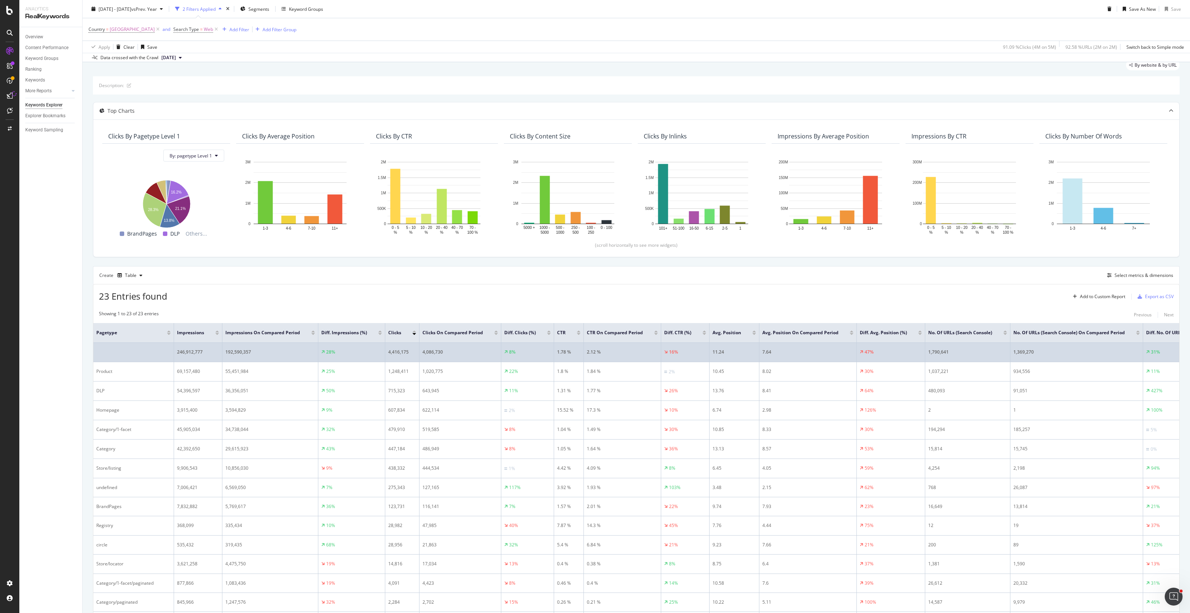
click at [154, 344] on td at bounding box center [133, 352] width 81 height 19
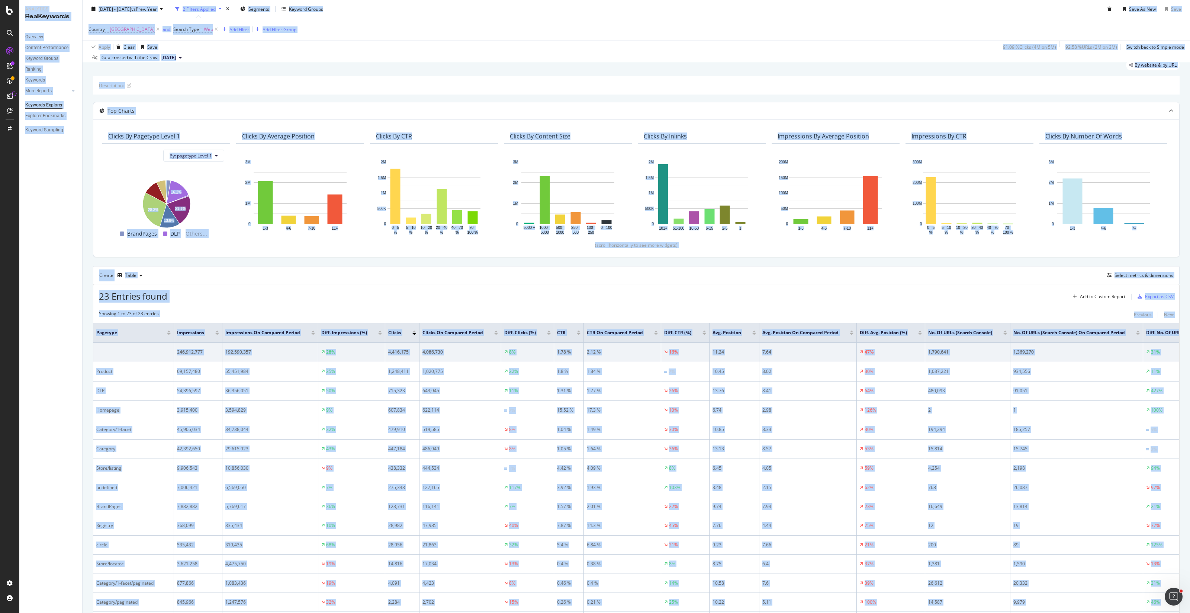
copy div "Analytics RealKeywords Overview Content Performance Keyword Groups Ranking Keyw…"
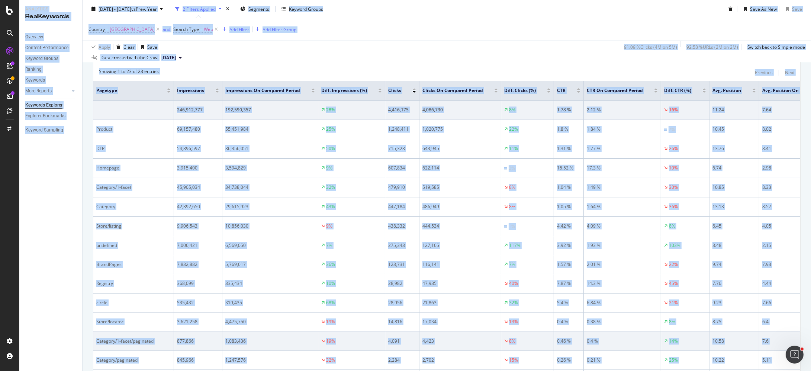
scroll to position [261, 0]
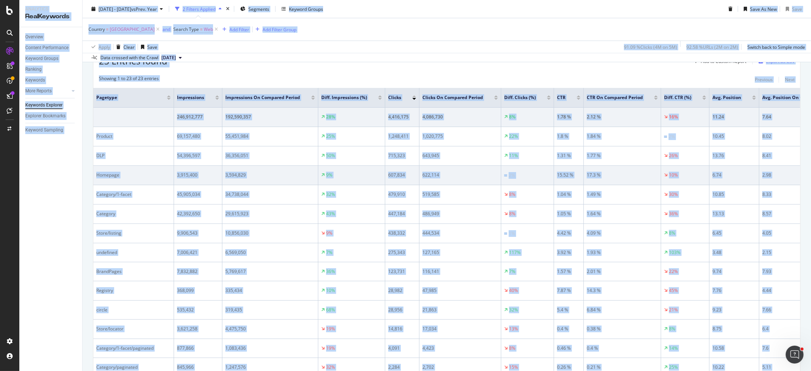
click at [299, 167] on td "3,594,829" at bounding box center [270, 175] width 96 height 19
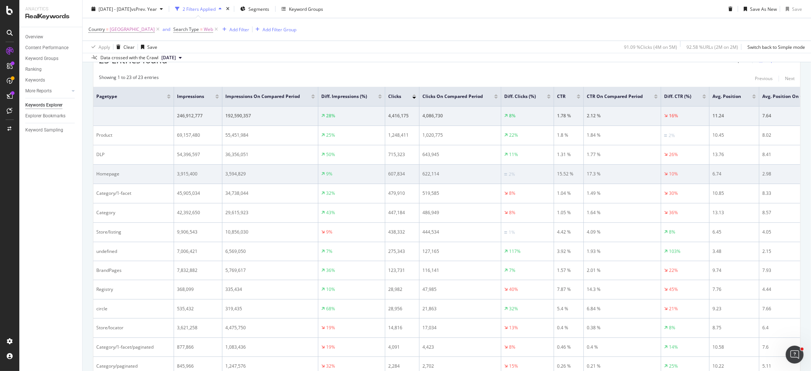
scroll to position [263, 0]
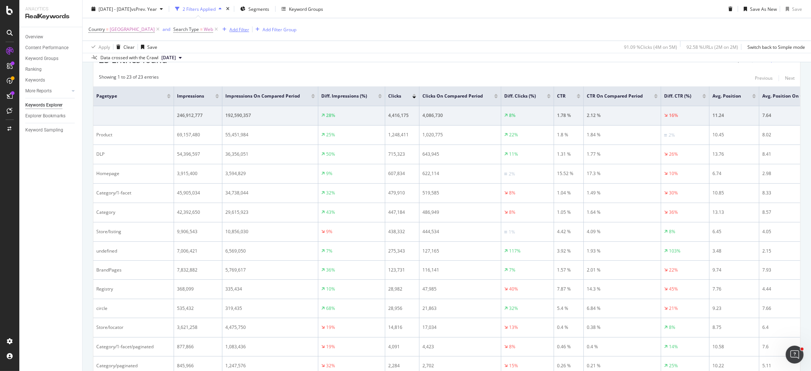
click at [244, 29] on div "Add Filter" at bounding box center [240, 29] width 20 height 6
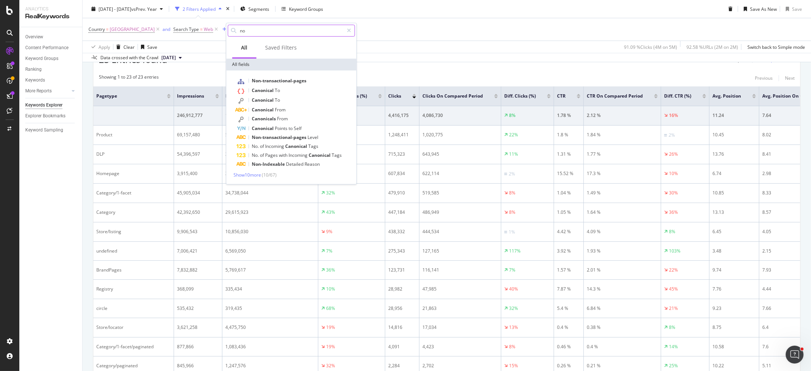
type input "n"
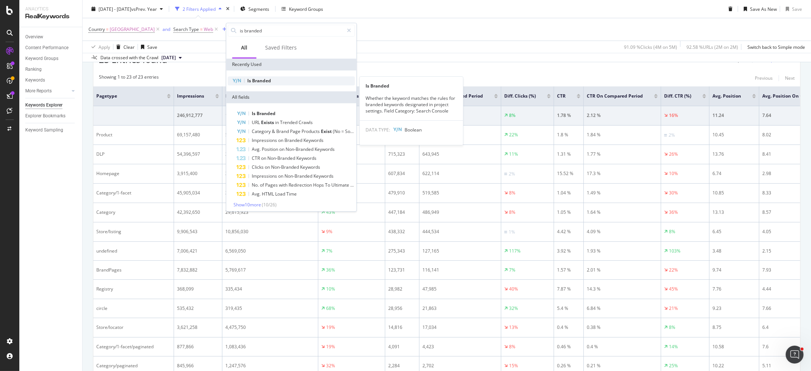
type input "is branded"
click at [273, 79] on div "Is Branded" at bounding box center [291, 80] width 127 height 9
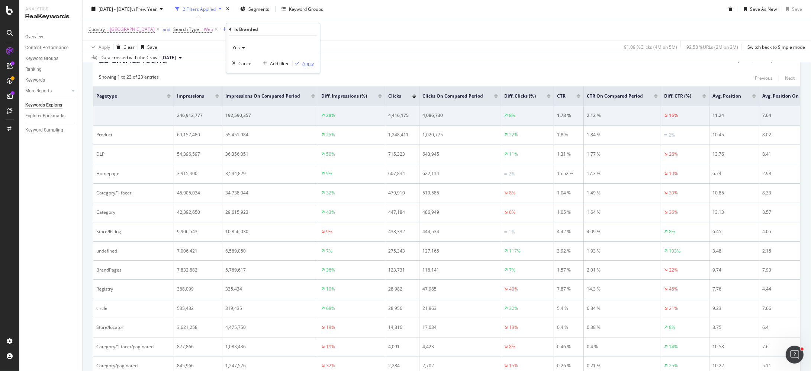
click at [310, 65] on div "Apply" at bounding box center [309, 63] width 12 height 6
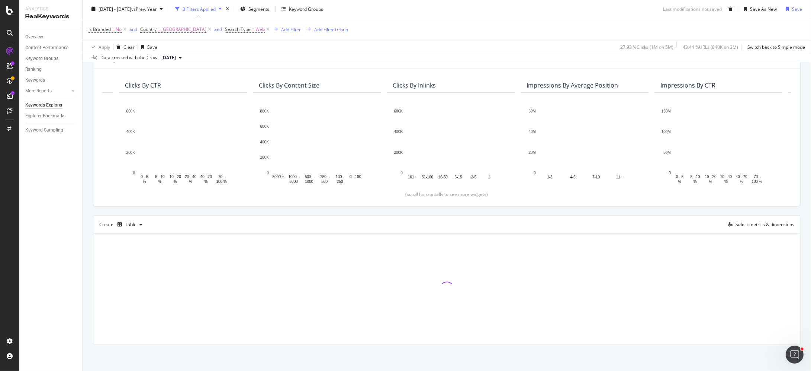
scroll to position [0, 382]
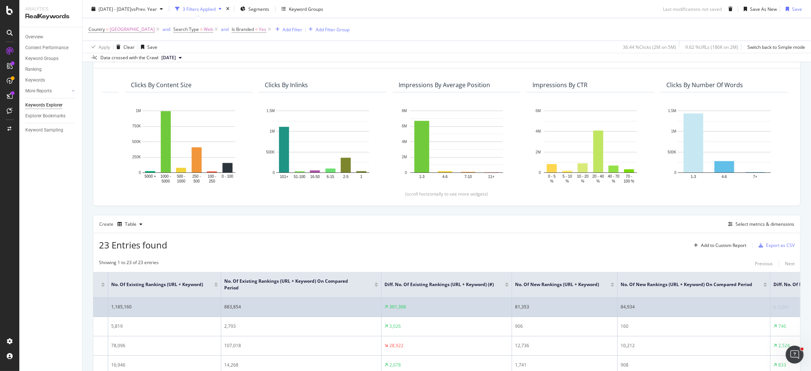
scroll to position [0, 3183]
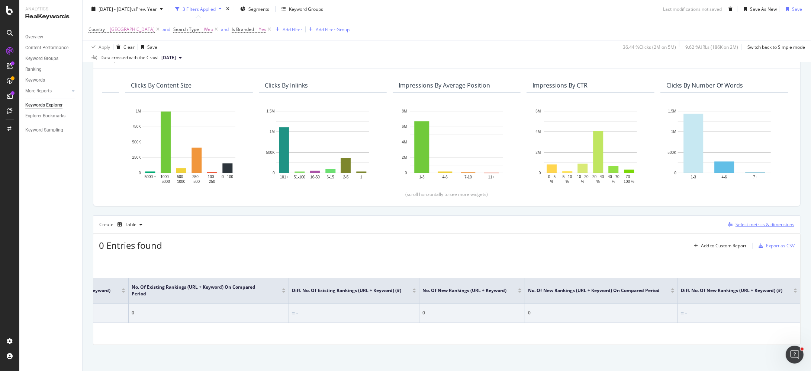
click at [731, 220] on button "Select metrics & dimensions" at bounding box center [759, 224] width 69 height 9
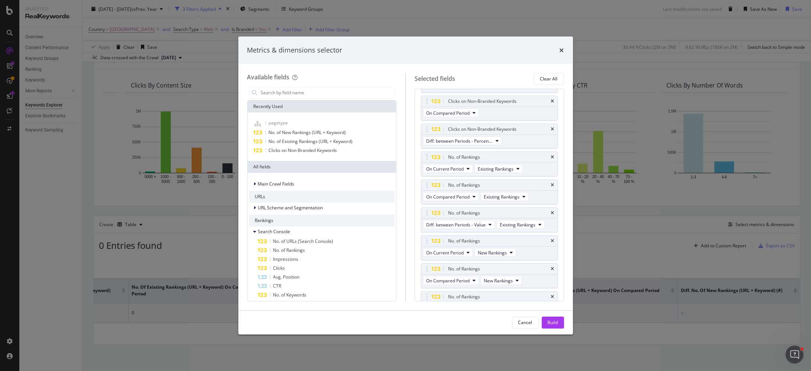
scroll to position [1053, 0]
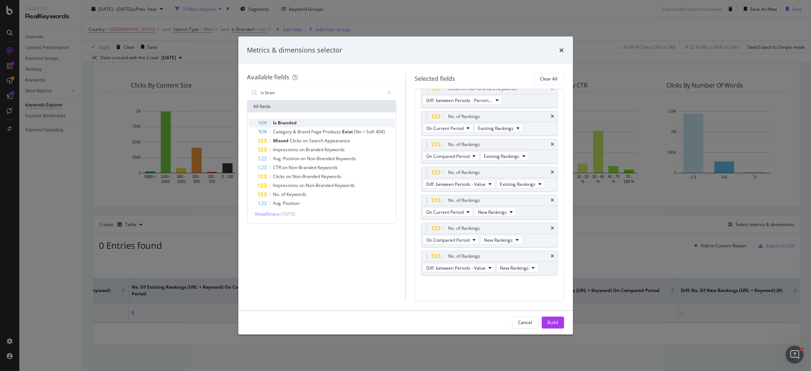
click at [323, 121] on div "Is Branded" at bounding box center [326, 122] width 137 height 9
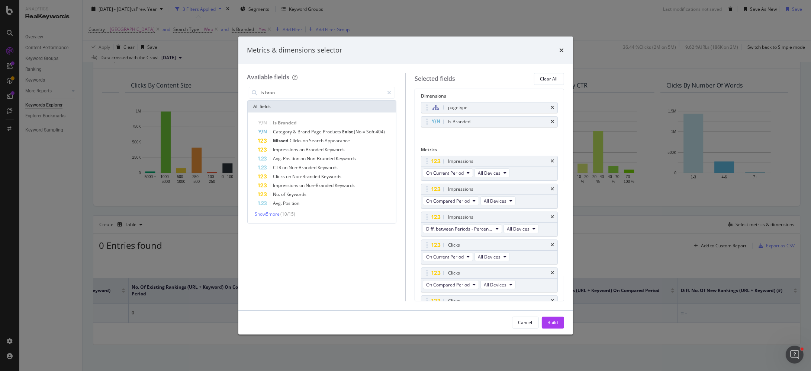
scroll to position [0, 0]
click at [349, 92] on input "is bran" at bounding box center [322, 92] width 124 height 11
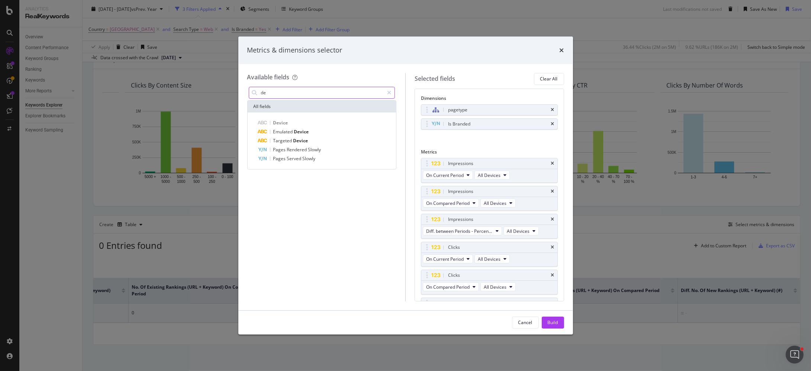
type input "d"
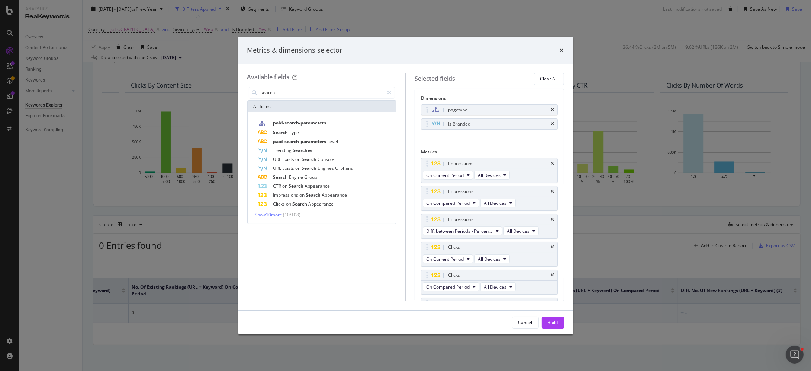
click at [280, 218] on div "paid-search-parameters Search Type paid-search-parameters Level Trending Search…" at bounding box center [322, 167] width 149 height 111
click at [280, 215] on span "Show 10 more" at bounding box center [269, 214] width 28 height 6
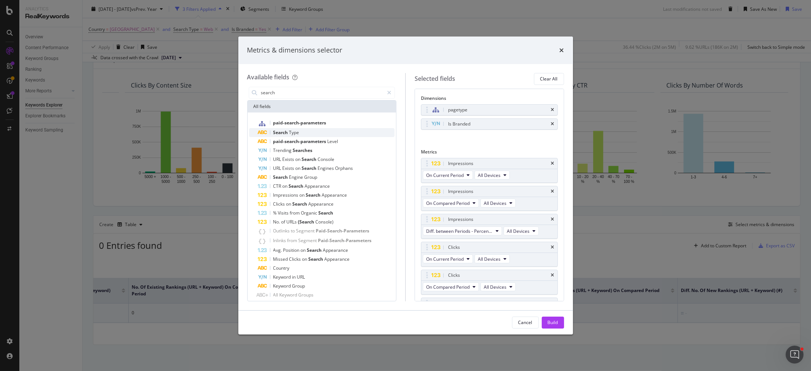
click at [303, 130] on div "Search Type" at bounding box center [326, 132] width 137 height 9
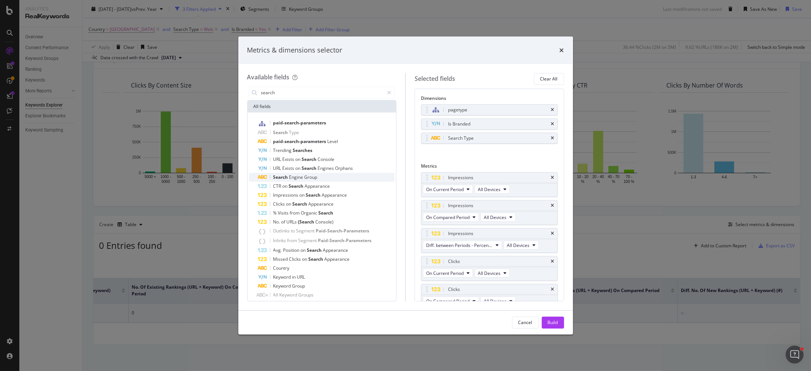
click at [317, 179] on span "Group" at bounding box center [311, 177] width 13 height 6
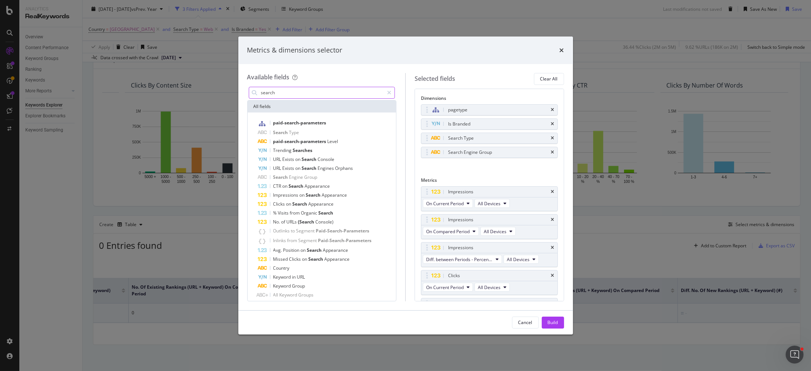
click at [333, 89] on input "search" at bounding box center [322, 92] width 124 height 11
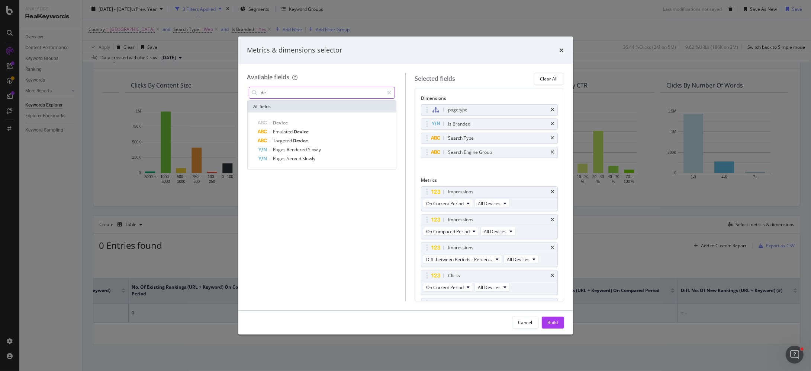
type input "d"
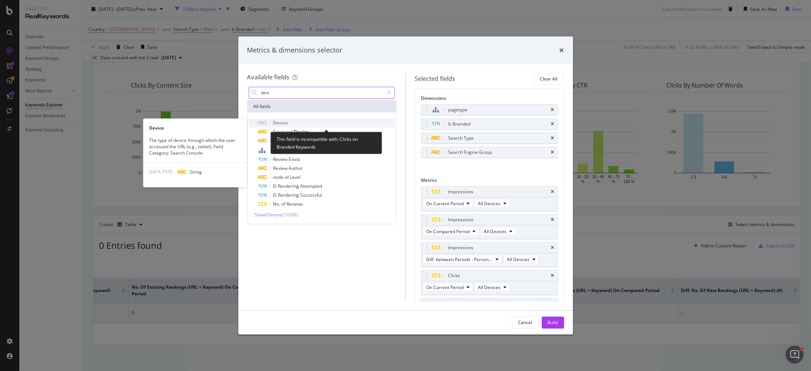
type input "devi"
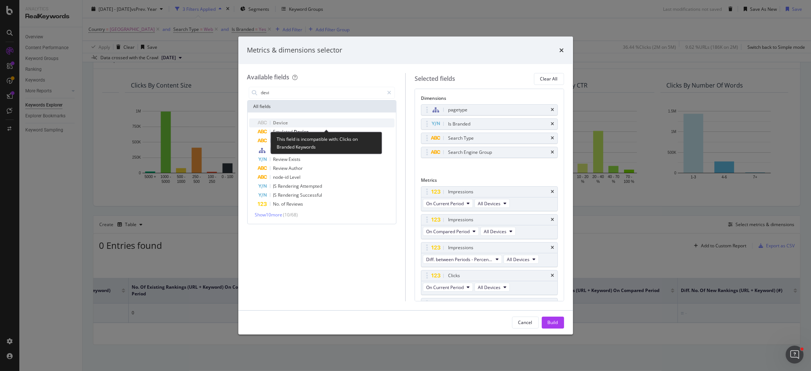
click at [311, 125] on div "Device" at bounding box center [326, 122] width 137 height 9
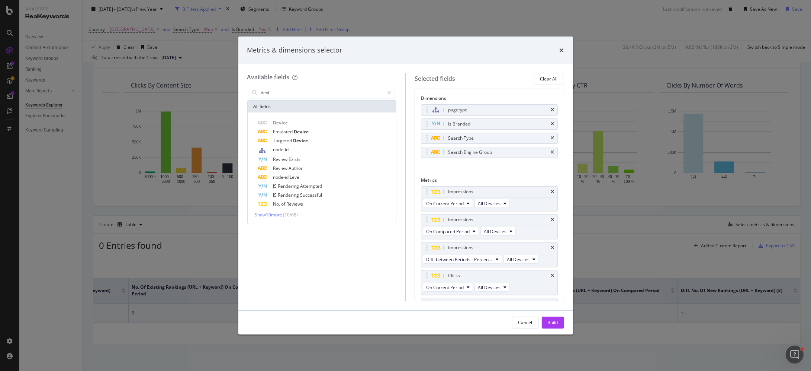
click at [346, 73] on div "Available fields" at bounding box center [322, 77] width 150 height 9
click at [279, 214] on span "Show 10 more" at bounding box center [269, 214] width 28 height 6
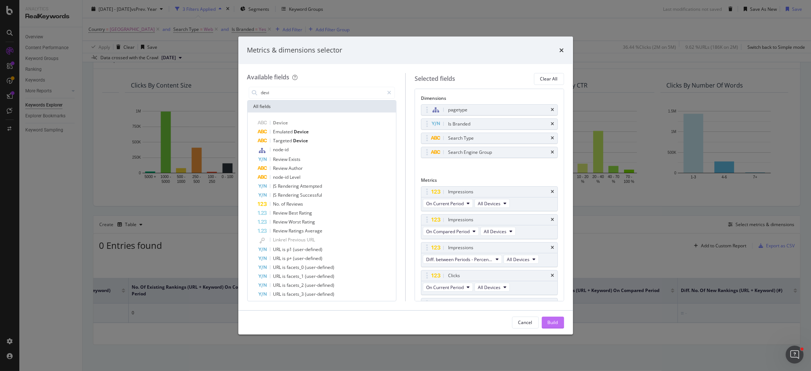
click at [548, 321] on div "Build" at bounding box center [553, 322] width 10 height 6
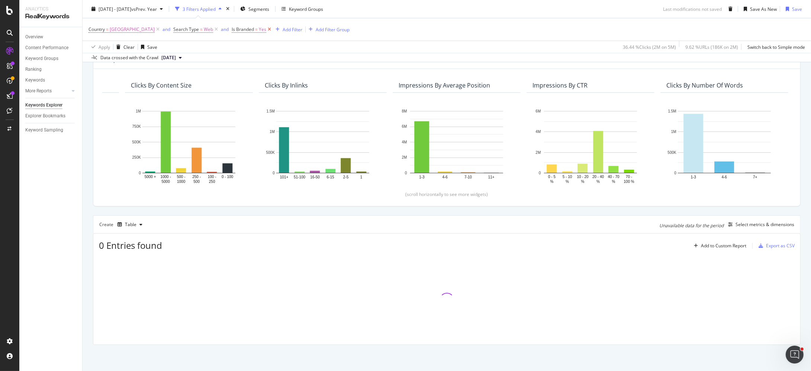
click at [273, 30] on icon at bounding box center [269, 29] width 6 height 7
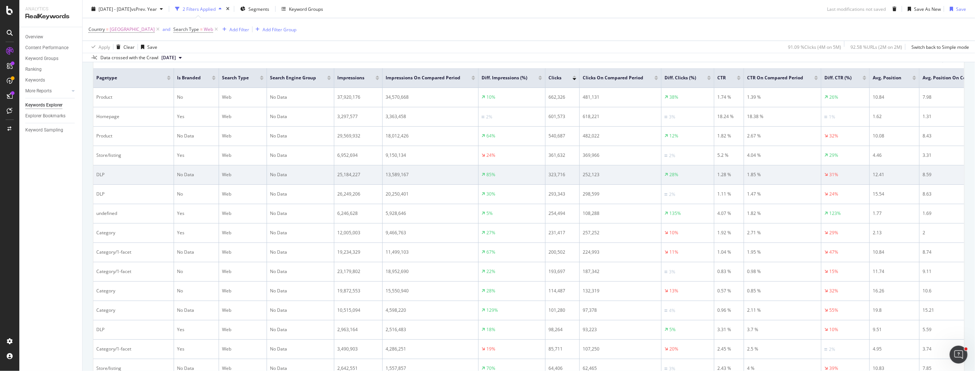
scroll to position [276, 0]
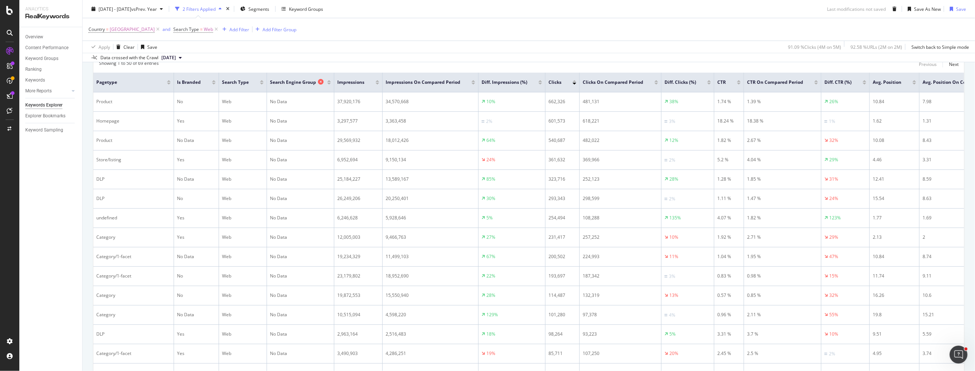
click at [321, 83] on icon at bounding box center [321, 82] width 6 height 6
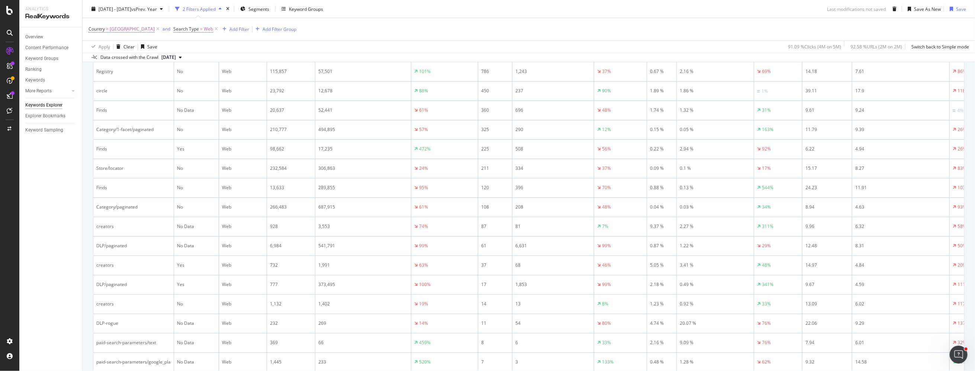
scroll to position [1004, 0]
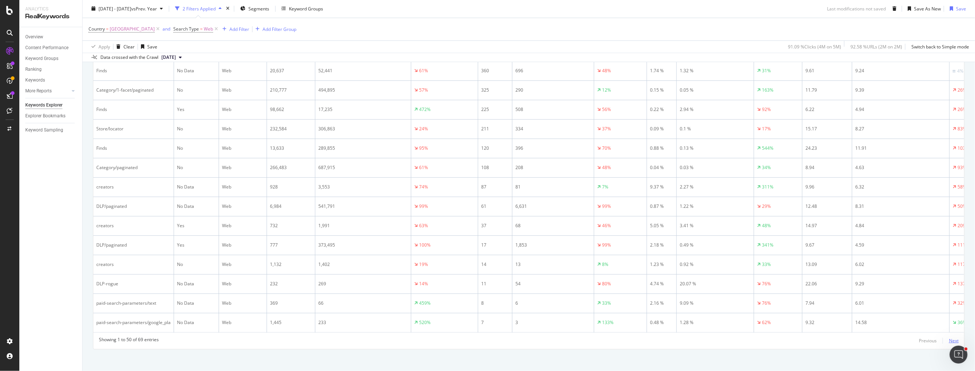
click at [953, 338] on div "Next" at bounding box center [954, 340] width 10 height 6
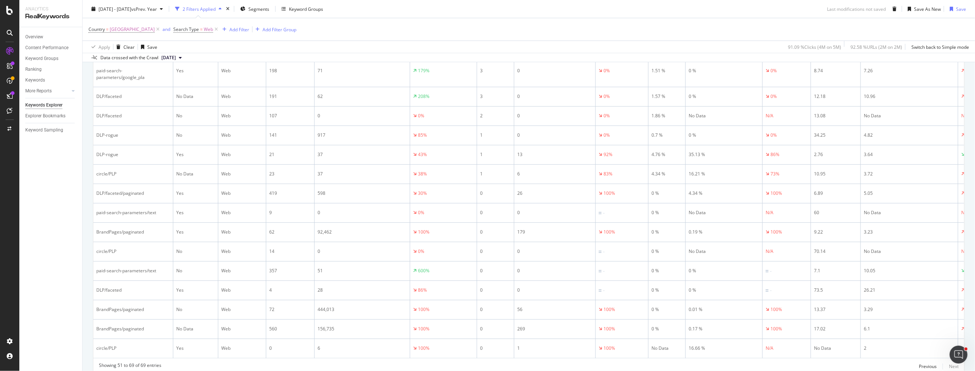
scroll to position [395, 0]
click at [219, 31] on icon at bounding box center [216, 29] width 6 height 7
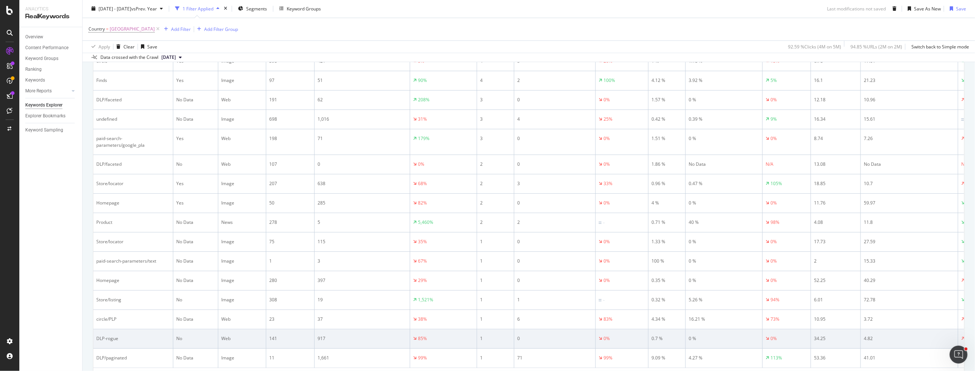
scroll to position [1029, 0]
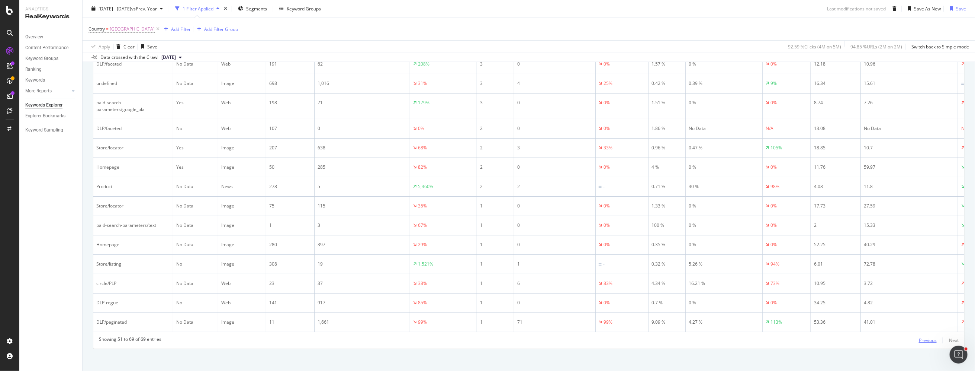
click at [929, 337] on div "Previous" at bounding box center [928, 340] width 18 height 6
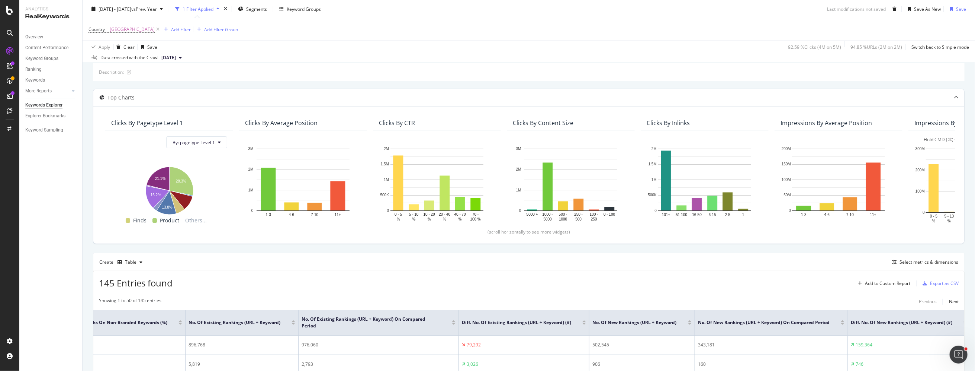
scroll to position [49, 0]
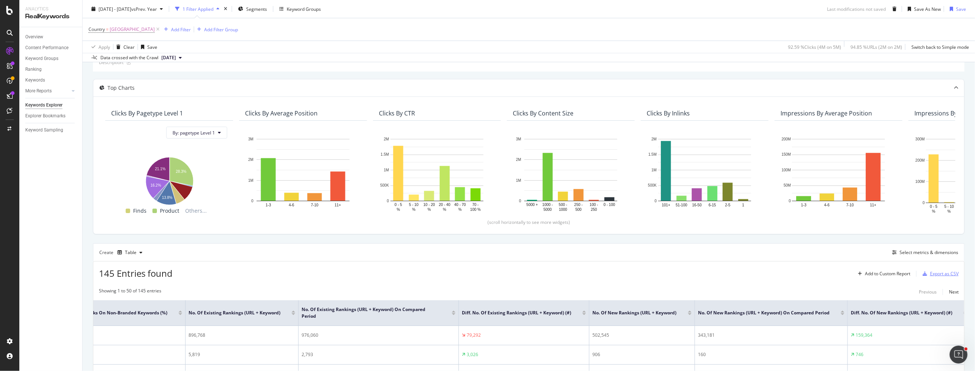
click at [942, 272] on div "Export as CSV" at bounding box center [944, 273] width 29 height 6
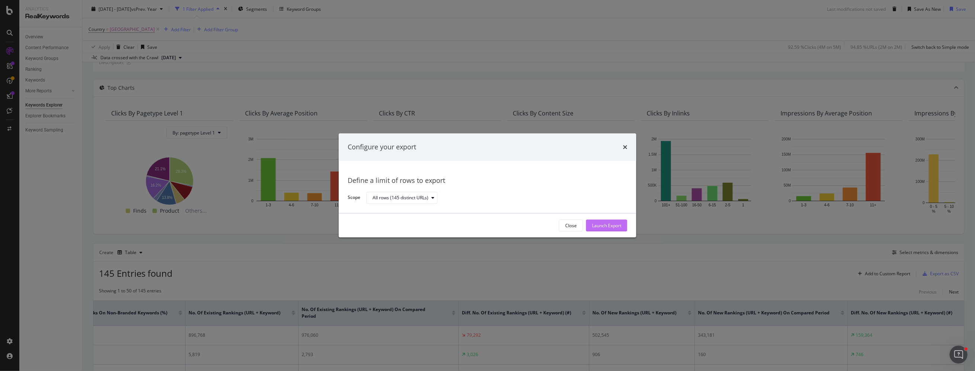
click at [623, 224] on button "Launch Export" at bounding box center [606, 225] width 41 height 12
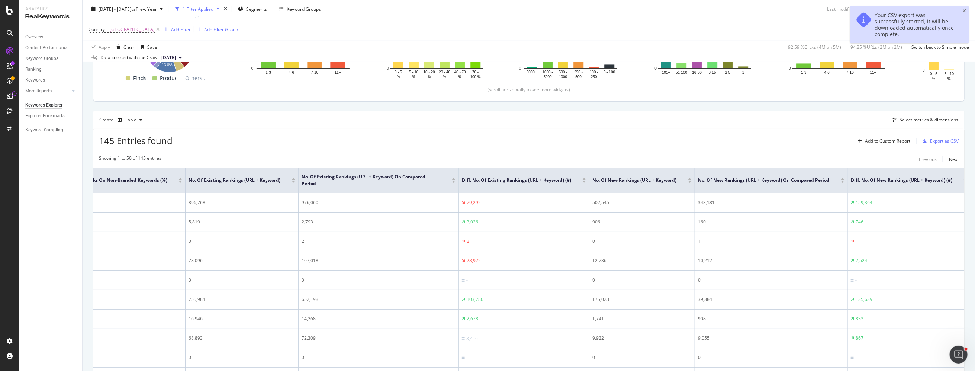
scroll to position [183, 0]
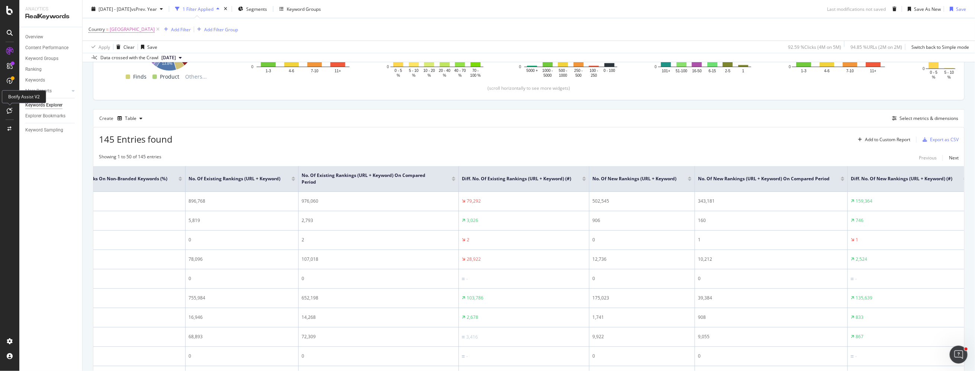
click at [10, 109] on icon at bounding box center [10, 111] width 6 height 6
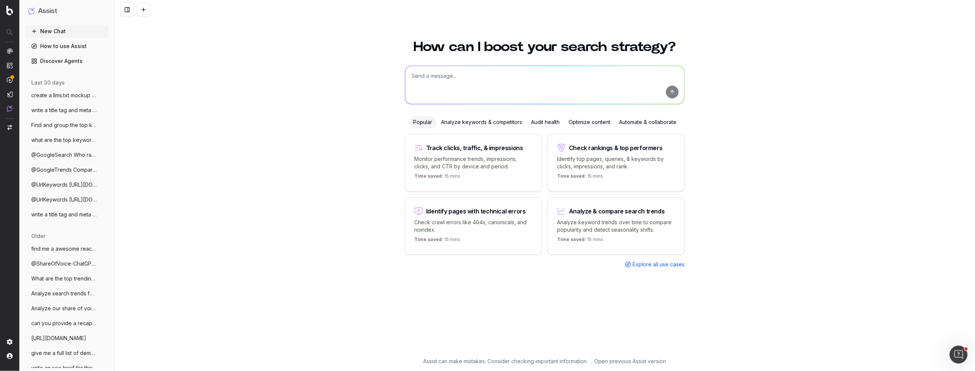
click at [482, 86] on textarea at bounding box center [544, 85] width 279 height 38
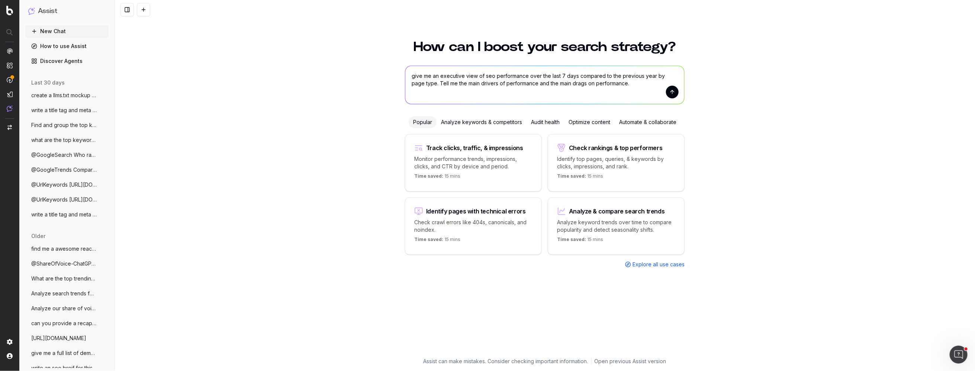
type textarea "give me an executive view of seo performance over the last 7 days compared to t…"
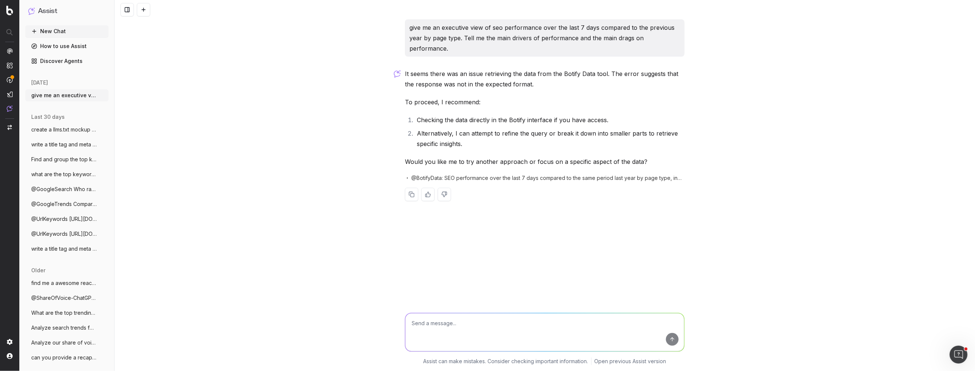
click at [482, 322] on textarea at bounding box center [544, 332] width 279 height 38
type textarea "what were the top keywords last week?"
click at [79, 49] on link "How to use Assist" at bounding box center [66, 46] width 83 height 12
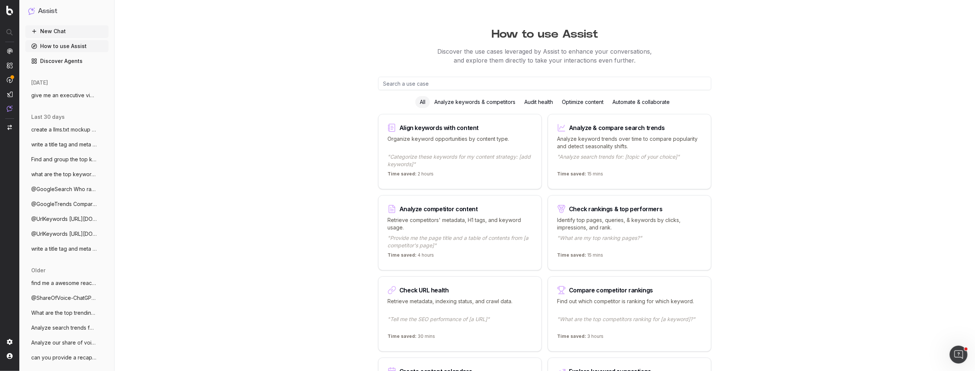
click at [638, 100] on div "Automate & collaborate" at bounding box center [641, 102] width 66 height 12
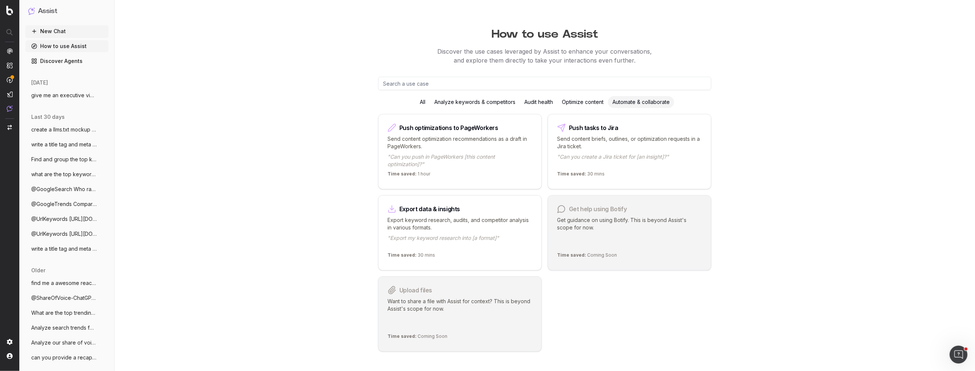
click at [476, 101] on div "Analyze keywords & competitors" at bounding box center [475, 102] width 90 height 12
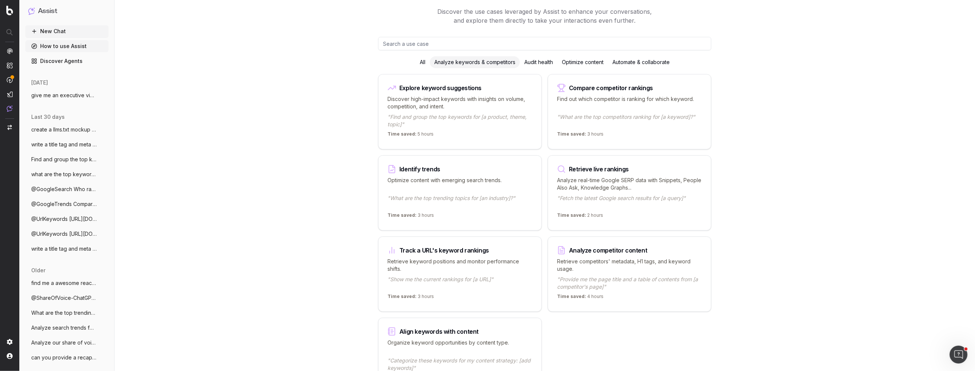
scroll to position [33, 0]
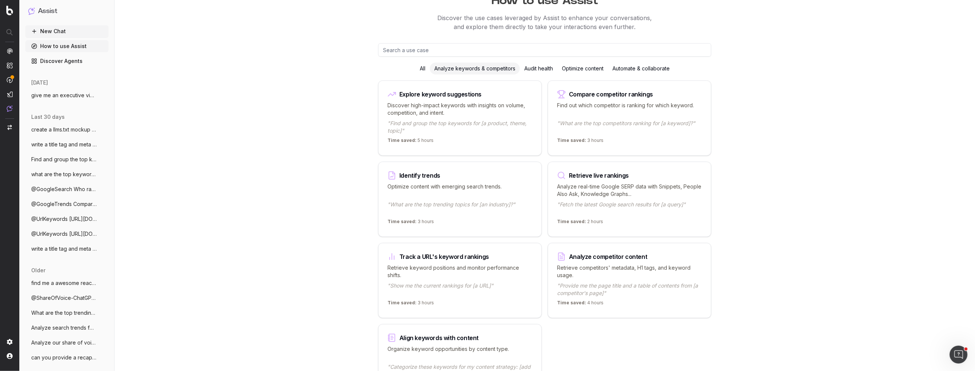
click at [423, 69] on div "All" at bounding box center [423, 68] width 15 height 12
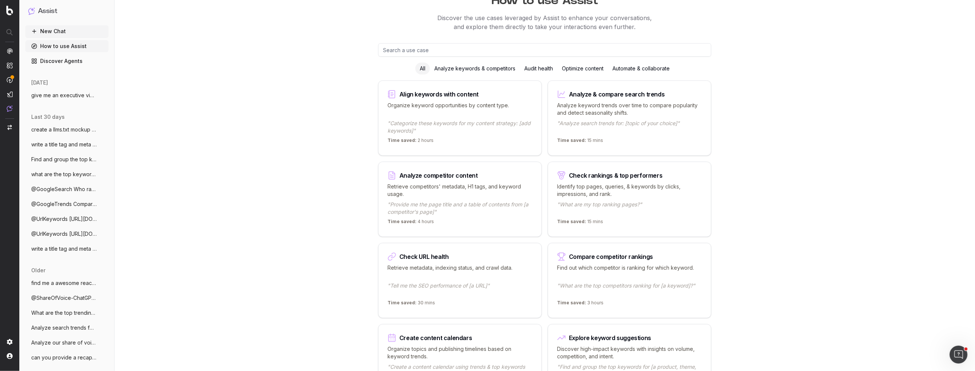
click at [74, 56] on link "Discover Agents" at bounding box center [66, 61] width 83 height 12
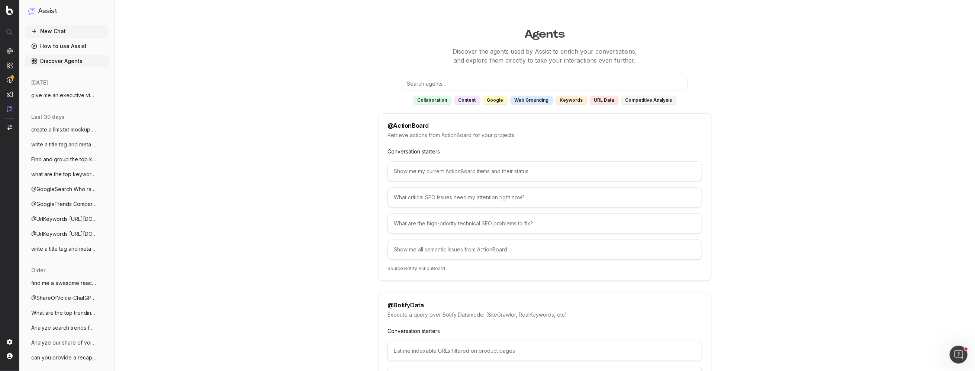
click at [421, 83] on input "text" at bounding box center [545, 83] width 286 height 13
click at [404, 310] on div "@ BotifyData Execute a query over Botify Datamodel (SiteCrawler, RealKeywords, …" at bounding box center [544, 349] width 333 height 115
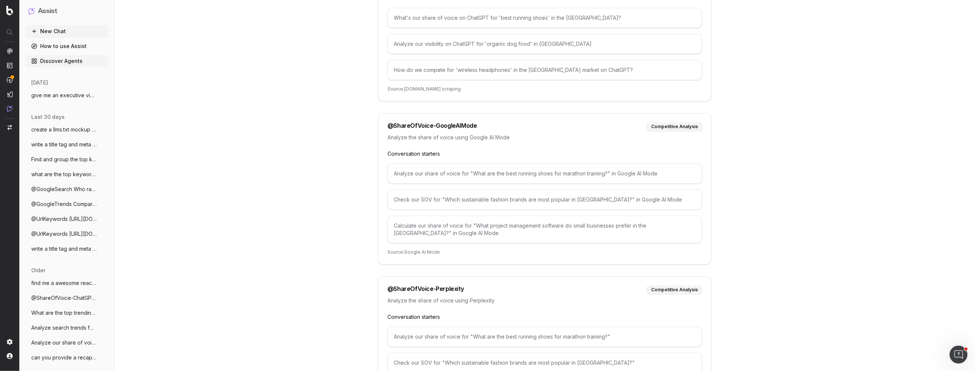
scroll to position [3579, 0]
click at [652, 187] on div "Analyze our share of voice for "What are the best running shoes for marathon tr…" at bounding box center [545, 177] width 315 height 20
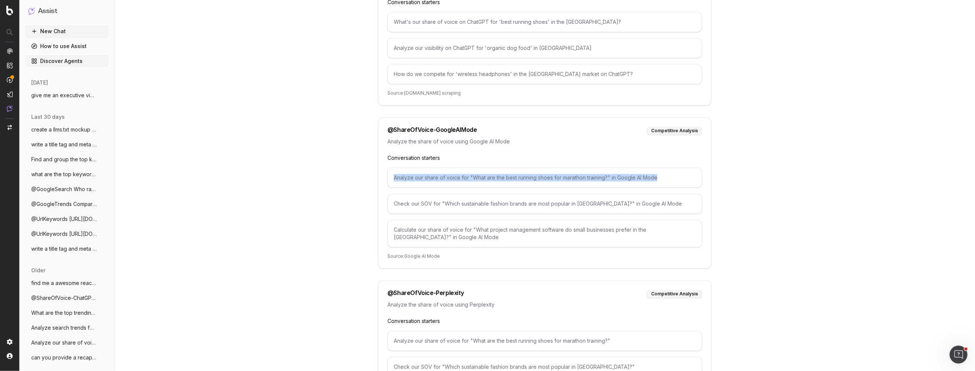
drag, startPoint x: 663, startPoint y: 191, endPoint x: 411, endPoint y: 182, distance: 252.0
click at [411, 182] on div "Analyze our share of voice for "What are the best running shoes for marathon tr…" at bounding box center [545, 177] width 315 height 20
copy div "Analyze our share of voice for "What are the best running shoes for marathon tr…"
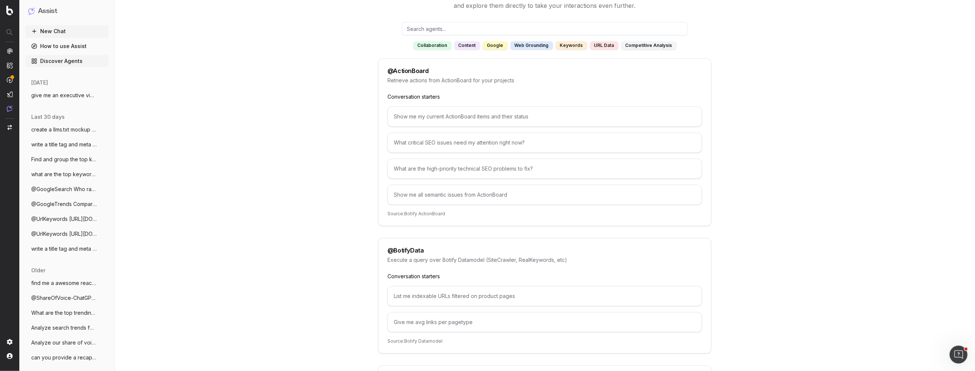
scroll to position [0, 0]
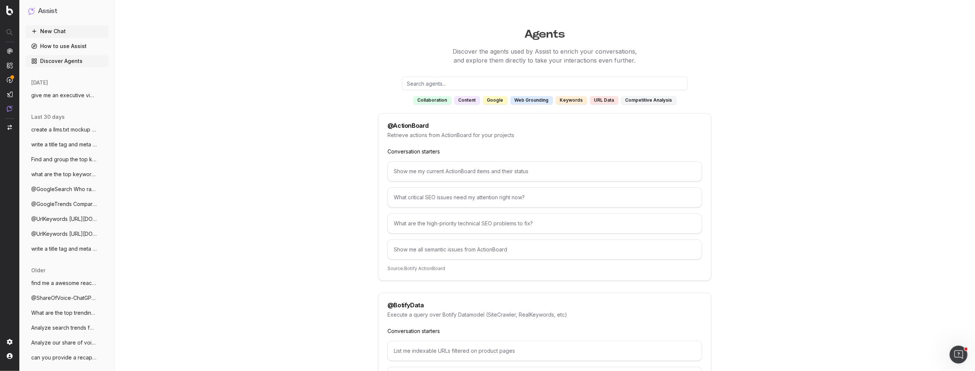
click at [422, 86] on input "text" at bounding box center [545, 83] width 286 height 13
paste input "Analyze our share of voice for "What are the best running shoes for marathon tr…"
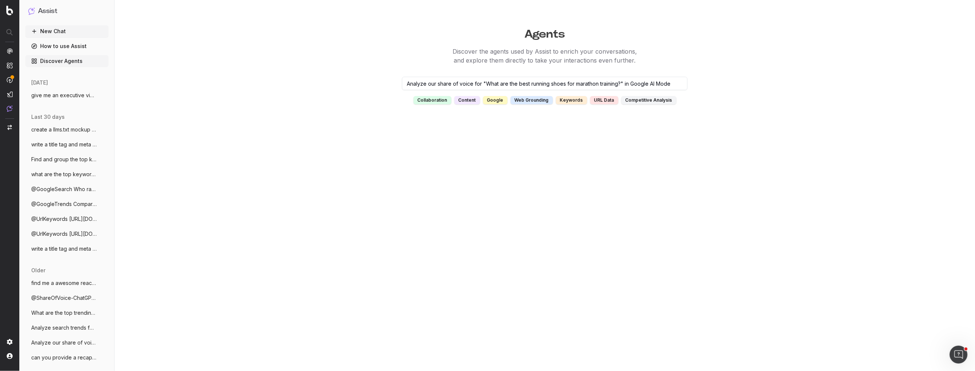
type input "Analyze our share of voice for "What are the best running shoes for marathon tr…"
click at [64, 36] on button "New Chat" at bounding box center [66, 31] width 83 height 12
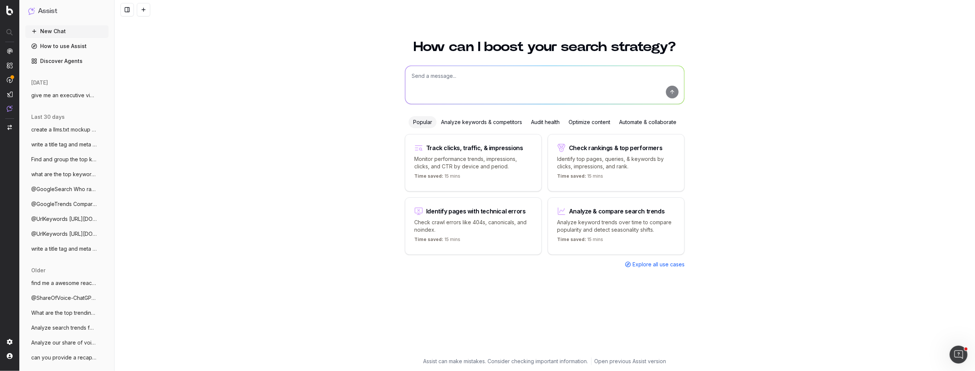
click at [451, 82] on textarea at bounding box center [544, 85] width 279 height 38
paste textarea "Analyze our share of voice for "What are the best running shoes for marathon tr…"
type textarea "Analyze our share of voice for "What are the best running shoes for marathon tr…"
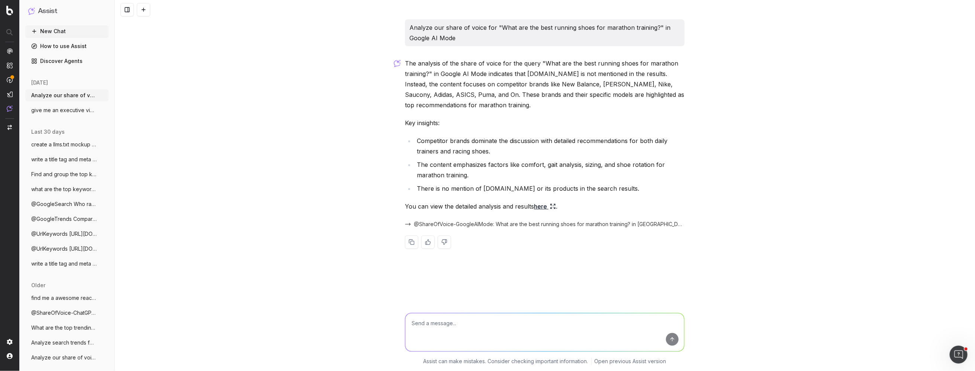
click at [433, 221] on span "@ShareOfVoice-GoogleAIMode: What are the best running shoes for marathon traini…" at bounding box center [549, 223] width 271 height 7
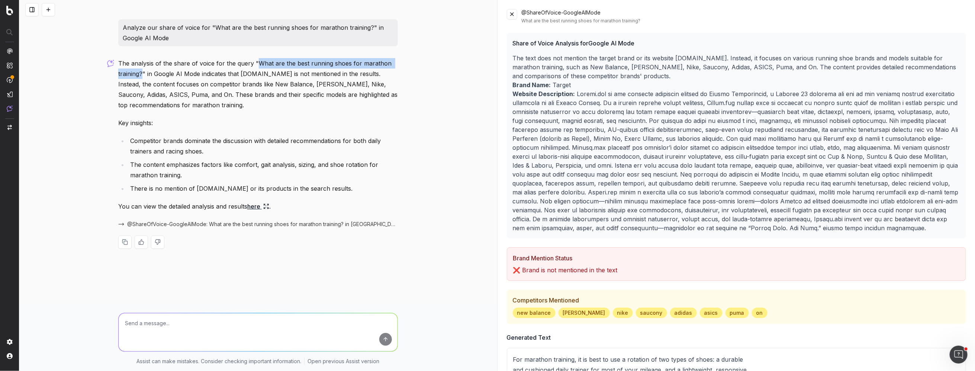
drag, startPoint x: 258, startPoint y: 62, endPoint x: 143, endPoint y: 73, distance: 115.5
click at [143, 73] on p "The analysis of the share of voice for the query "What are the best running sho…" at bounding box center [258, 84] width 280 height 52
copy p "What are the best running shoes for marathon training?"
click at [155, 321] on textarea at bounding box center [258, 332] width 279 height 38
paste textarea "What are the best running shoes for marathon training?"
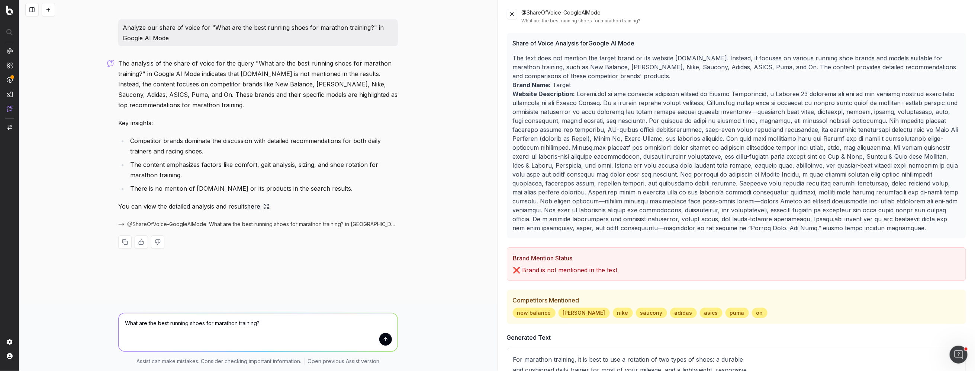
click at [187, 323] on textarea "What are the best running shoes for marathon training?" at bounding box center [258, 332] width 279 height 38
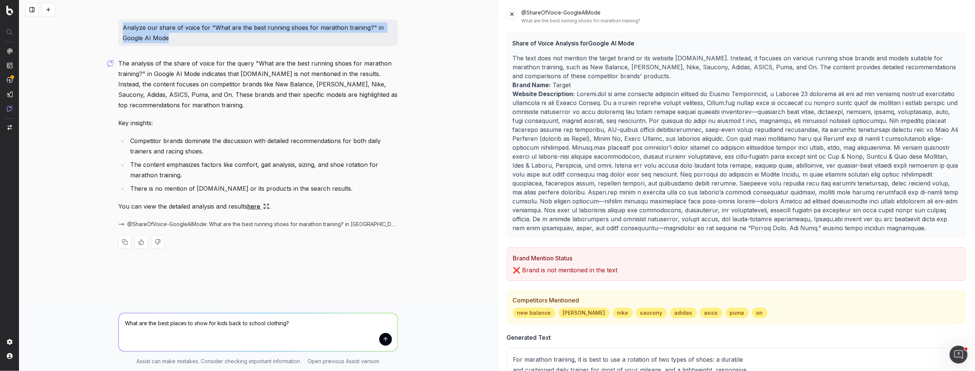
drag, startPoint x: 183, startPoint y: 40, endPoint x: 121, endPoint y: 24, distance: 64.6
click at [121, 24] on div "Analyze our share of voice for "What are the best running shoes for marathon tr…" at bounding box center [258, 32] width 280 height 27
copy p "Analyze our share of voice for "What are the best running shoes for marathon tr…"
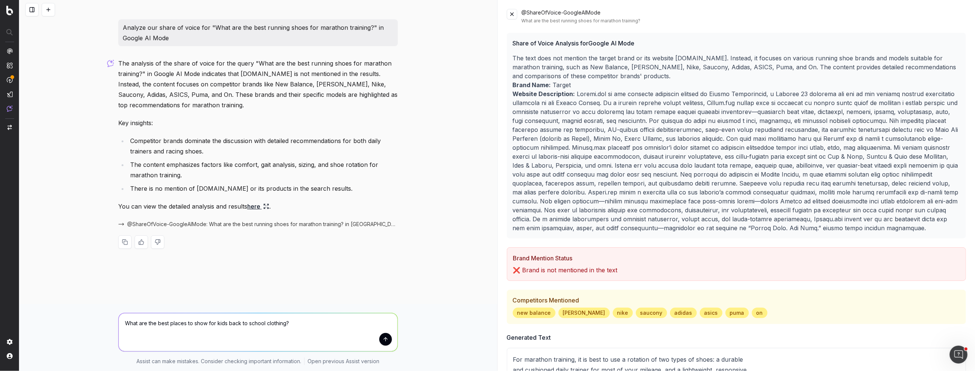
drag, startPoint x: 299, startPoint y: 329, endPoint x: 114, endPoint y: 323, distance: 184.6
click at [114, 323] on div "What are the best places to show for kids back to school clothing? What are the…" at bounding box center [258, 337] width 478 height 67
paste textarea "Analyze our share of voice for "What are the best running shoes for marathon tr…"
drag, startPoint x: 335, startPoint y: 324, endPoint x: 250, endPoint y: 321, distance: 85.2
click at [250, 321] on textarea "Analyze our share of voice for "What are the best running shoes for marathon tr…" at bounding box center [258, 332] width 279 height 38
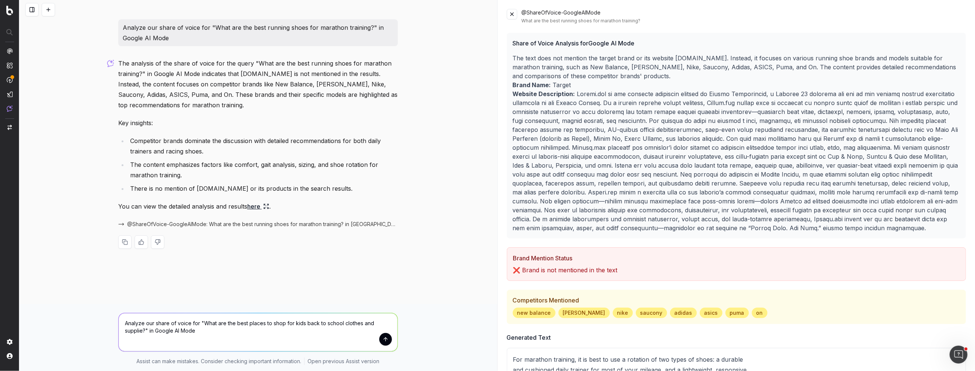
type textarea "Analyze our share of voice for "What are the best places to shop for kids back …"
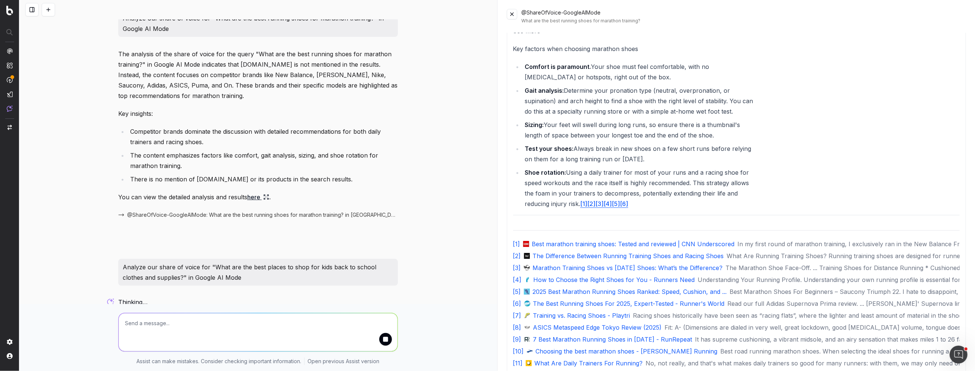
scroll to position [23, 0]
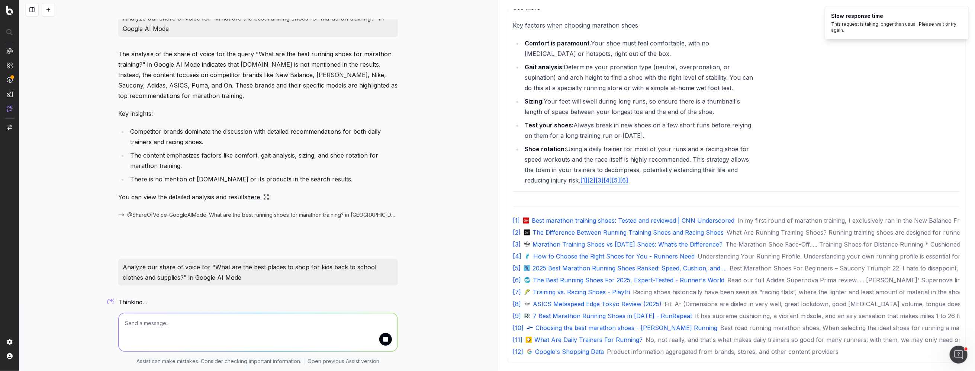
click at [574, 352] on link "[ 12 ] Google's Shopping Data Product information aggregated from brands, store…" at bounding box center [736, 351] width 447 height 9
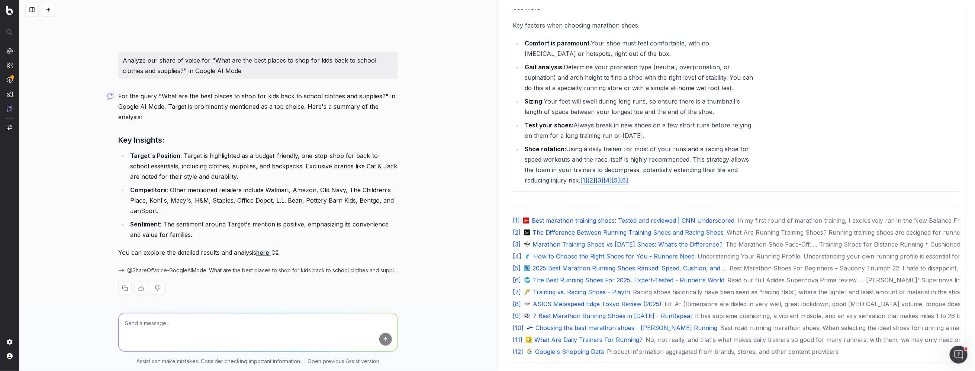
scroll to position [211, 0]
click at [270, 267] on span "@ShareOfVoice-GoogleAIMode: What are the best places to shop for kids back to s…" at bounding box center [262, 267] width 271 height 7
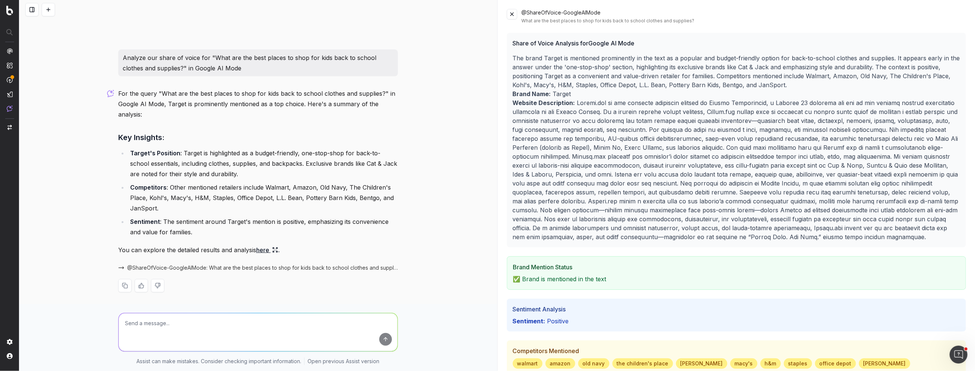
click at [269, 251] on link "here" at bounding box center [267, 249] width 22 height 10
click at [265, 248] on link "here" at bounding box center [267, 249] width 22 height 10
click at [288, 248] on p "You can explore the detailed results and analysis here ." at bounding box center [258, 249] width 280 height 10
click at [263, 251] on link "here" at bounding box center [267, 249] width 22 height 10
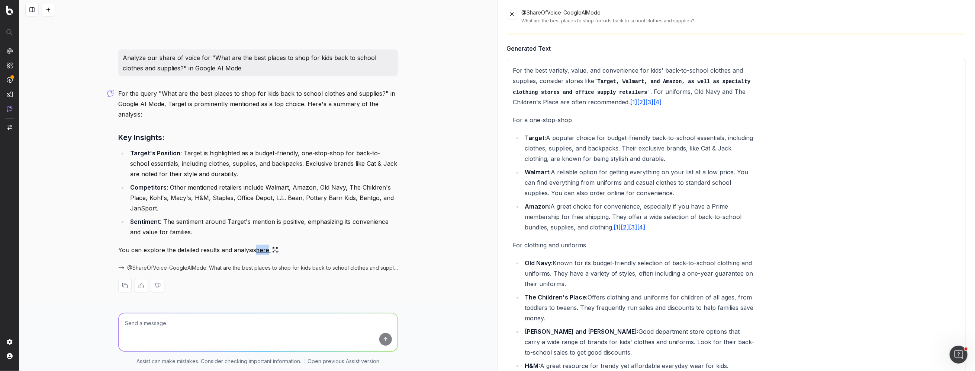
scroll to position [343, 0]
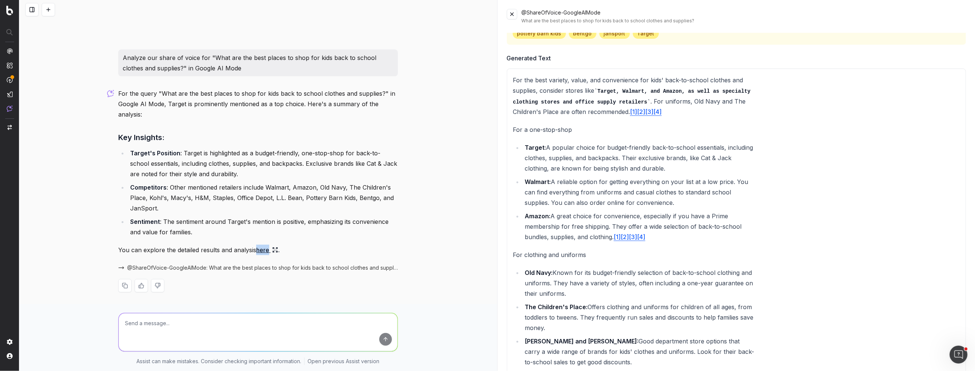
click at [619, 236] on link "[1]" at bounding box center [617, 236] width 7 height 7
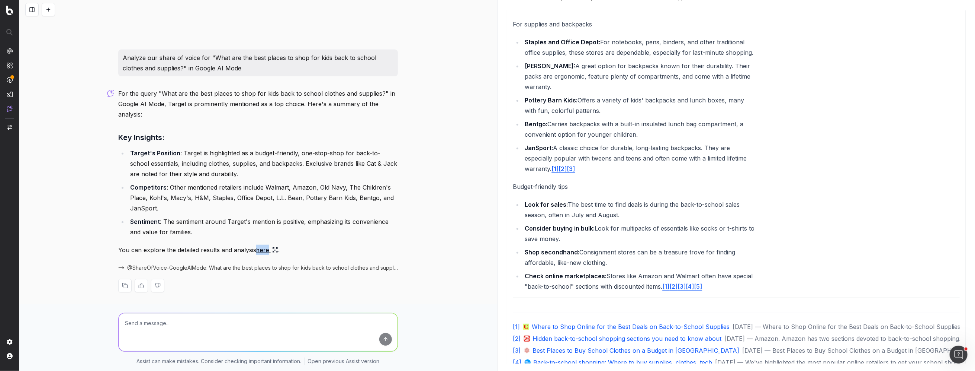
scroll to position [703, 0]
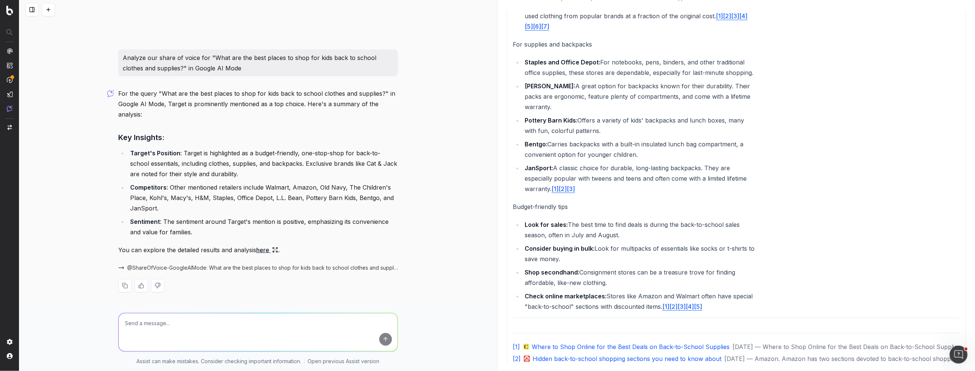
click at [330, 316] on textarea at bounding box center [258, 332] width 279 height 38
type textarea "what are the best backpacks for a [DEMOGRAPHIC_DATA] boy"
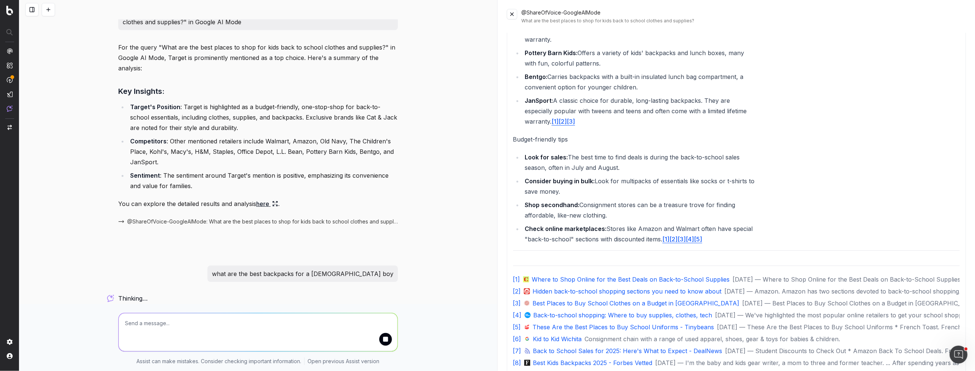
scroll to position [23, 0]
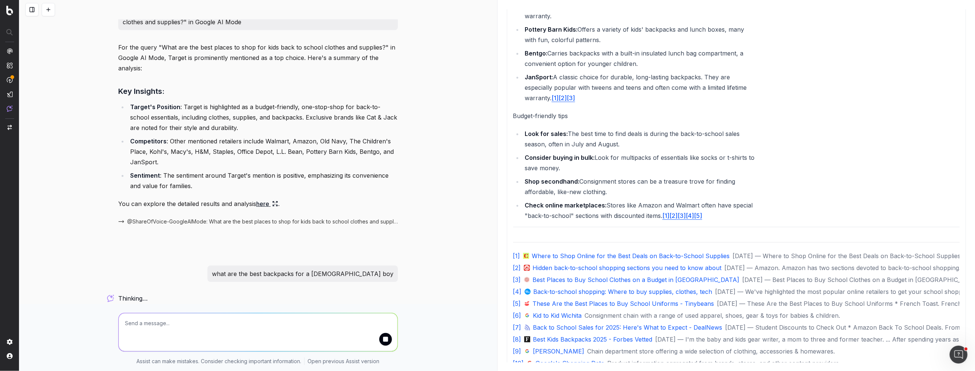
click at [569, 263] on link "[ 2 ] Hidden back-to-school shopping sections you need to know about [DATE] — A…" at bounding box center [736, 267] width 447 height 9
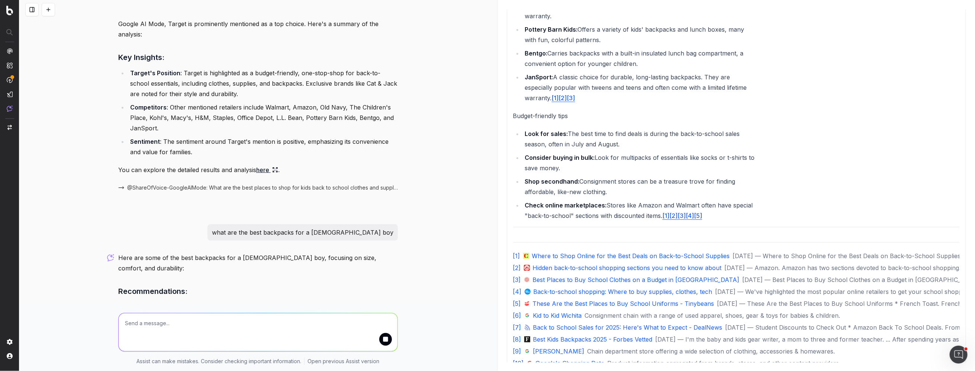
scroll to position [343, 0]
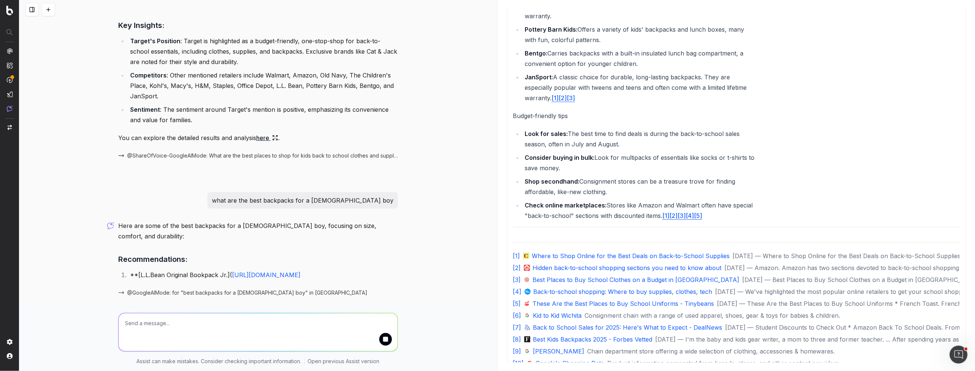
click at [240, 290] on span "@GoogleAIMode: for "best backpacks for a [DEMOGRAPHIC_DATA] boy" in [GEOGRAPHIC…" at bounding box center [247, 292] width 240 height 7
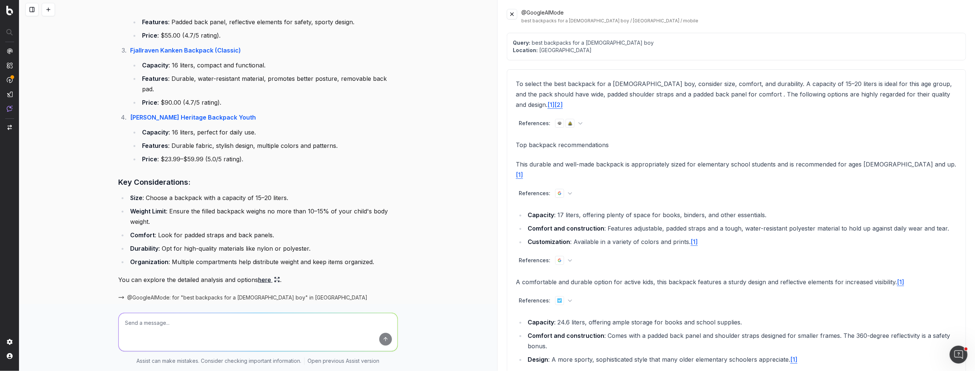
scroll to position [679, 0]
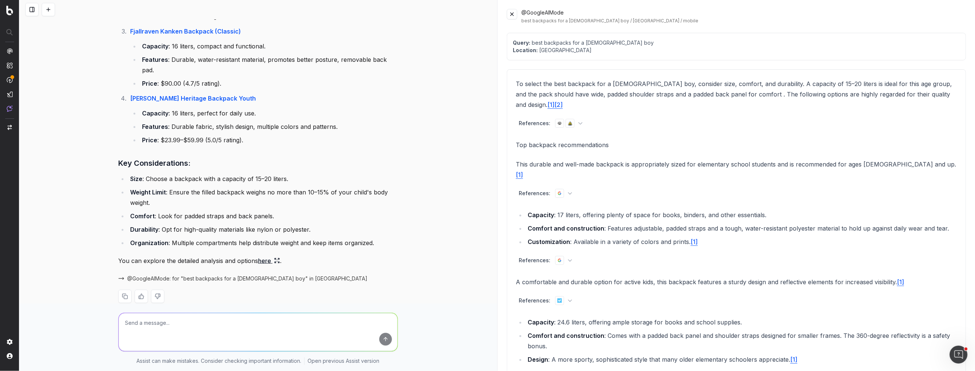
click at [248, 275] on span "@GoogleAIMode: for "best backpacks for a [DEMOGRAPHIC_DATA] boy" in [GEOGRAPHIC…" at bounding box center [247, 278] width 240 height 7
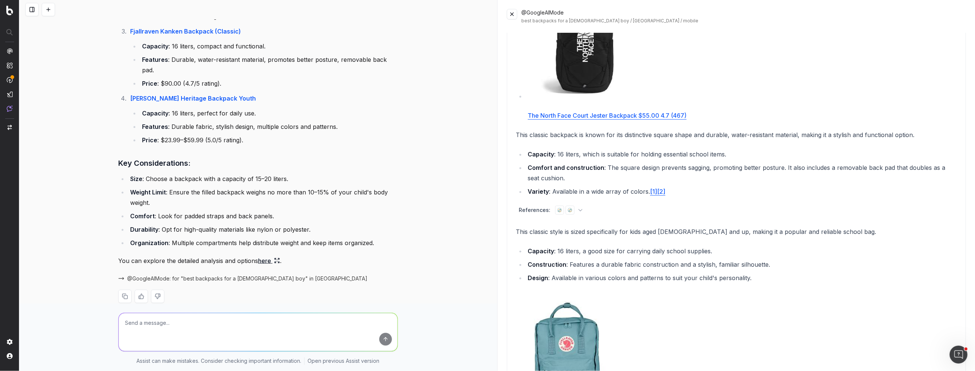
scroll to position [552, 0]
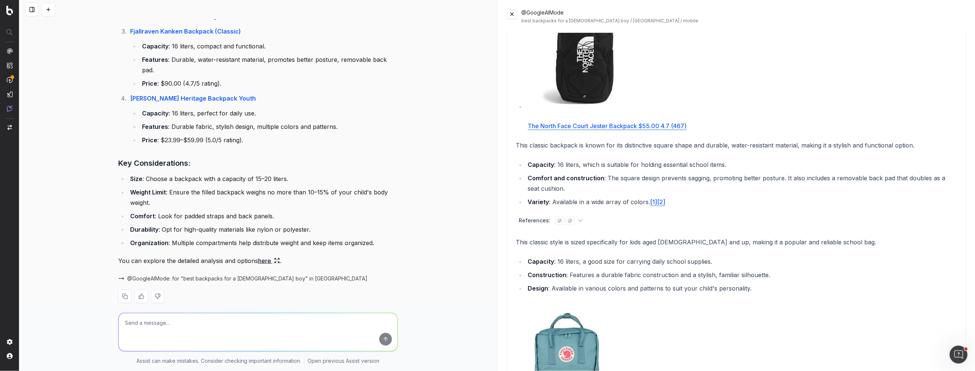
click at [665, 198] on link "[2]" at bounding box center [662, 201] width 8 height 7
